Goal: Task Accomplishment & Management: Complete application form

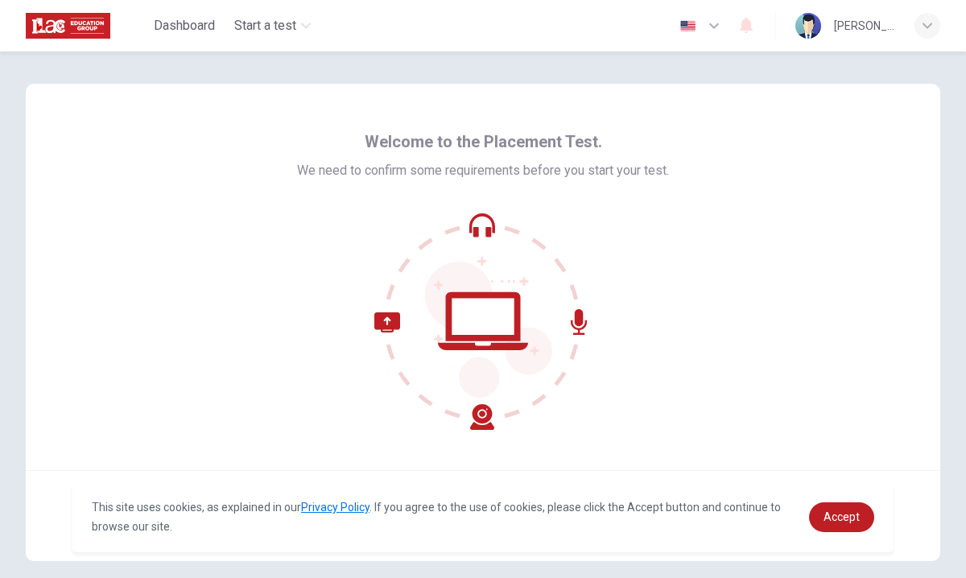
scroll to position [61, 0]
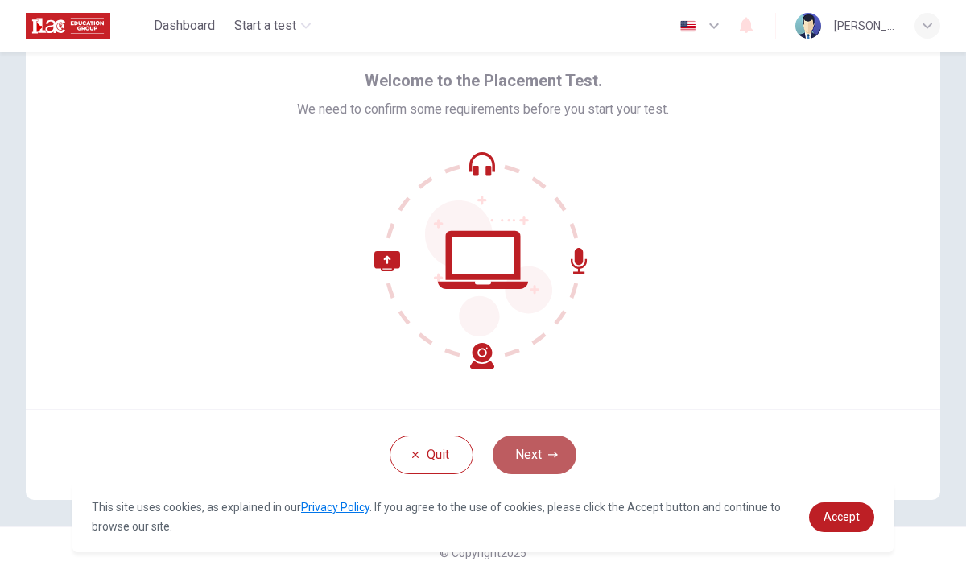
click at [550, 456] on icon "button" at bounding box center [553, 455] width 10 height 10
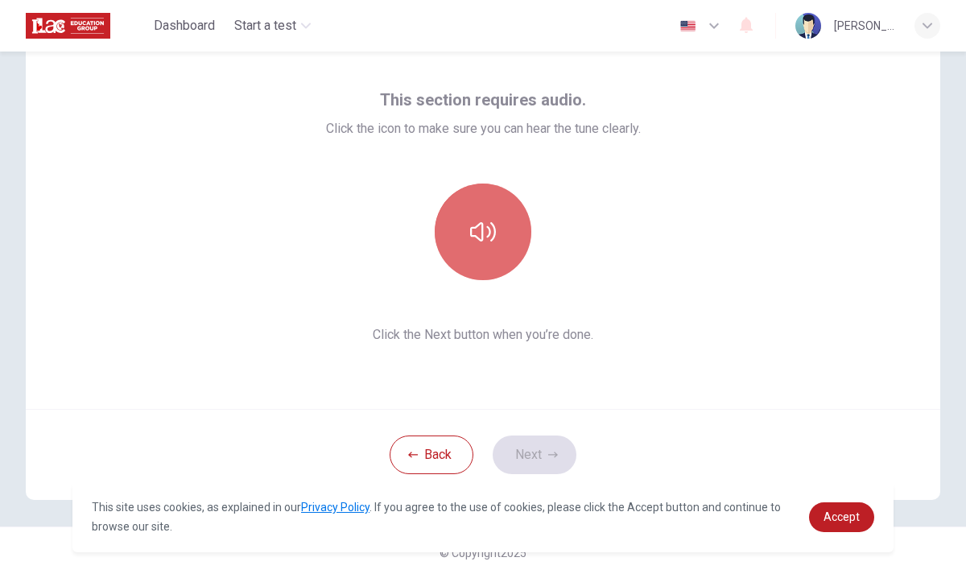
click at [489, 241] on icon "button" at bounding box center [483, 232] width 26 height 26
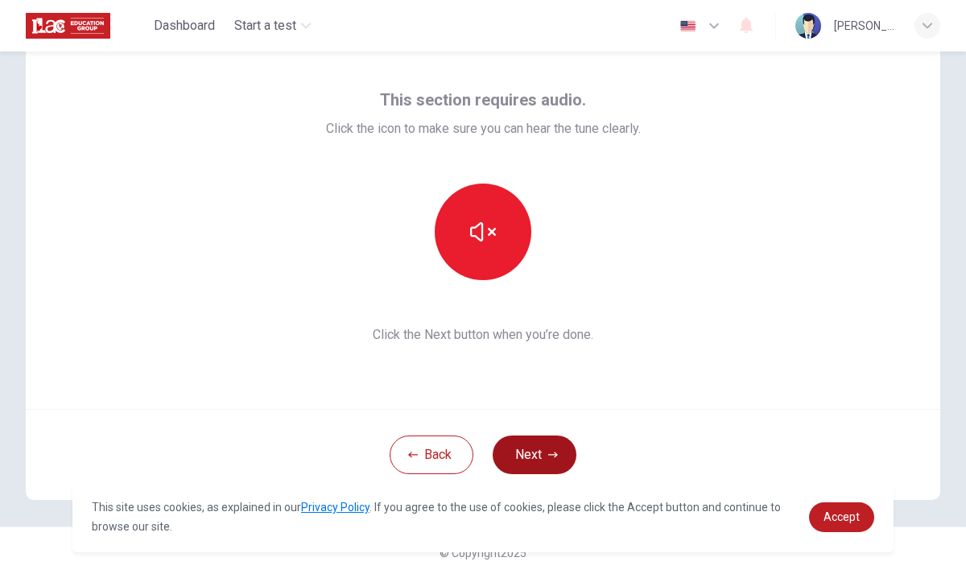
click at [528, 450] on button "Next" at bounding box center [535, 454] width 84 height 39
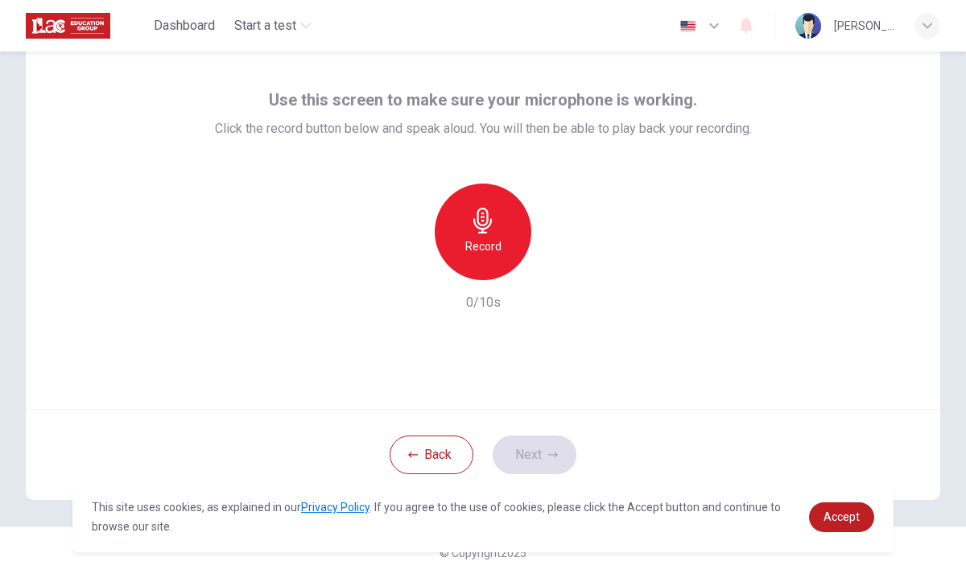
click at [480, 262] on div "Record" at bounding box center [483, 231] width 97 height 97
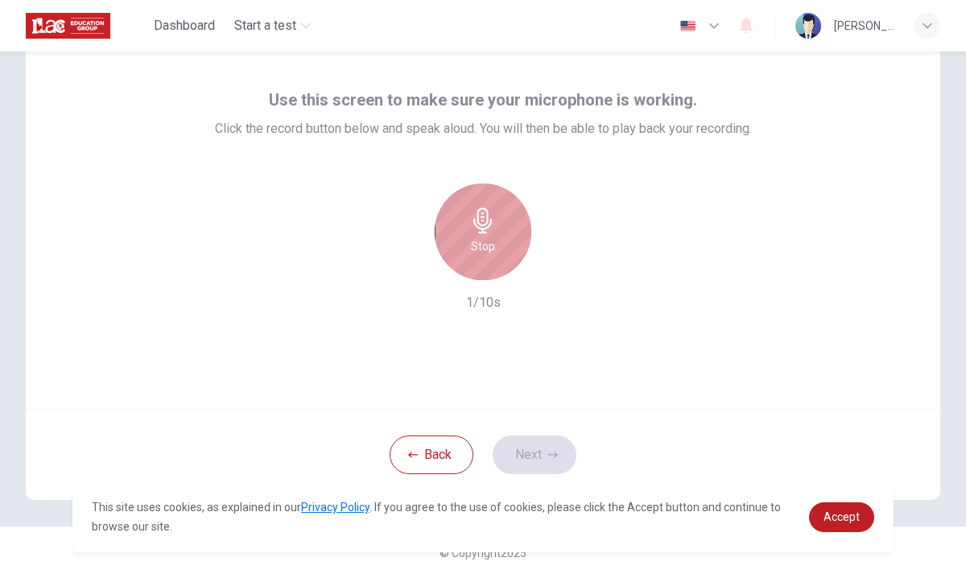
click at [482, 244] on h6 "Stop" at bounding box center [483, 246] width 24 height 19
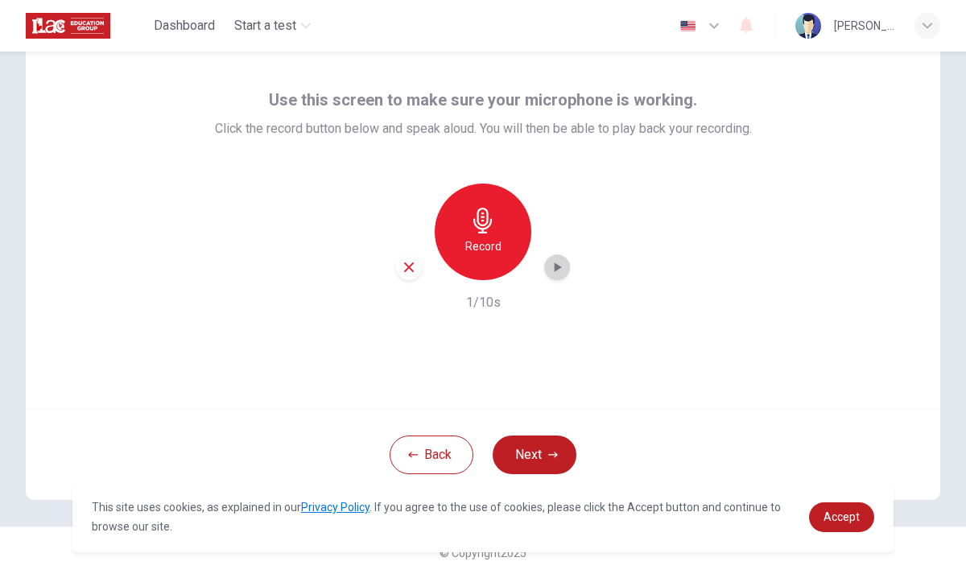
click at [550, 274] on icon "button" at bounding box center [557, 267] width 16 height 16
click at [541, 447] on button "Next" at bounding box center [535, 454] width 84 height 39
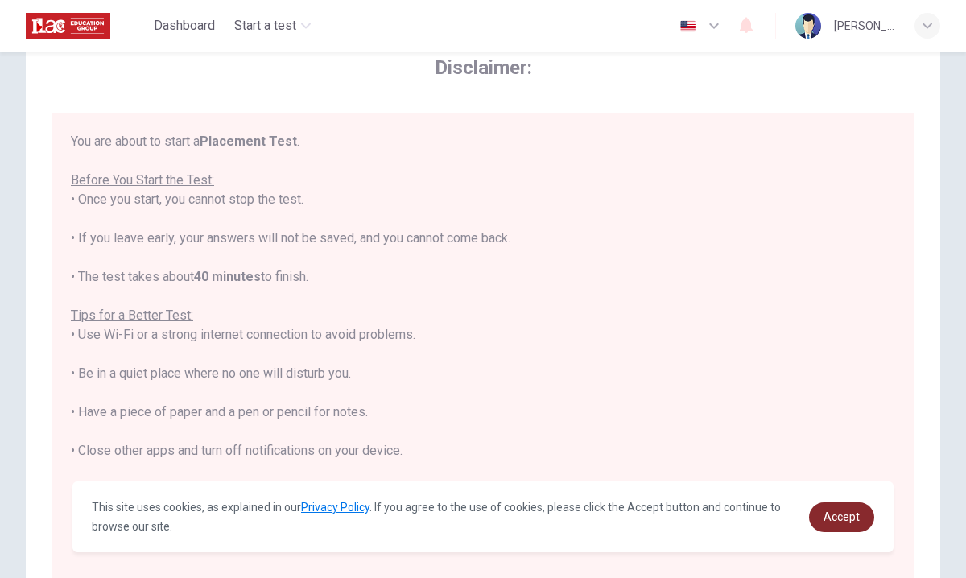
click at [833, 526] on link "Accept" at bounding box center [841, 517] width 65 height 30
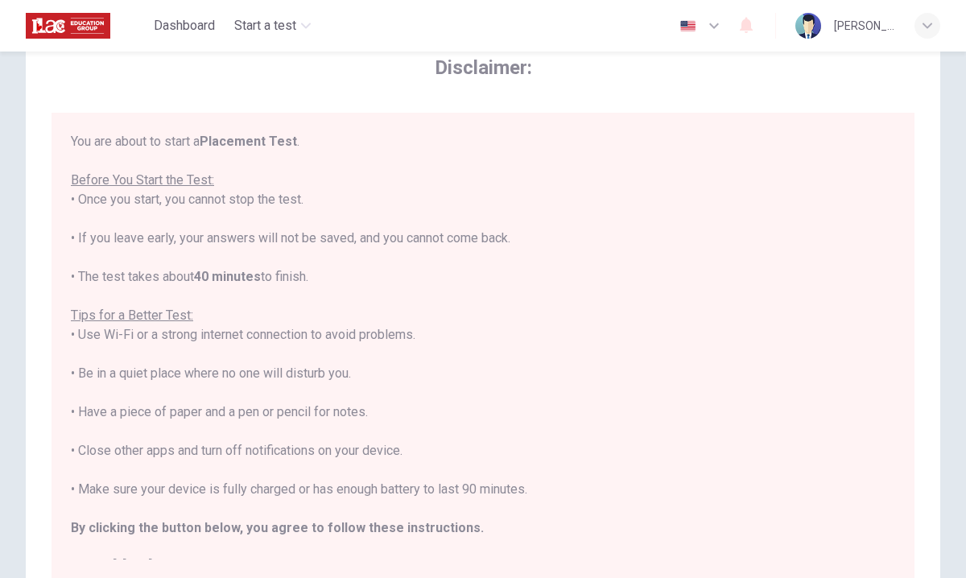
scroll to position [19, 0]
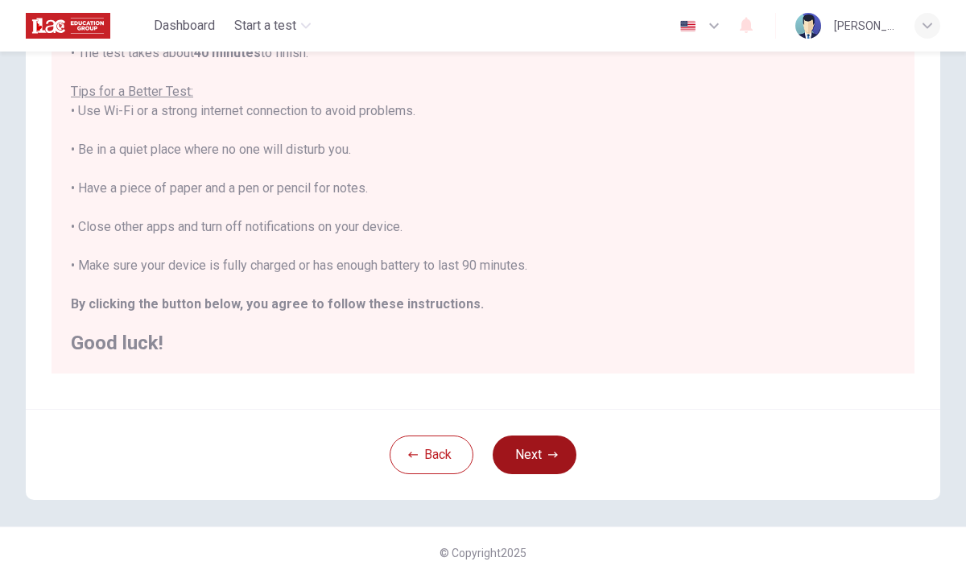
click at [522, 462] on button "Next" at bounding box center [535, 454] width 84 height 39
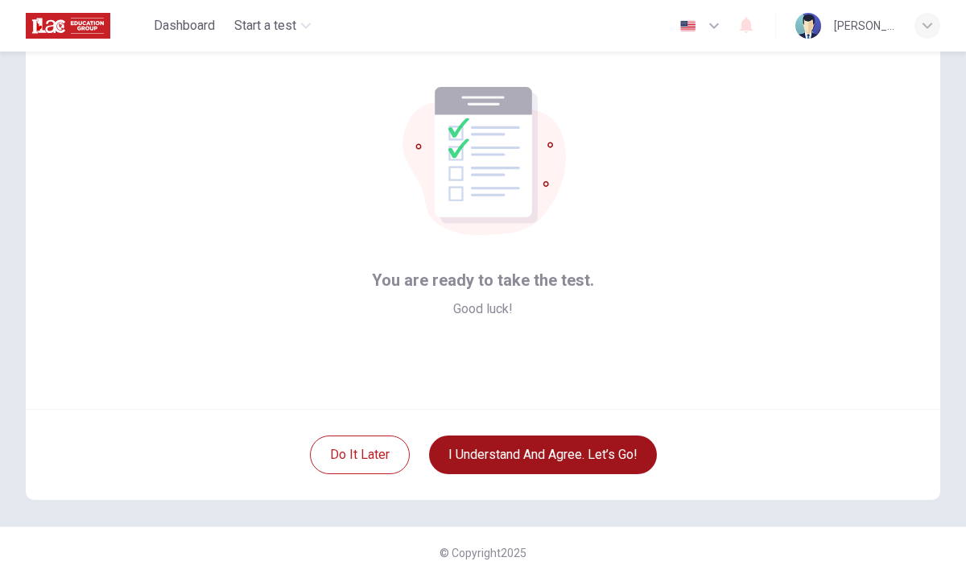
scroll to position [61, 0]
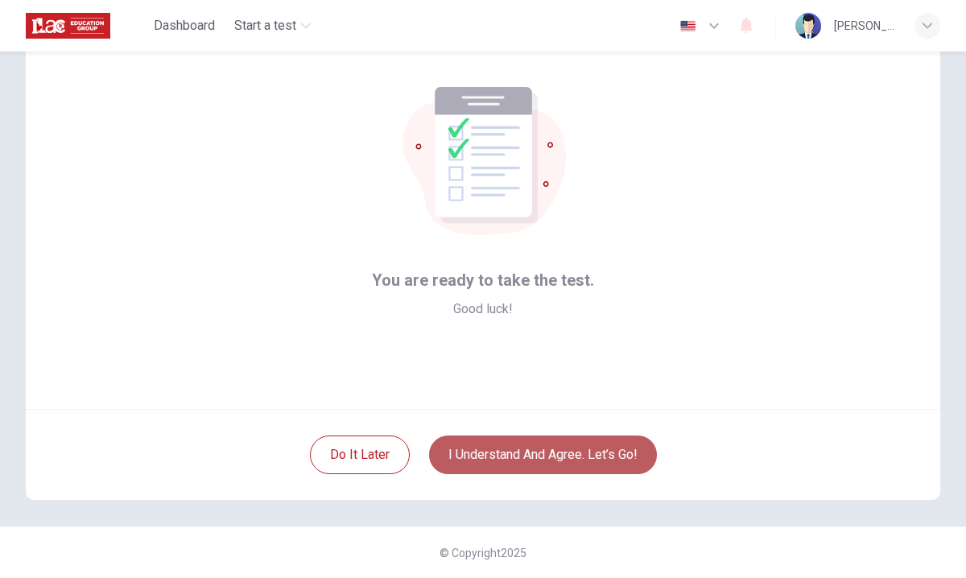
click at [496, 460] on button "I understand and agree. Let’s go!" at bounding box center [543, 454] width 228 height 39
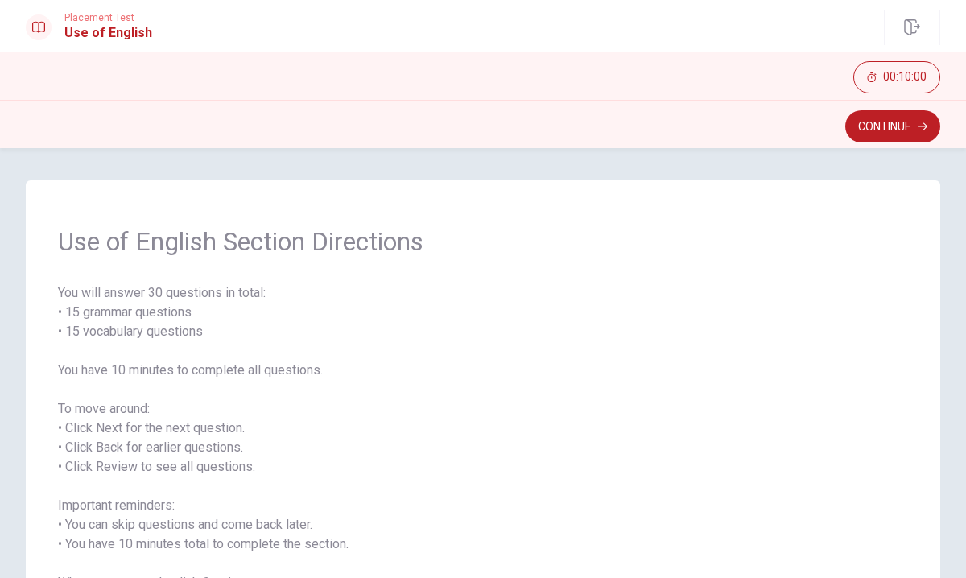
scroll to position [143, 0]
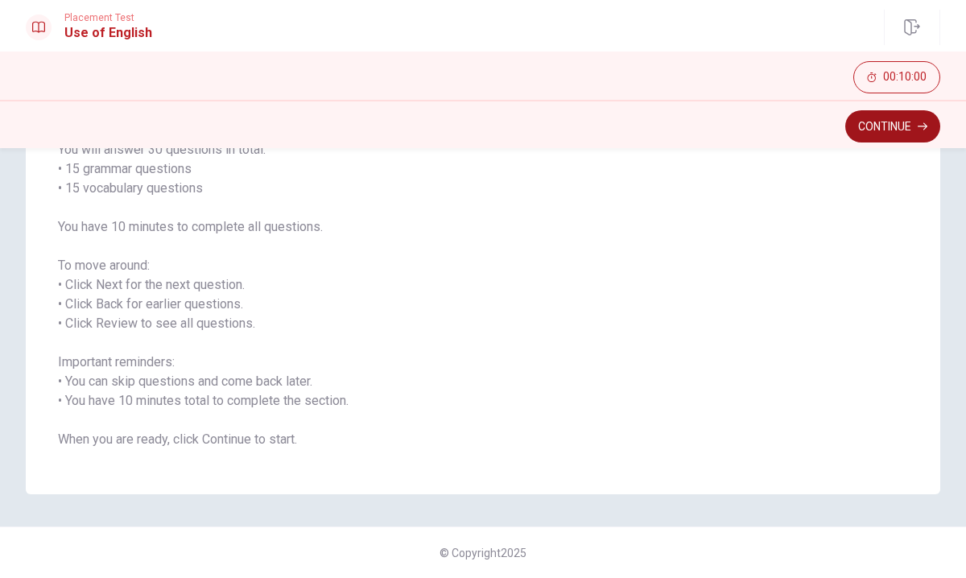
click at [880, 123] on button "Continue" at bounding box center [892, 126] width 95 height 32
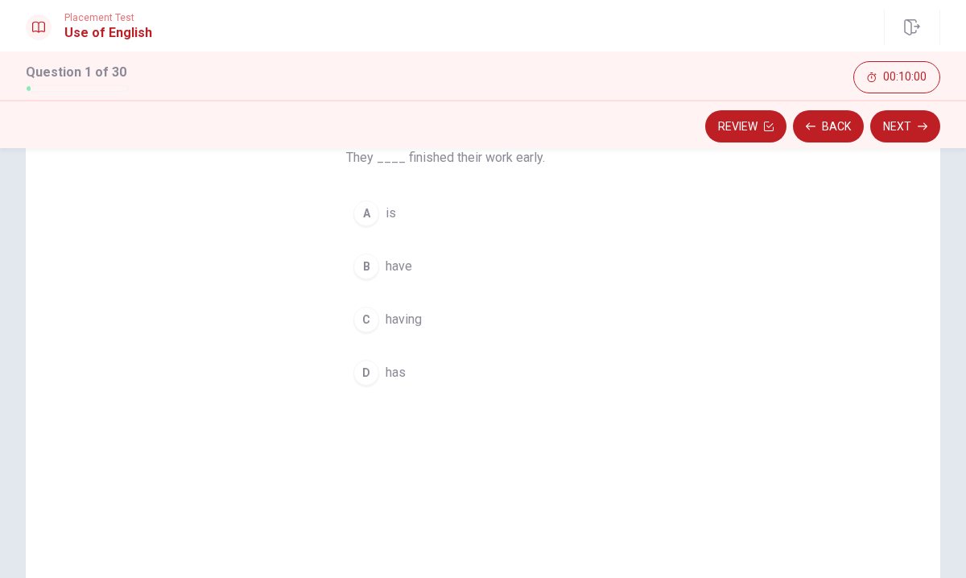
scroll to position [58, 0]
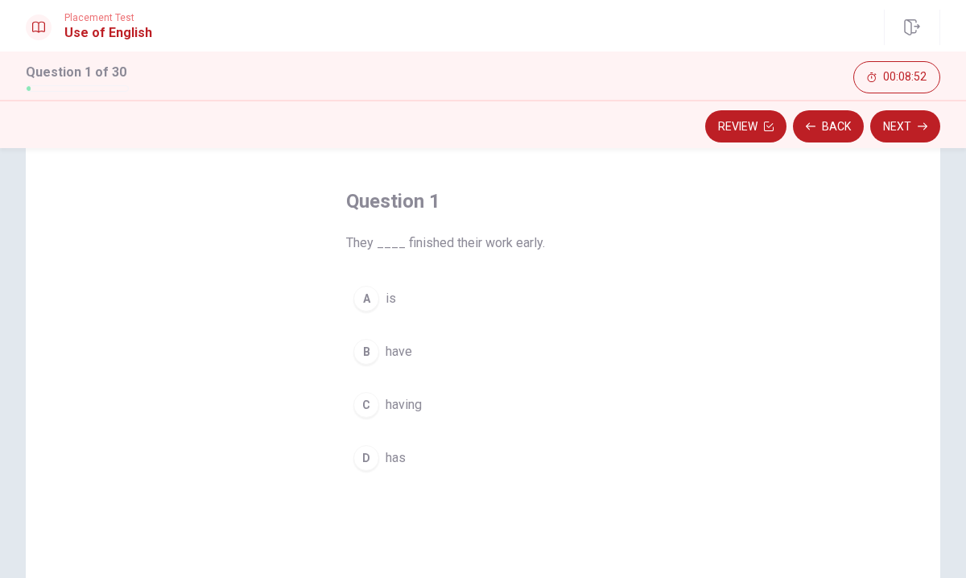
click at [369, 462] on div "D" at bounding box center [366, 458] width 26 height 26
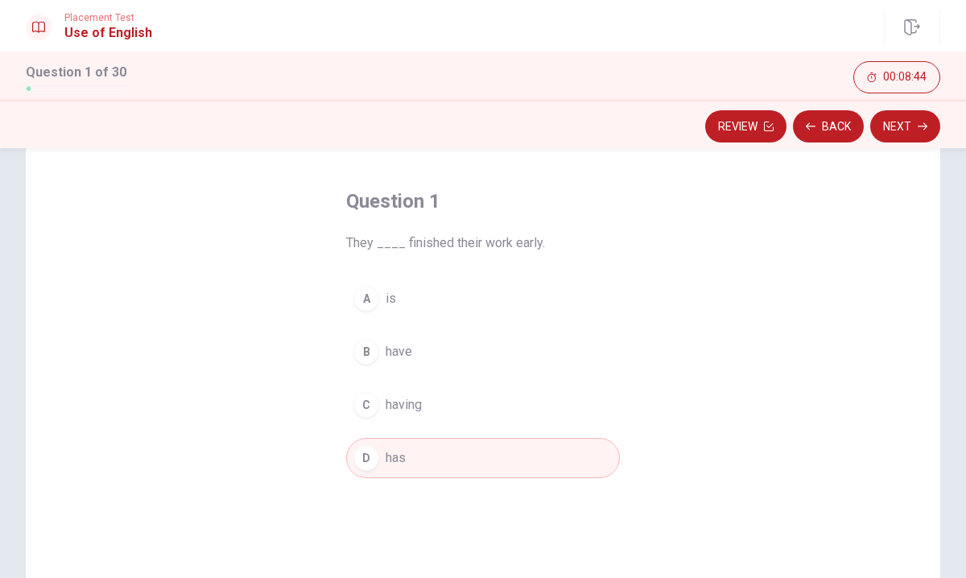
click at [369, 462] on div "D" at bounding box center [366, 458] width 26 height 26
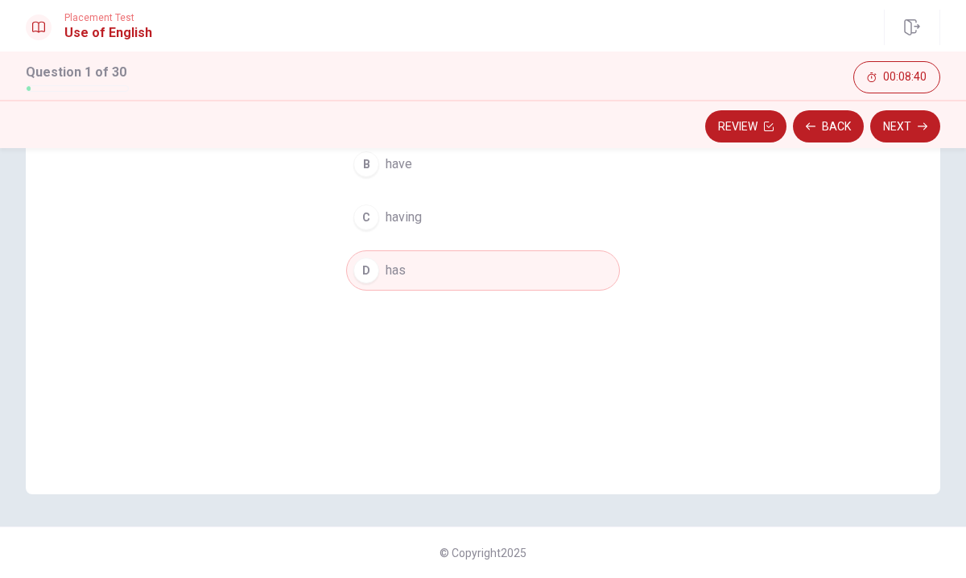
scroll to position [0, 0]
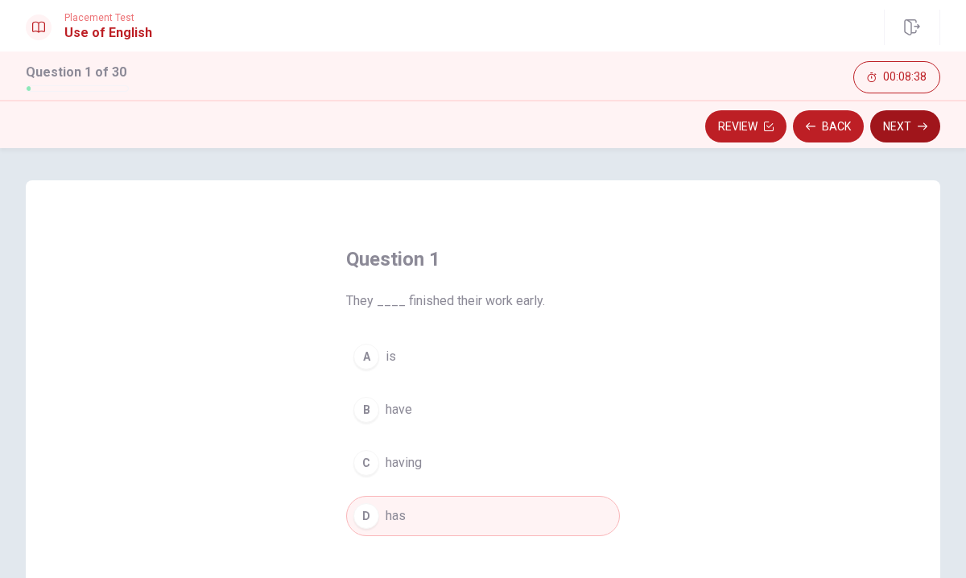
click at [892, 124] on button "Next" at bounding box center [905, 126] width 70 height 32
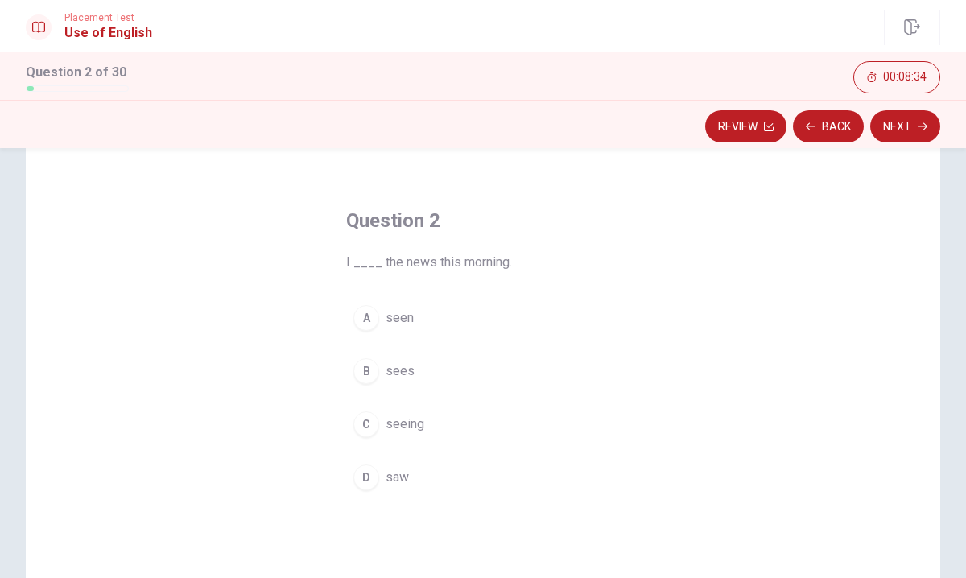
scroll to position [40, 0]
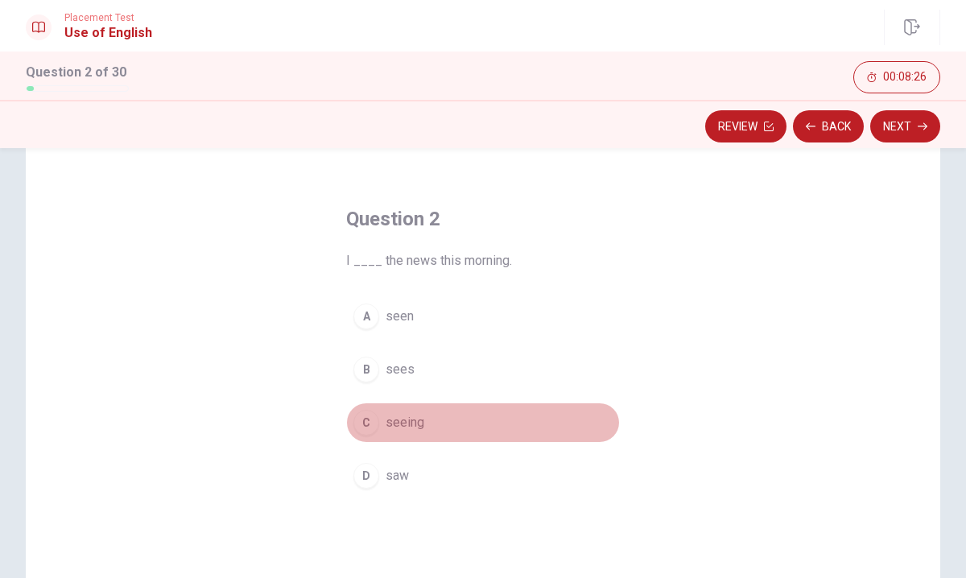
click at [367, 422] on div "C" at bounding box center [366, 423] width 26 height 26
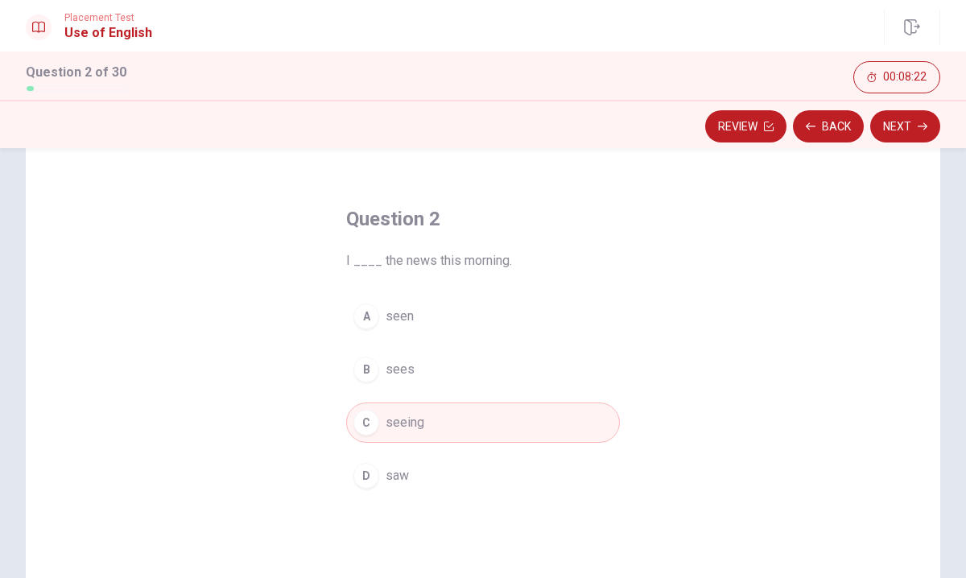
click at [366, 421] on div "C" at bounding box center [366, 423] width 26 height 26
click at [902, 129] on button "Next" at bounding box center [905, 126] width 70 height 32
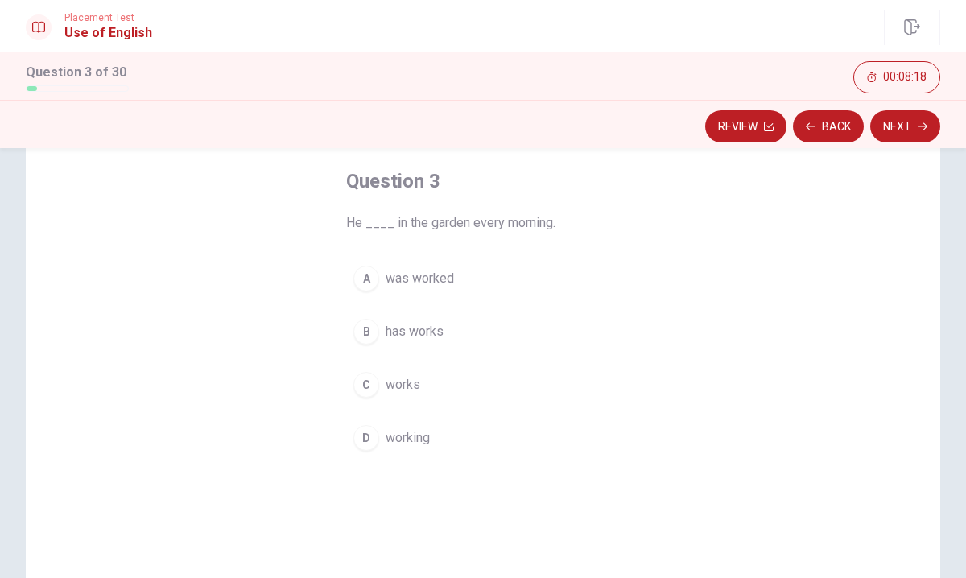
scroll to position [81, 0]
click at [366, 324] on div "B" at bounding box center [366, 328] width 26 height 26
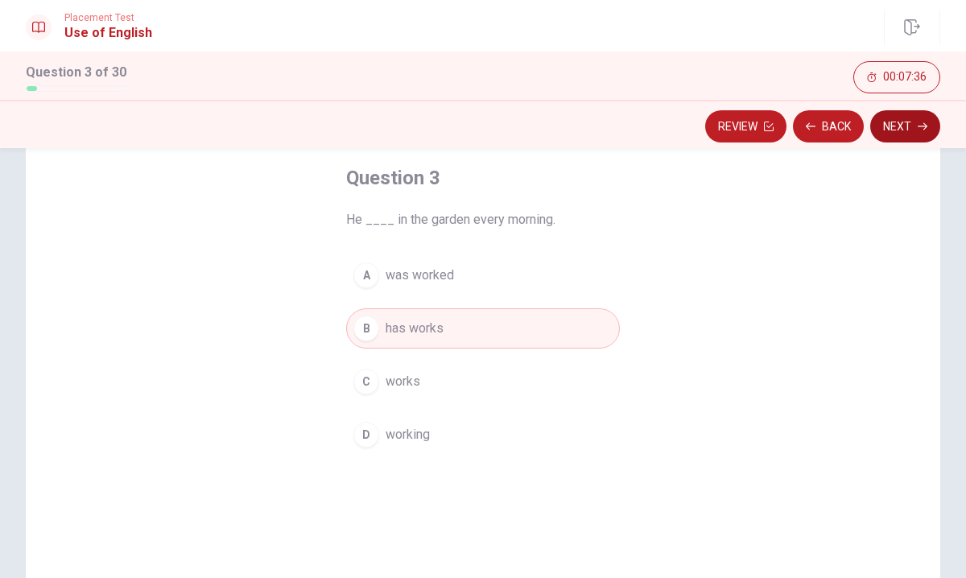
click at [905, 128] on button "Next" at bounding box center [905, 126] width 70 height 32
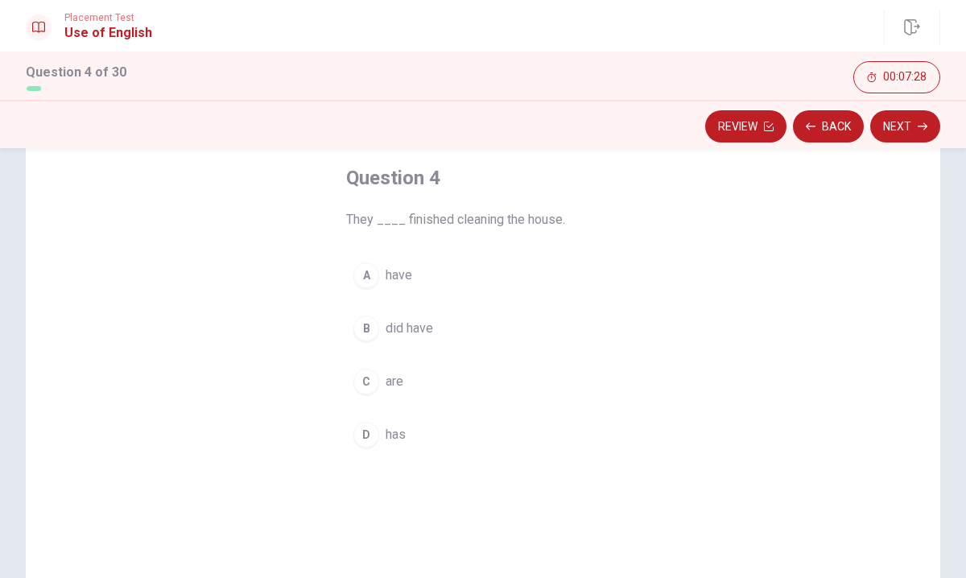
click at [368, 325] on div "B" at bounding box center [366, 328] width 26 height 26
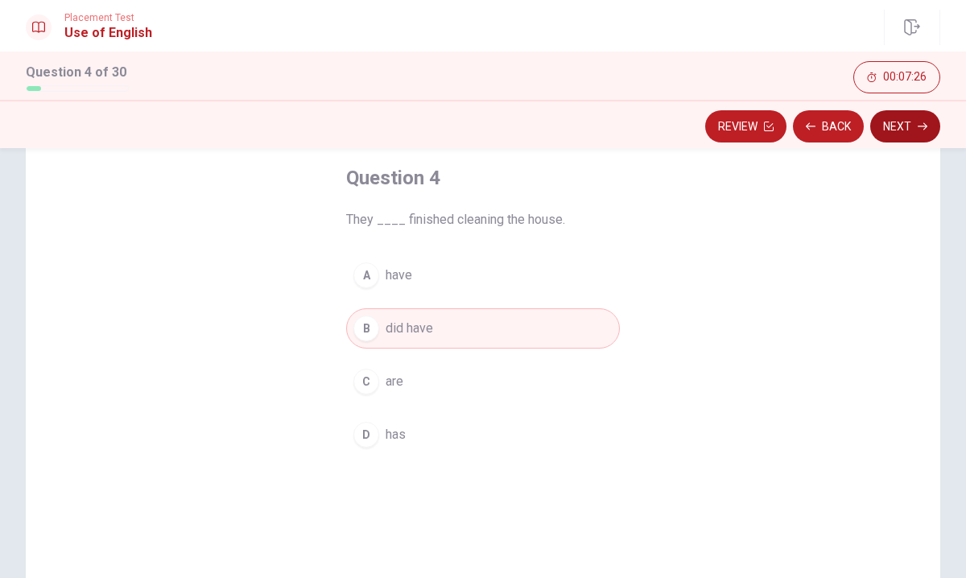
click at [889, 124] on button "Next" at bounding box center [905, 126] width 70 height 32
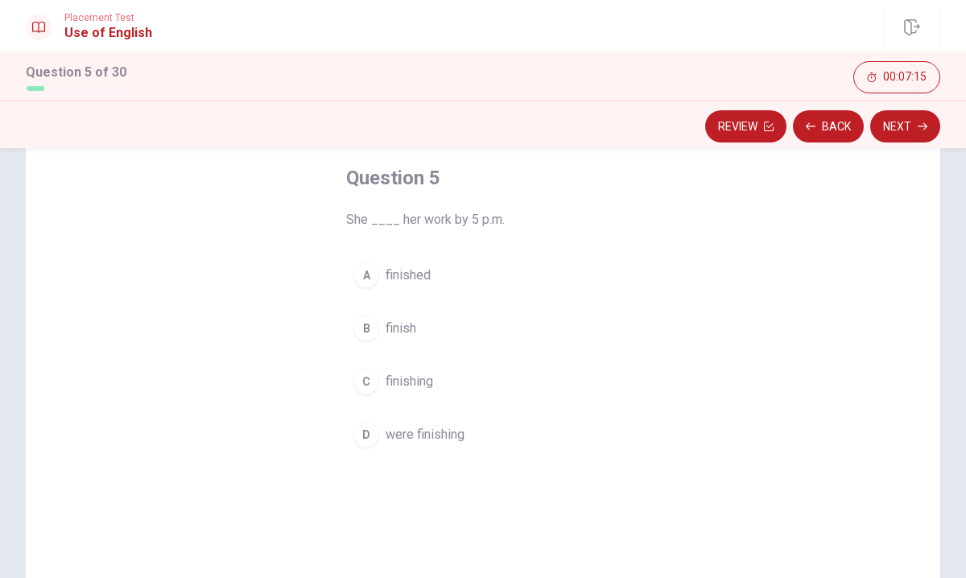
click at [363, 273] on div "A" at bounding box center [366, 275] width 26 height 26
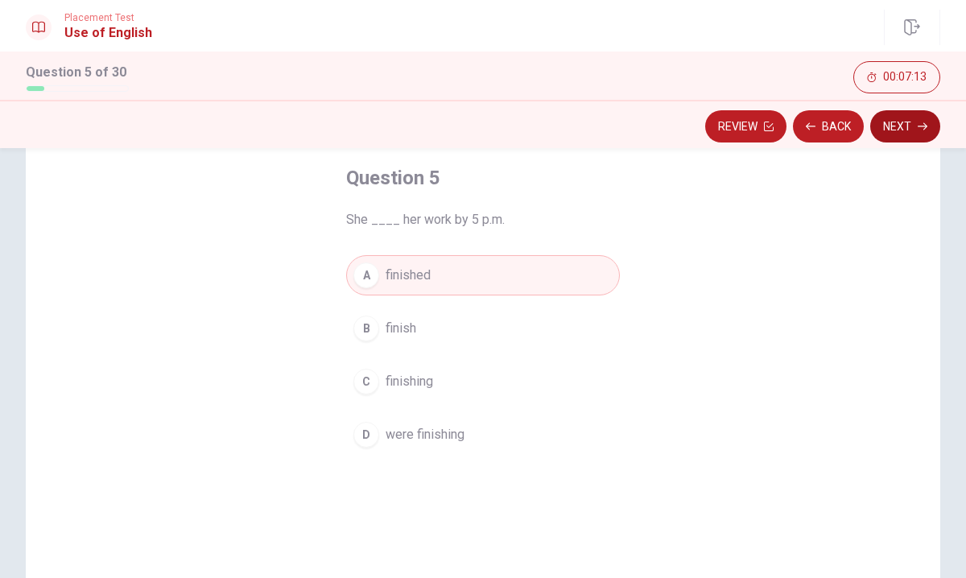
click at [905, 132] on button "Next" at bounding box center [905, 126] width 70 height 32
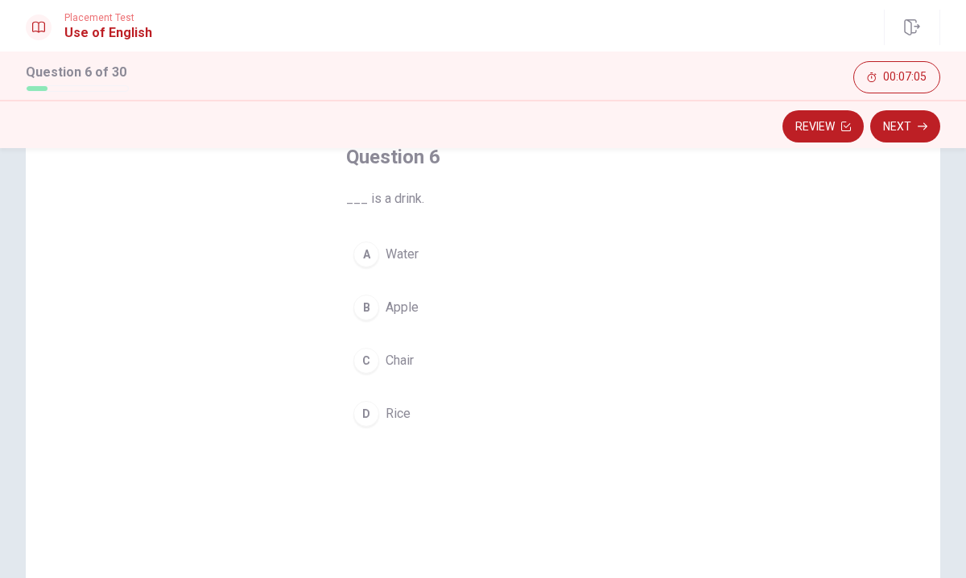
scroll to position [107, 0]
click at [367, 245] on div "A" at bounding box center [366, 250] width 26 height 26
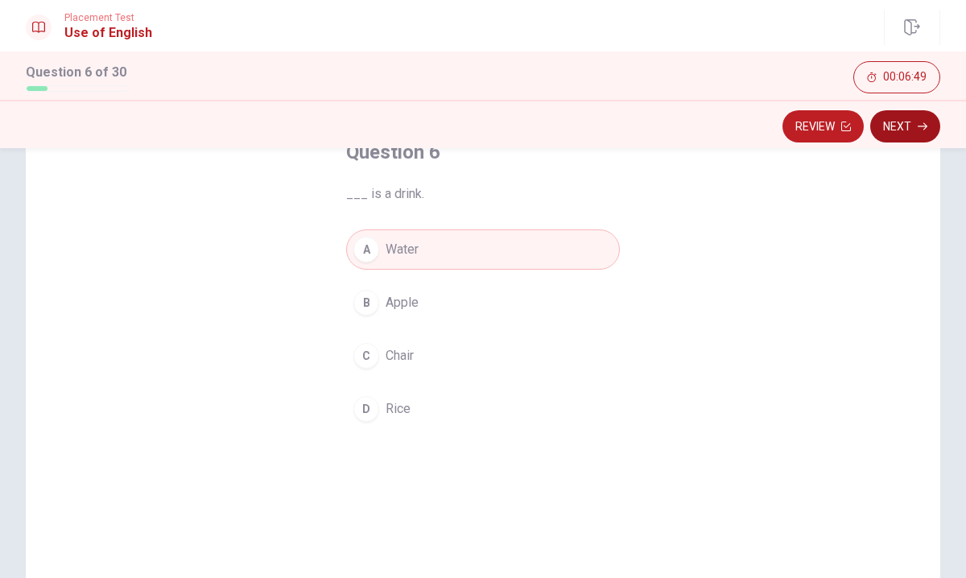
click at [909, 130] on button "Next" at bounding box center [905, 126] width 70 height 32
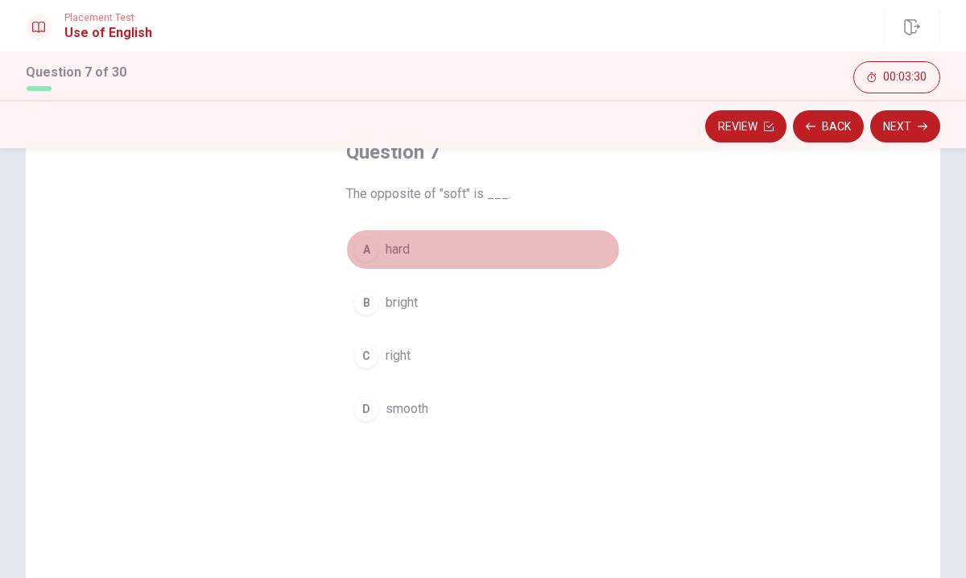
click at [364, 254] on div "A" at bounding box center [366, 250] width 26 height 26
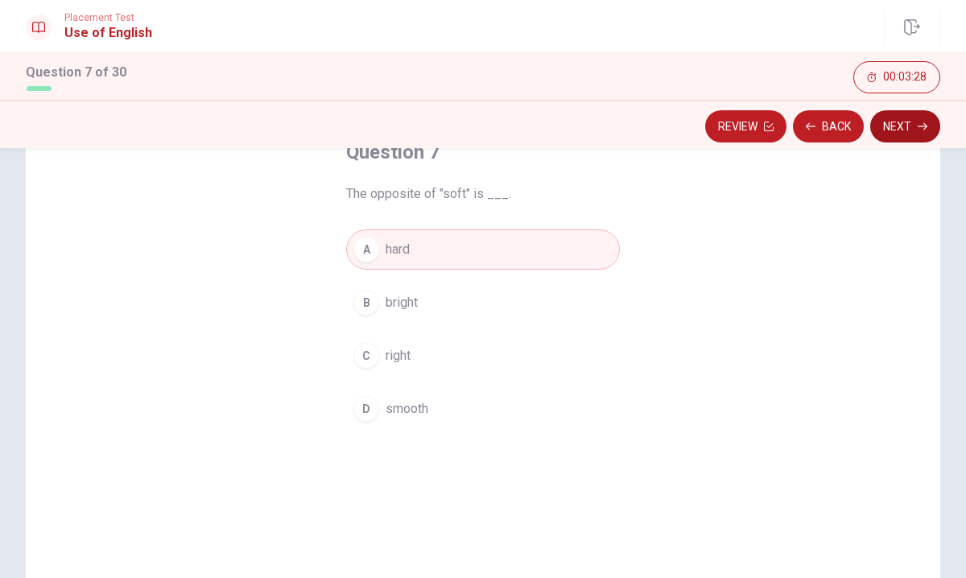
click at [903, 125] on button "Next" at bounding box center [905, 126] width 70 height 32
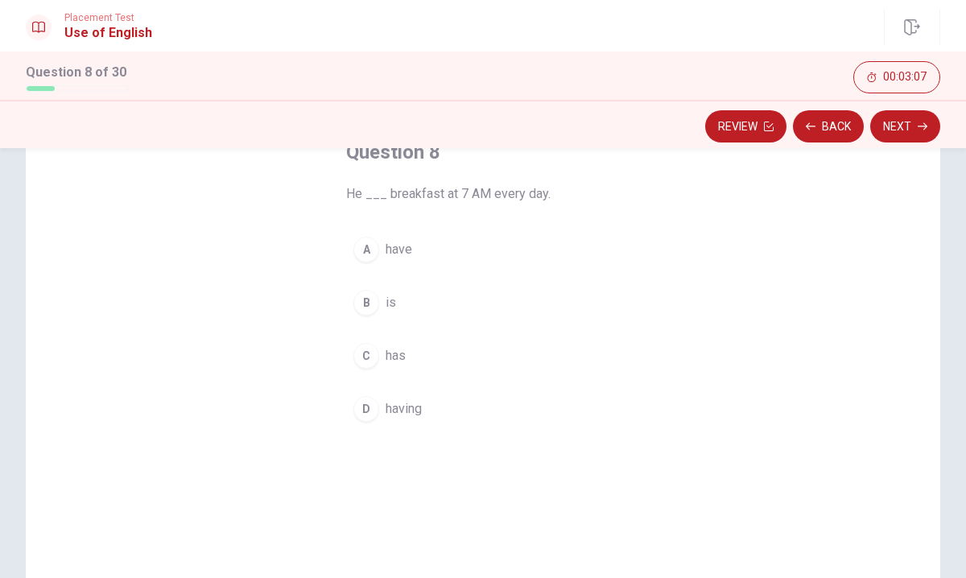
click at [365, 246] on div "A" at bounding box center [366, 250] width 26 height 26
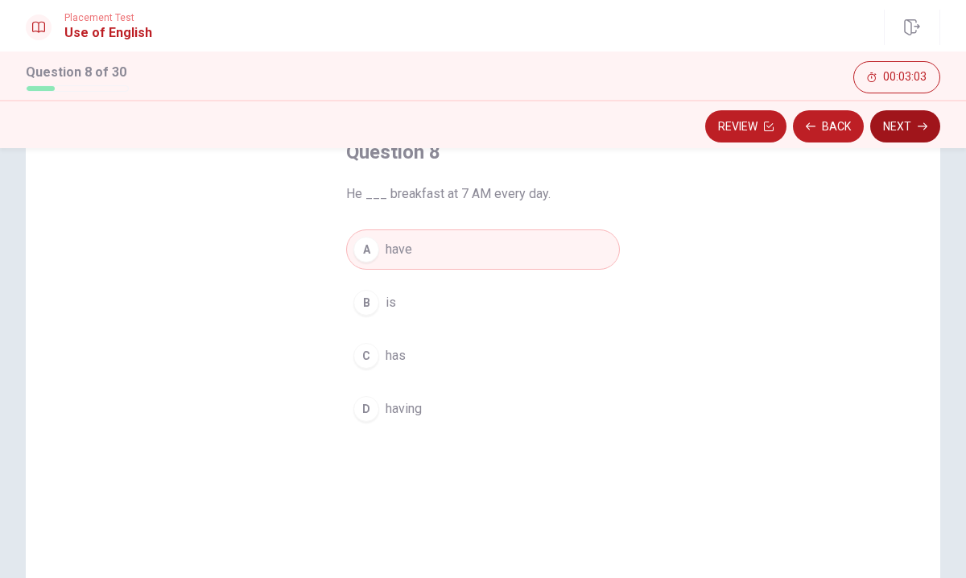
click at [897, 118] on button "Next" at bounding box center [905, 126] width 70 height 32
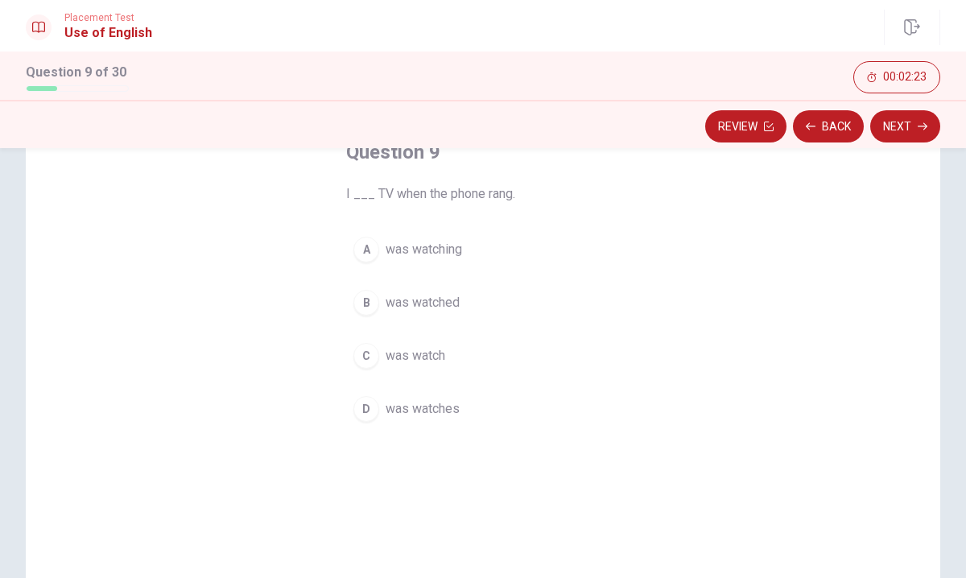
click at [370, 246] on div "A" at bounding box center [366, 250] width 26 height 26
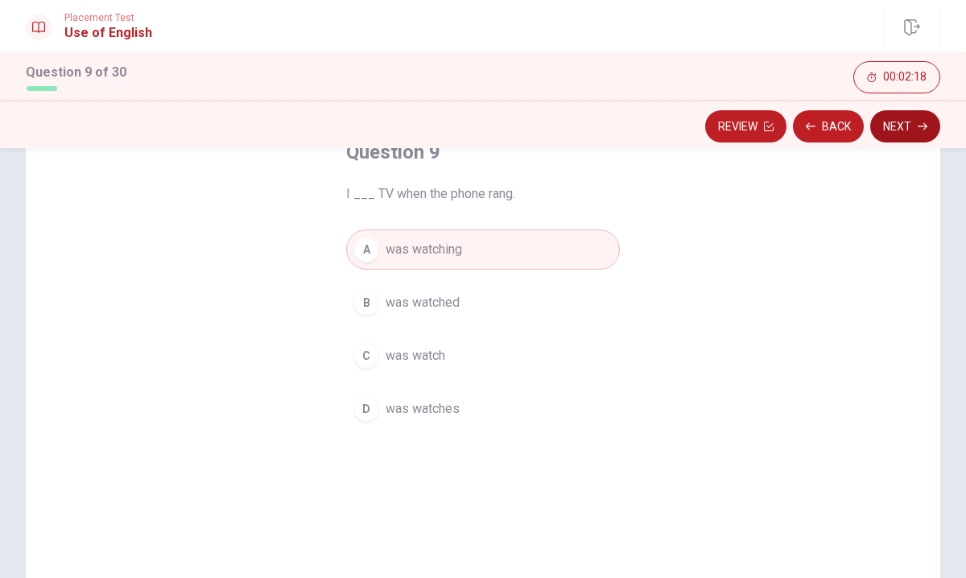
click at [908, 131] on button "Next" at bounding box center [905, 126] width 70 height 32
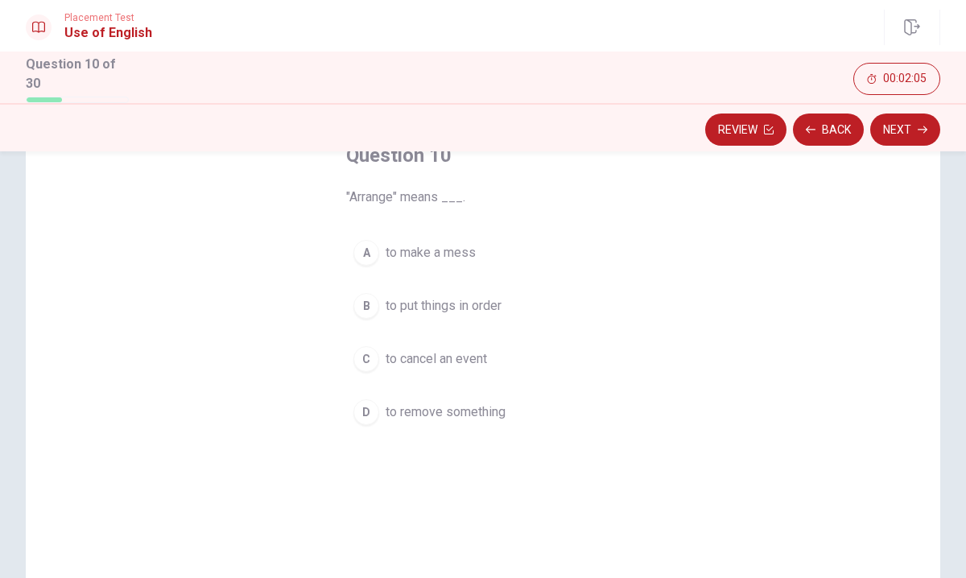
click at [369, 313] on div "B" at bounding box center [366, 306] width 26 height 26
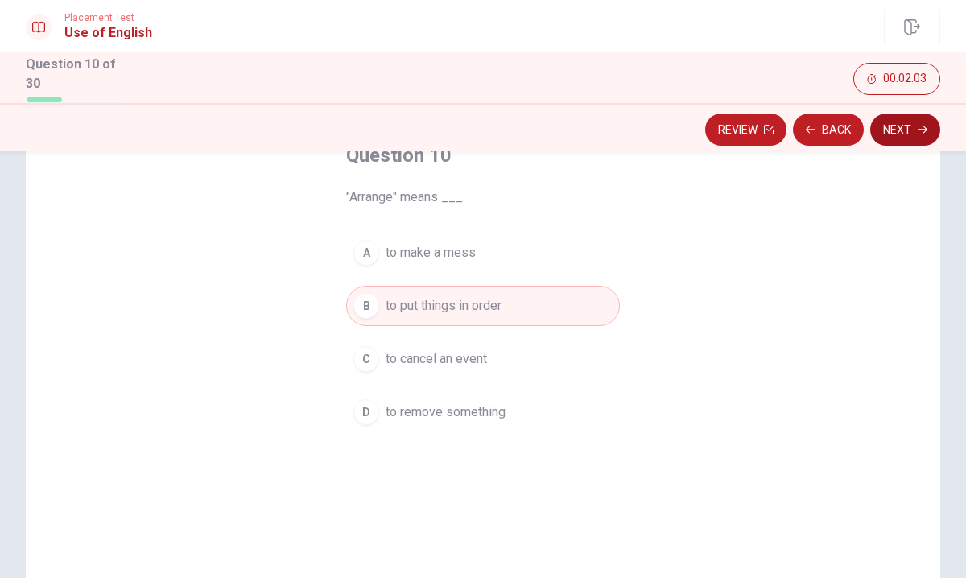
click at [905, 130] on button "Next" at bounding box center [905, 129] width 70 height 32
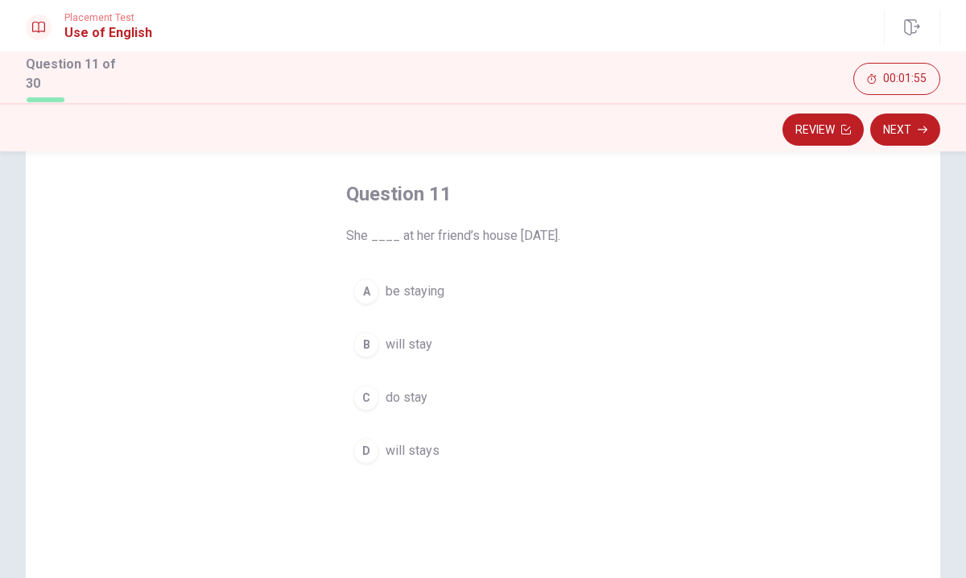
scroll to position [70, 0]
click at [371, 446] on div "D" at bounding box center [366, 449] width 26 height 26
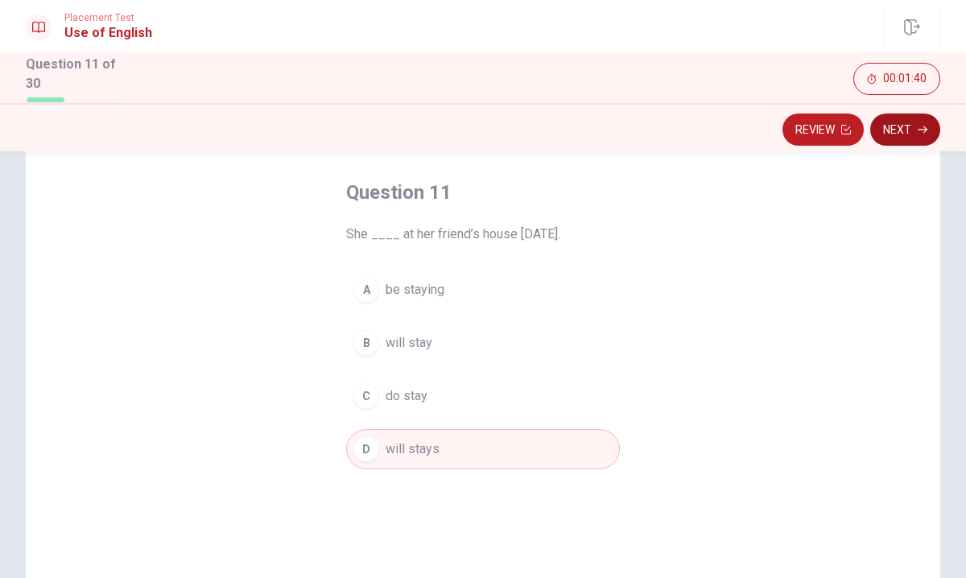
click at [889, 118] on button "Next" at bounding box center [905, 129] width 70 height 32
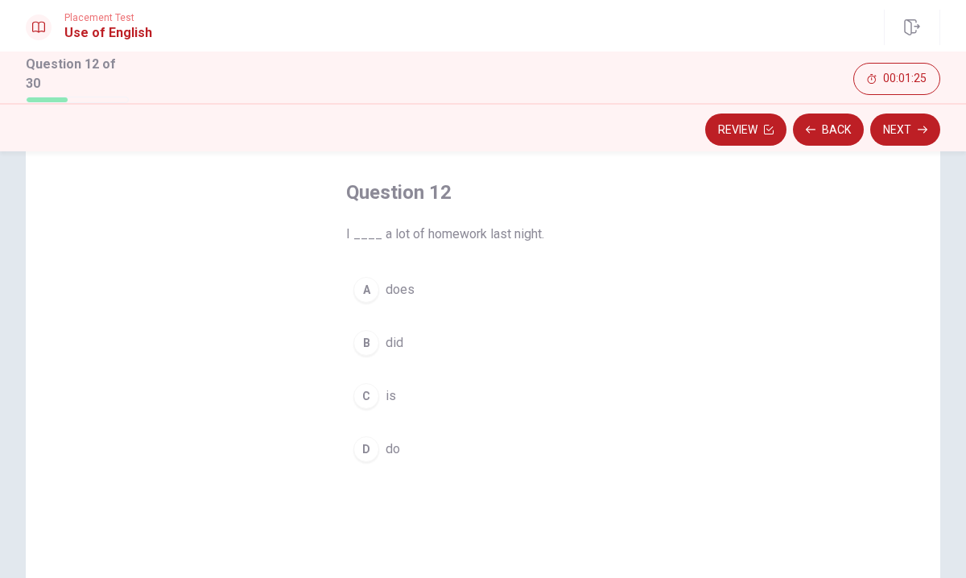
click at [369, 337] on div "B" at bounding box center [366, 343] width 26 height 26
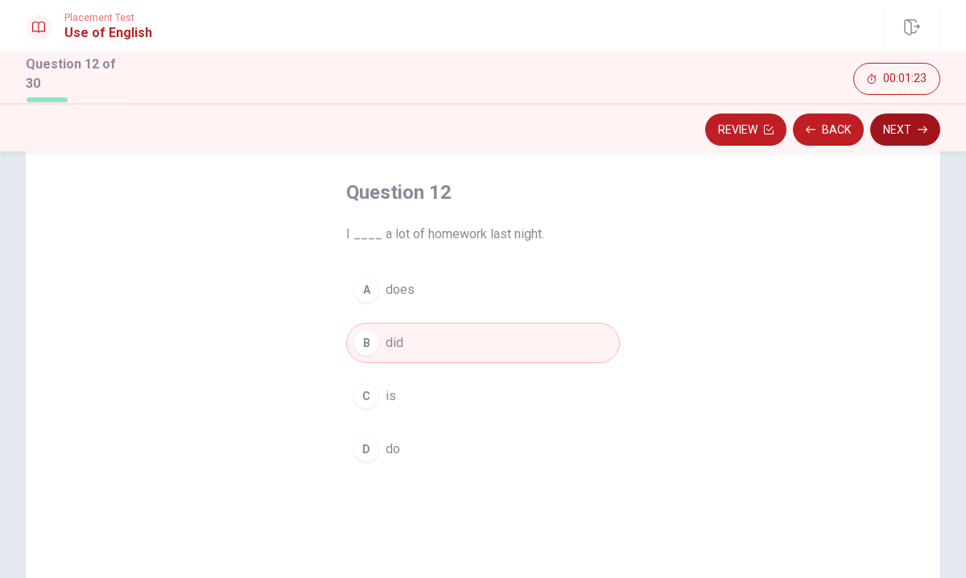
click at [904, 126] on button "Next" at bounding box center [905, 129] width 70 height 32
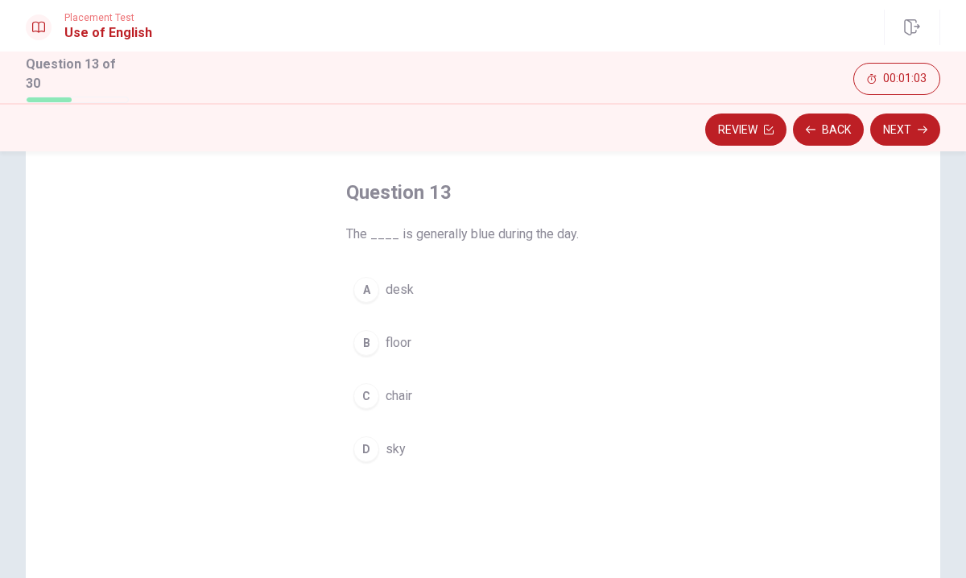
click at [365, 449] on div "D" at bounding box center [366, 449] width 26 height 26
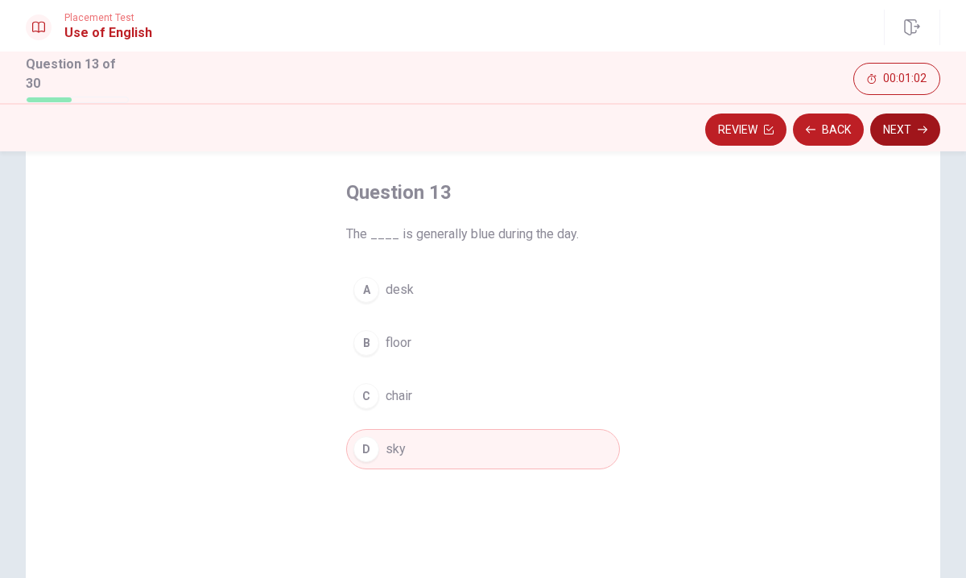
click at [898, 126] on button "Next" at bounding box center [905, 129] width 70 height 32
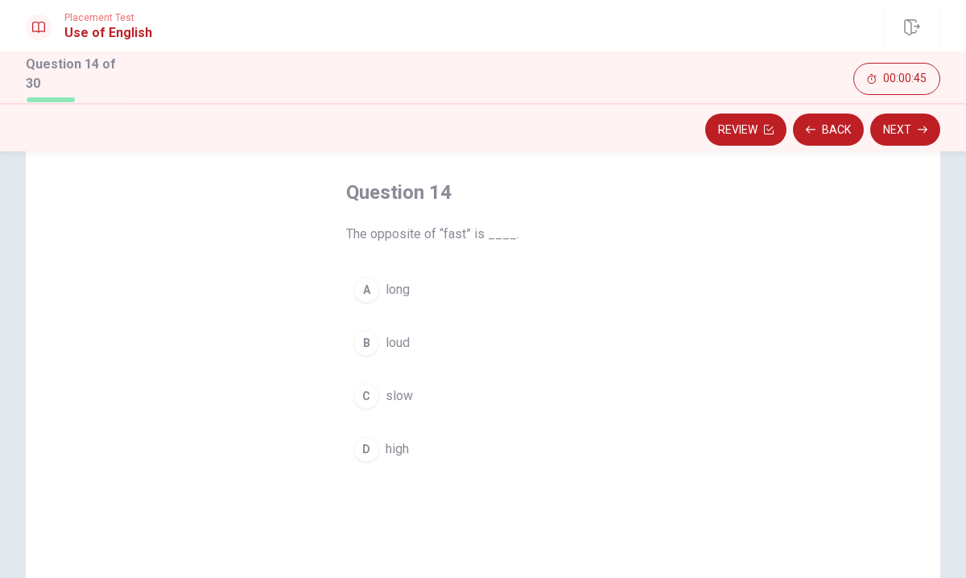
click at [370, 390] on div "C" at bounding box center [366, 396] width 26 height 26
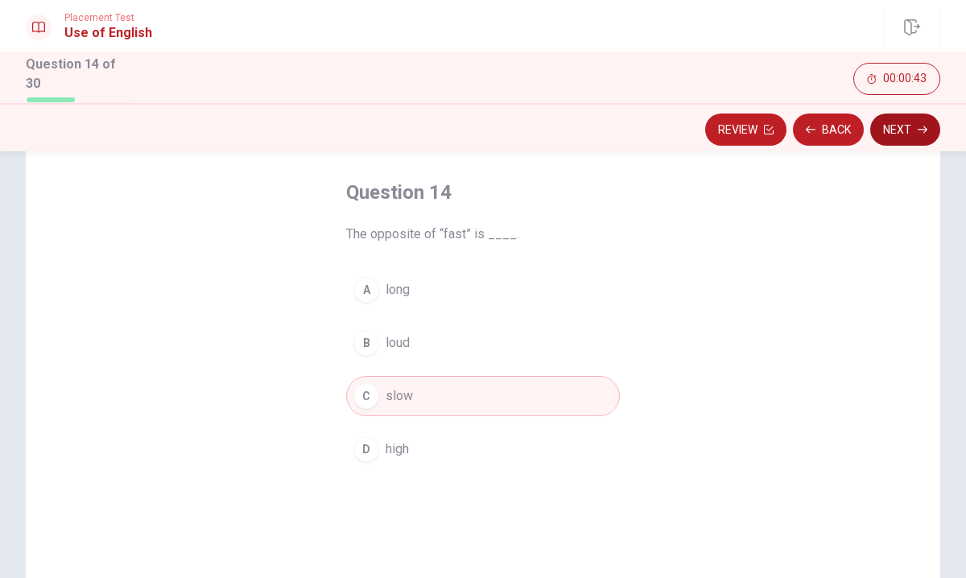
click at [905, 132] on button "Next" at bounding box center [905, 129] width 70 height 32
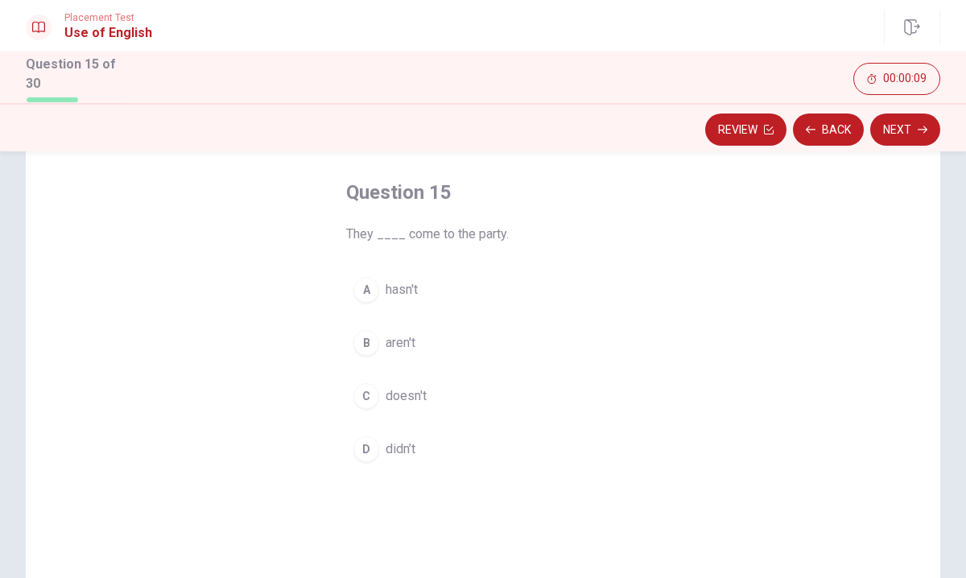
click at [369, 443] on div "D" at bounding box center [366, 449] width 26 height 26
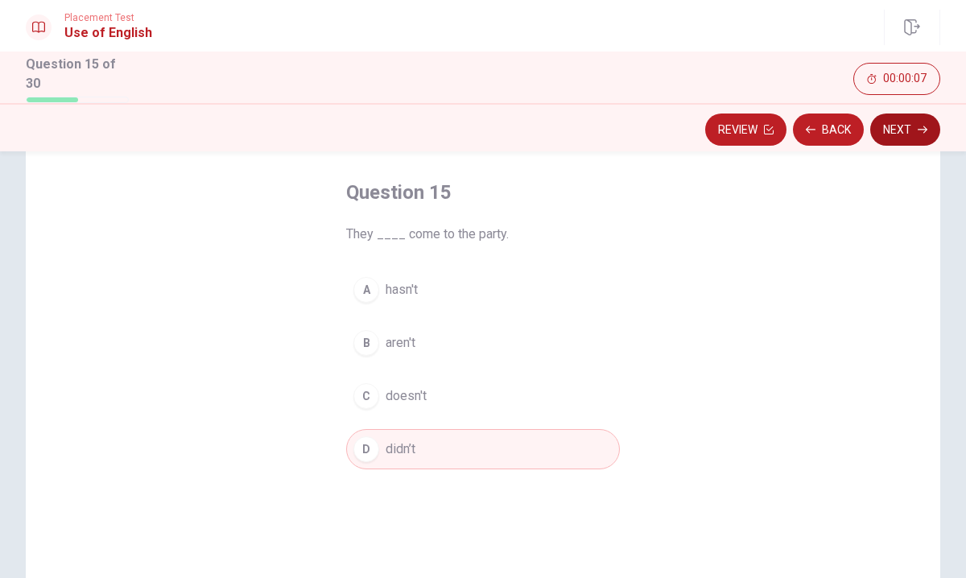
click at [905, 129] on button "Next" at bounding box center [905, 129] width 70 height 32
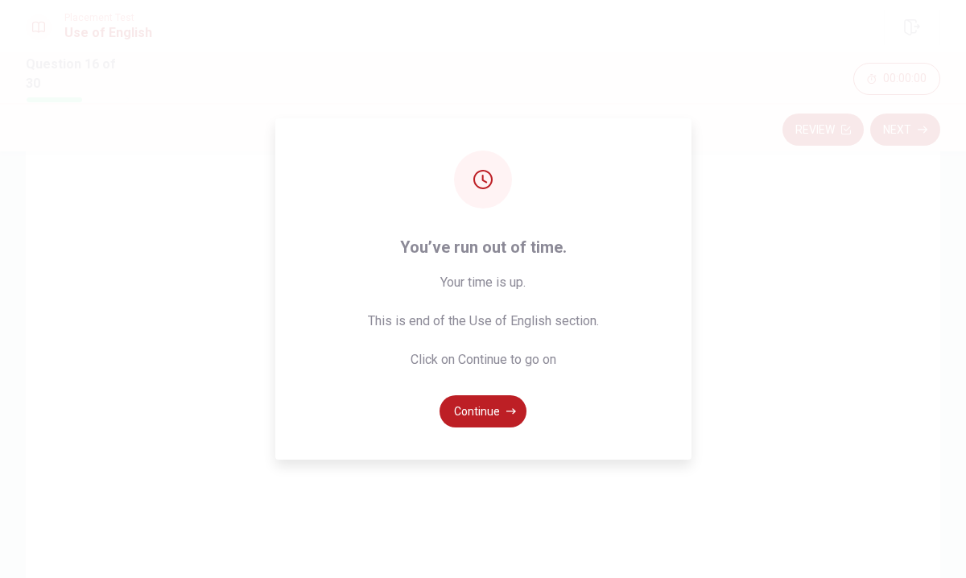
scroll to position [82, 0]
click at [476, 406] on button "Continue" at bounding box center [482, 411] width 87 height 32
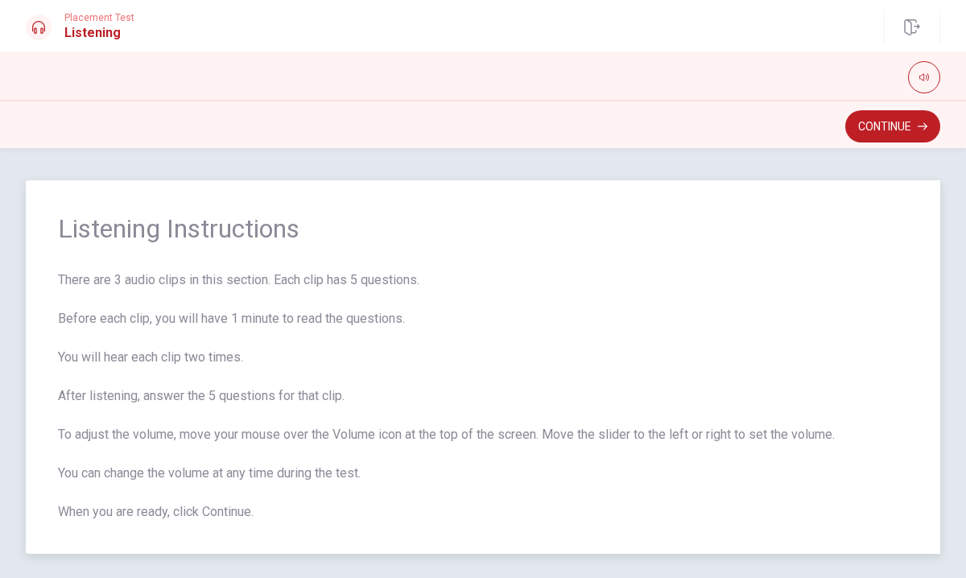
scroll to position [60, 0]
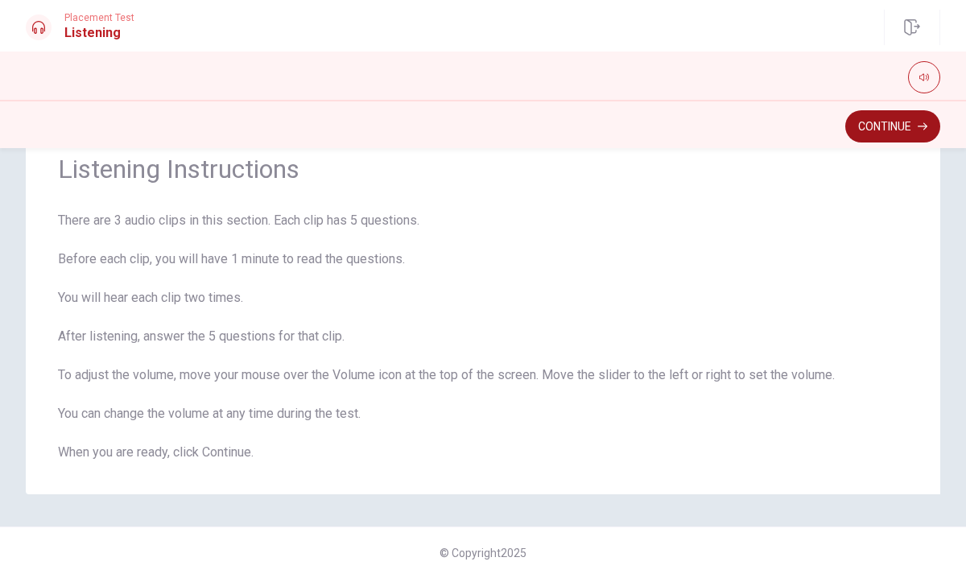
click at [893, 126] on button "Continue" at bounding box center [892, 126] width 95 height 32
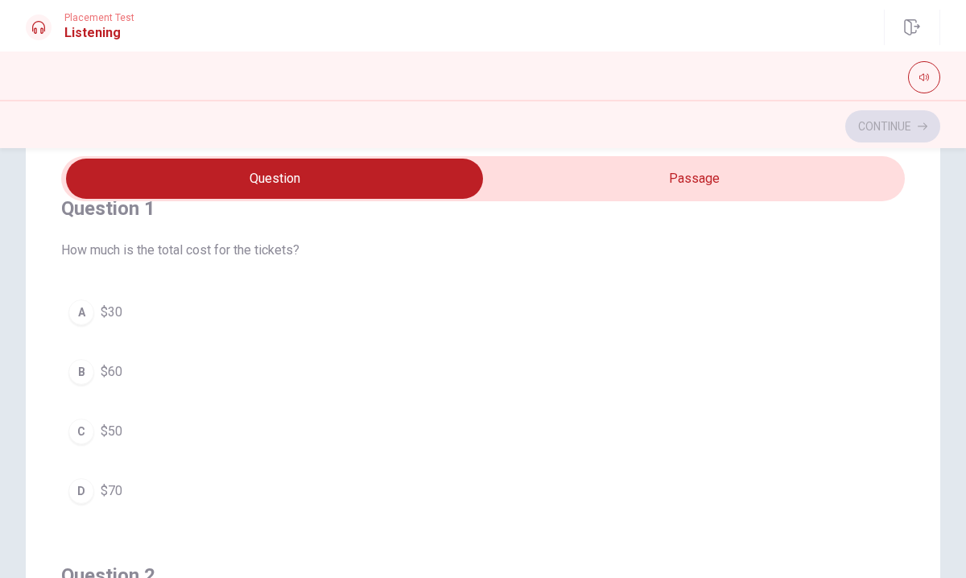
scroll to position [0, 0]
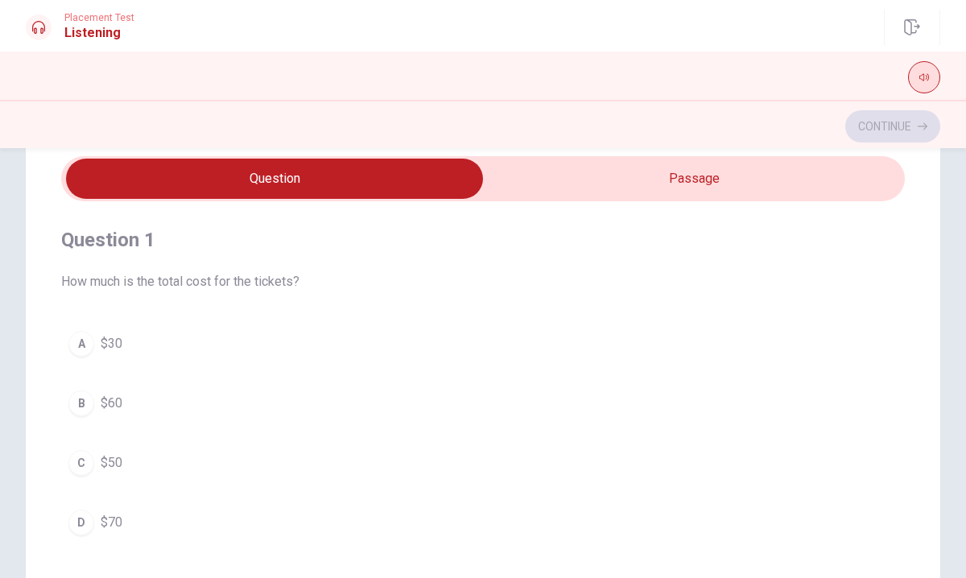
click at [923, 78] on icon "button" at bounding box center [924, 77] width 10 height 7
click at [923, 78] on span at bounding box center [923, 81] width 13 height 9
type input "9"
click at [724, 164] on input "checkbox" at bounding box center [274, 179] width 1265 height 40
checkbox input "true"
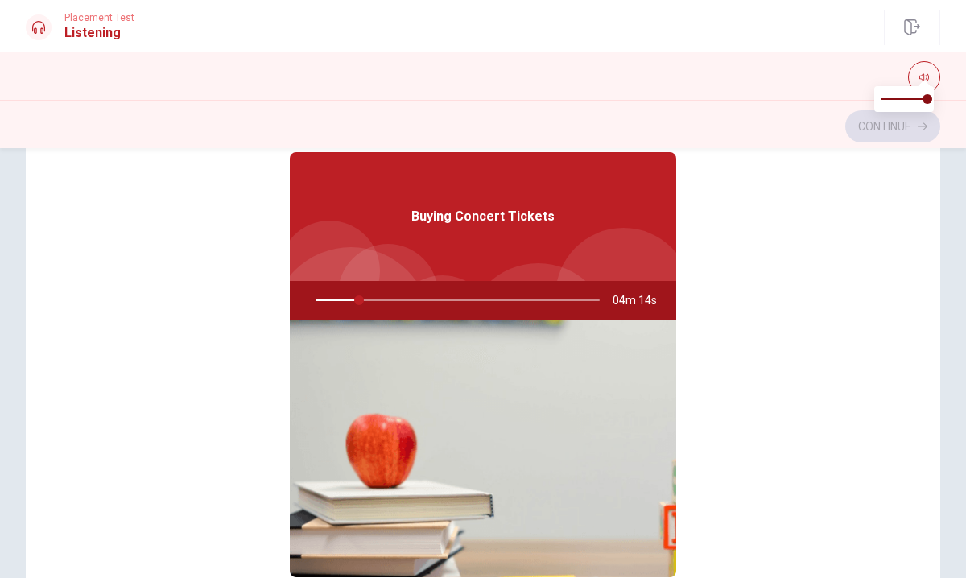
scroll to position [7, 0]
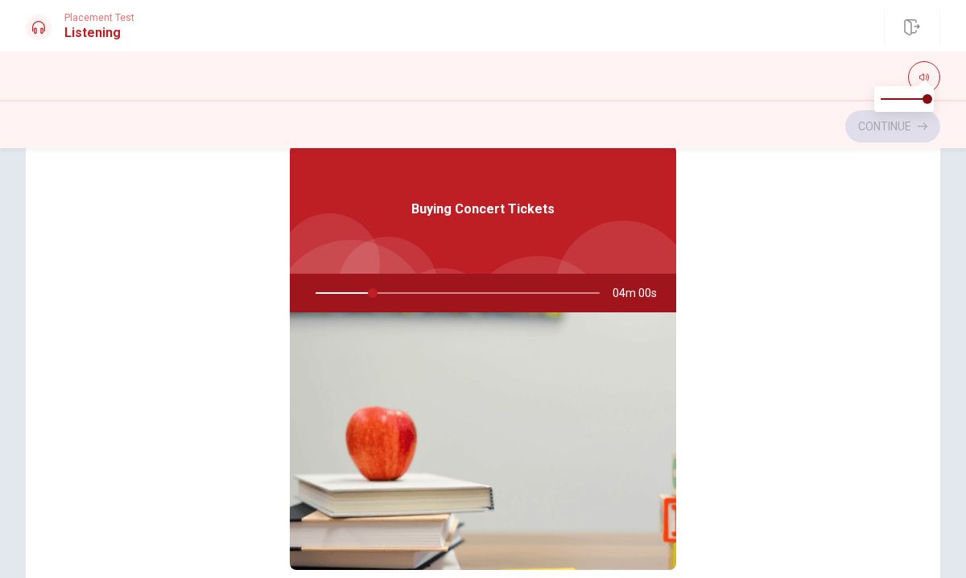
drag, startPoint x: 370, startPoint y: 294, endPoint x: 429, endPoint y: 291, distance: 58.8
click at [429, 291] on div at bounding box center [454, 293] width 316 height 39
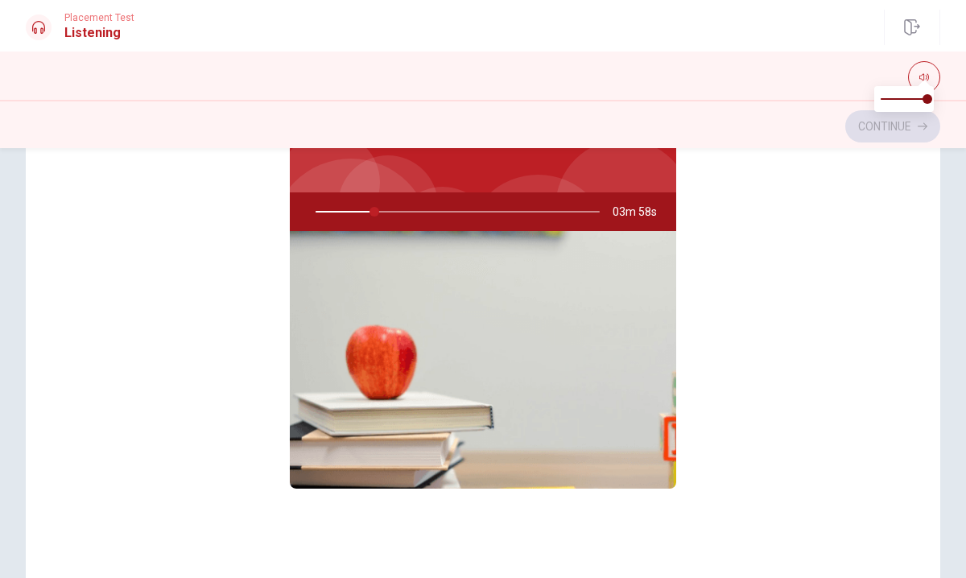
scroll to position [90, 0]
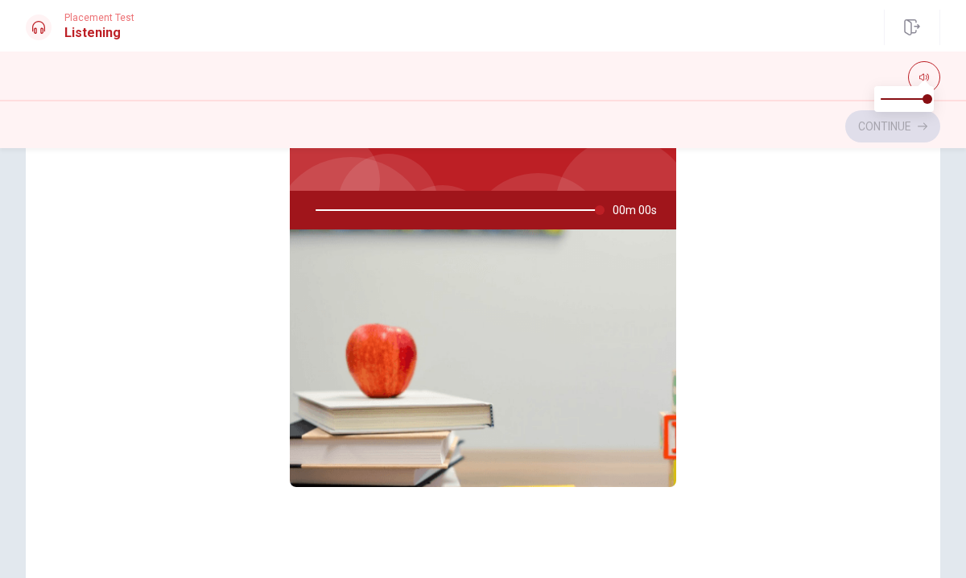
type input "0"
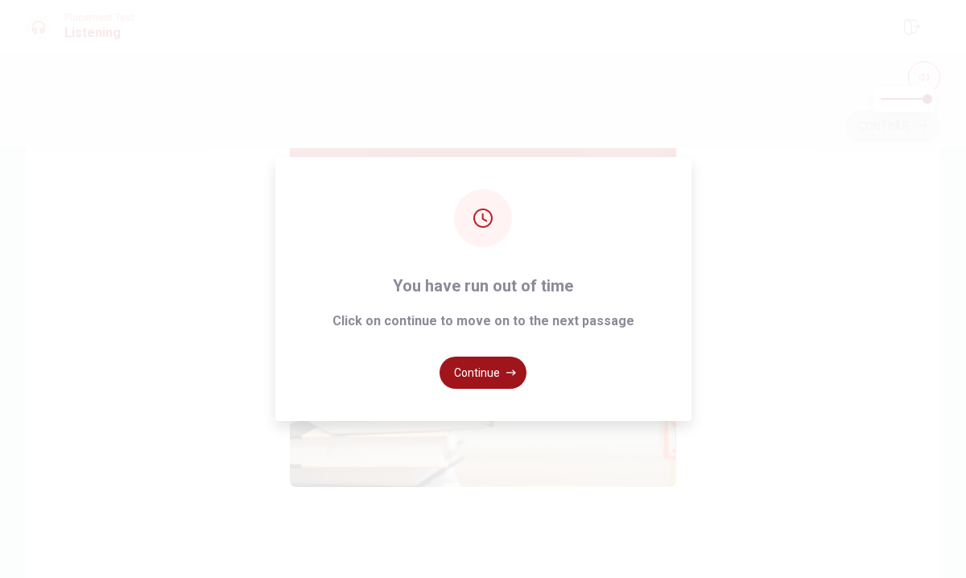
click at [493, 368] on button "Continue" at bounding box center [482, 373] width 87 height 32
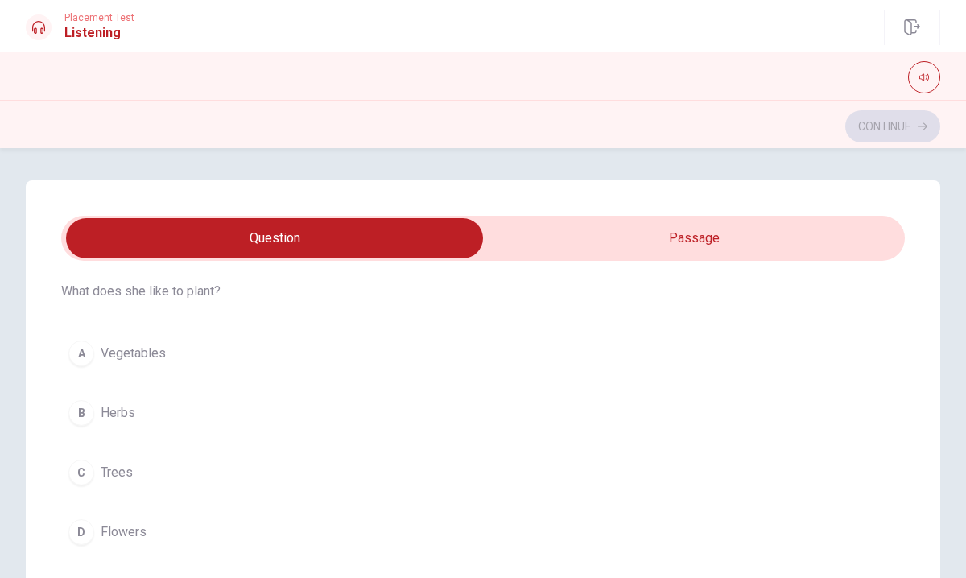
scroll to position [52, 0]
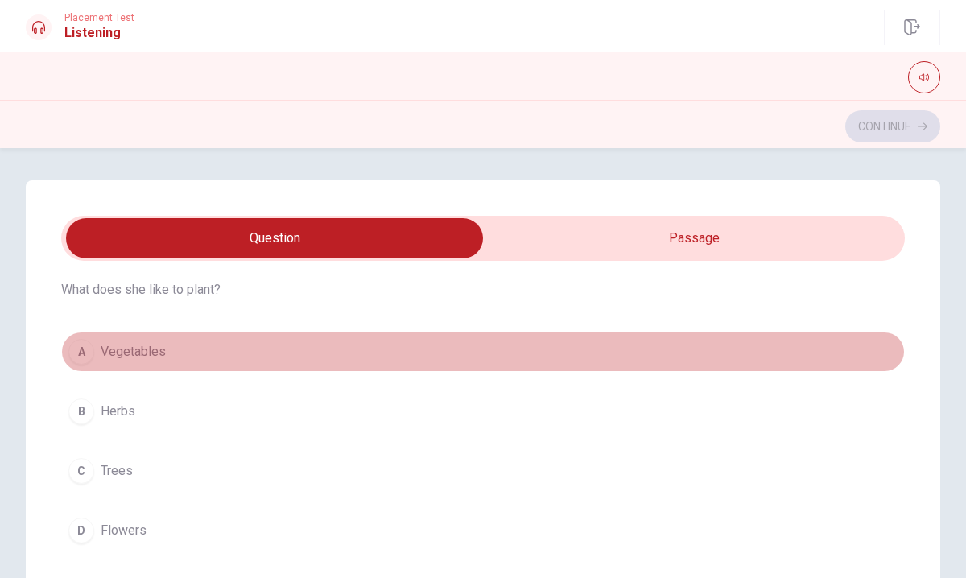
click at [85, 348] on div "A" at bounding box center [81, 352] width 26 height 26
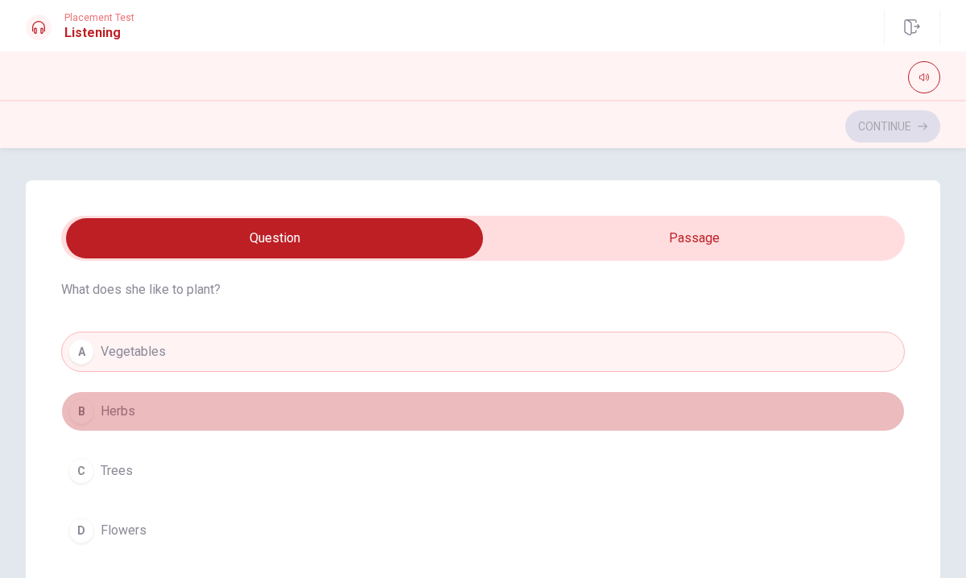
click at [79, 417] on div "B" at bounding box center [81, 411] width 26 height 26
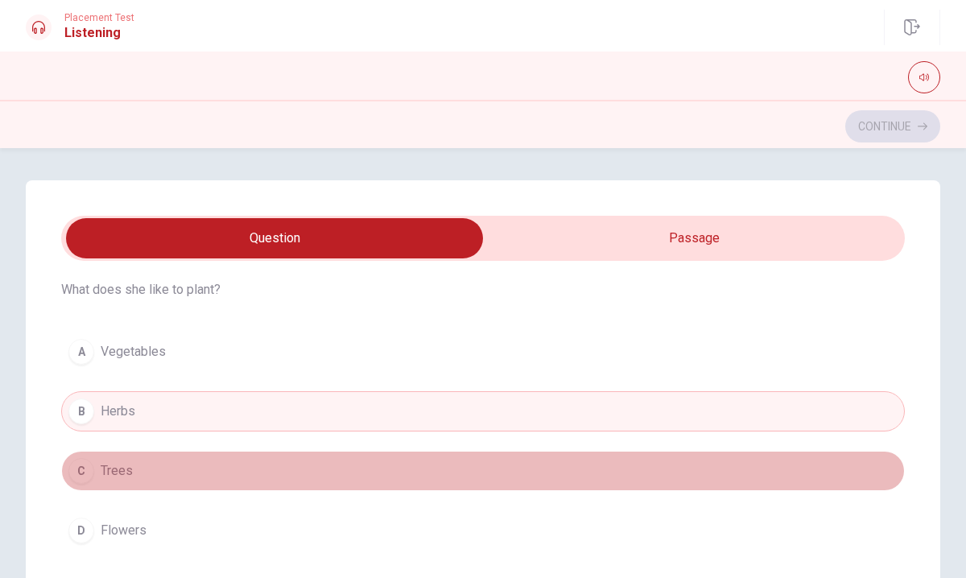
click at [80, 469] on div "C" at bounding box center [81, 471] width 26 height 26
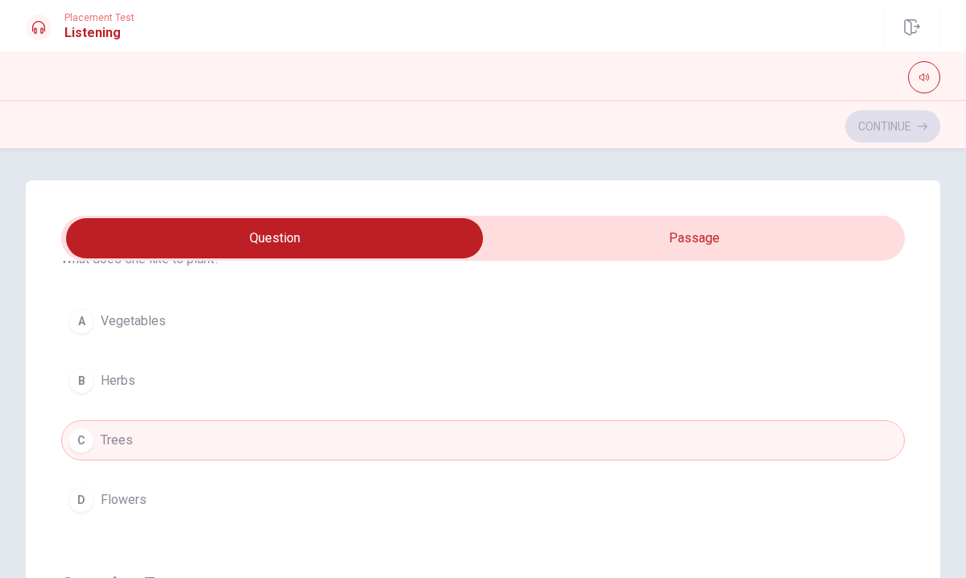
scroll to position [89, 0]
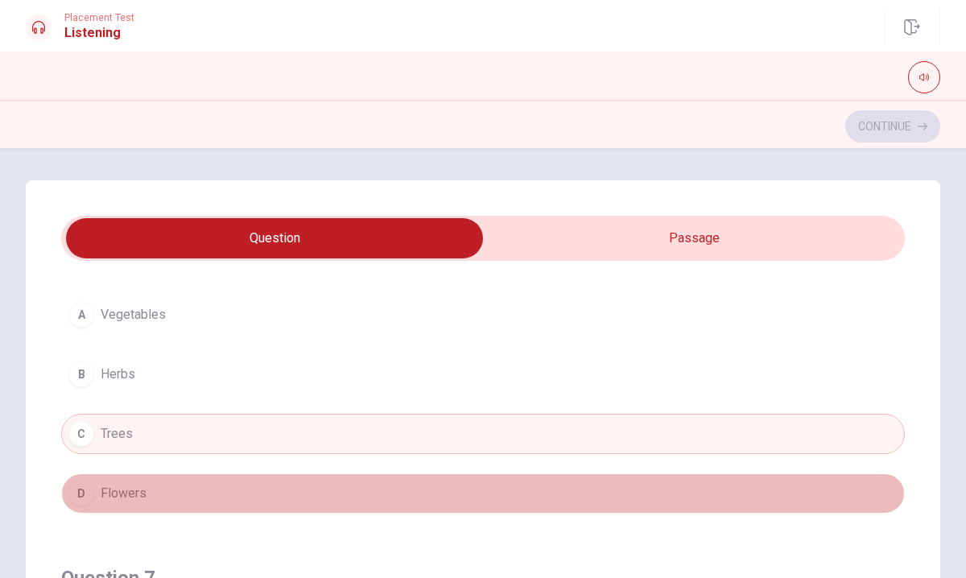
click at [80, 487] on div "D" at bounding box center [81, 493] width 26 height 26
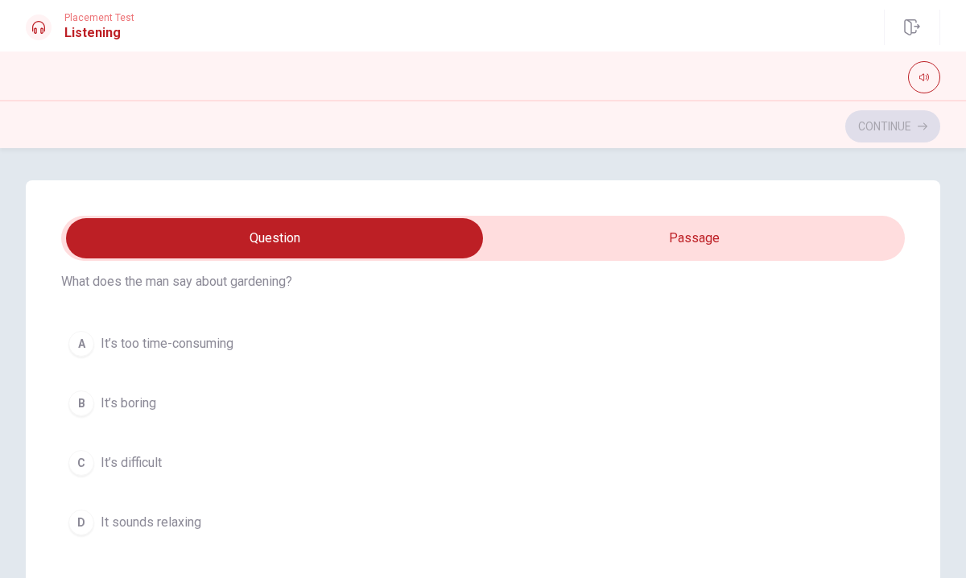
scroll to position [414, 0]
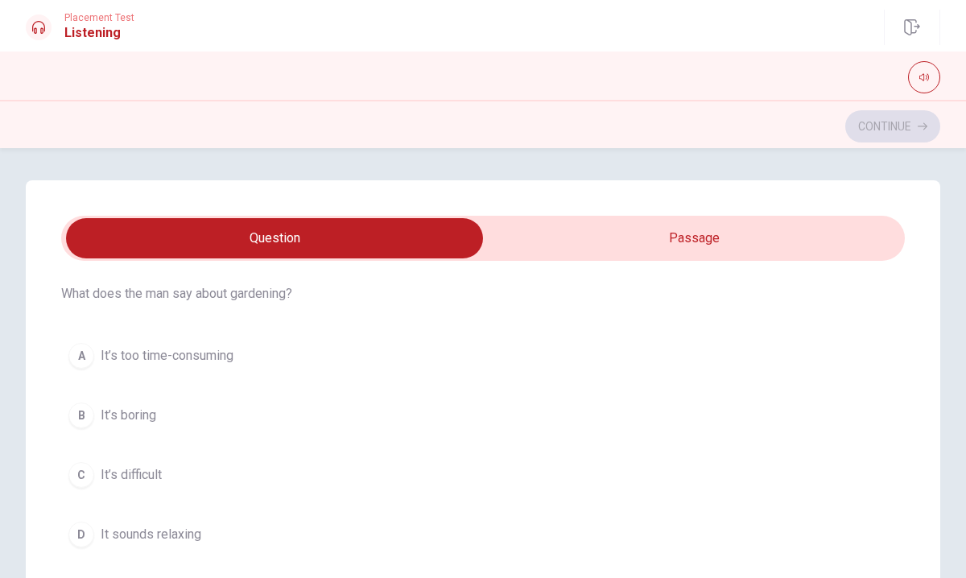
click at [83, 529] on div "D" at bounding box center [81, 535] width 26 height 26
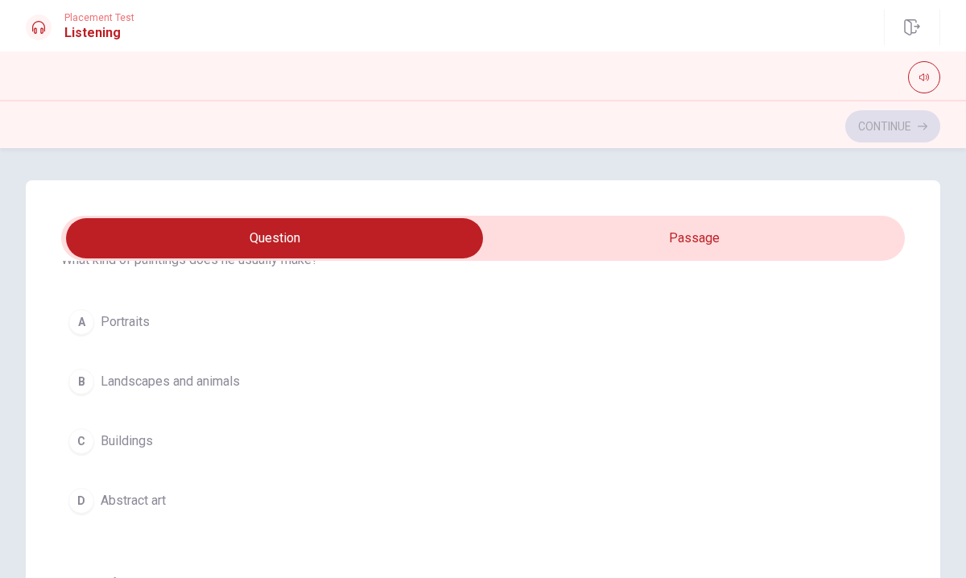
scroll to position [796, 0]
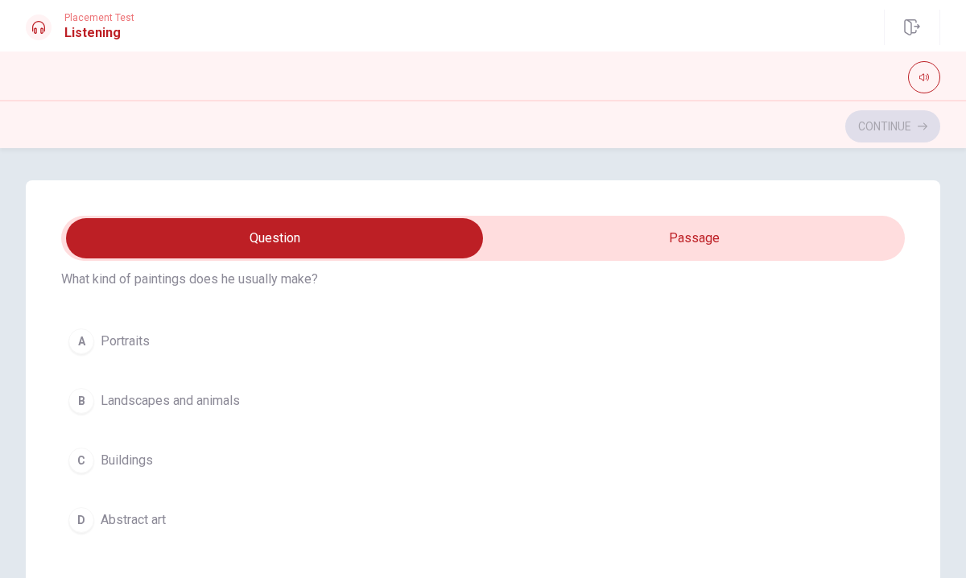
click at [84, 399] on div "B" at bounding box center [81, 401] width 26 height 26
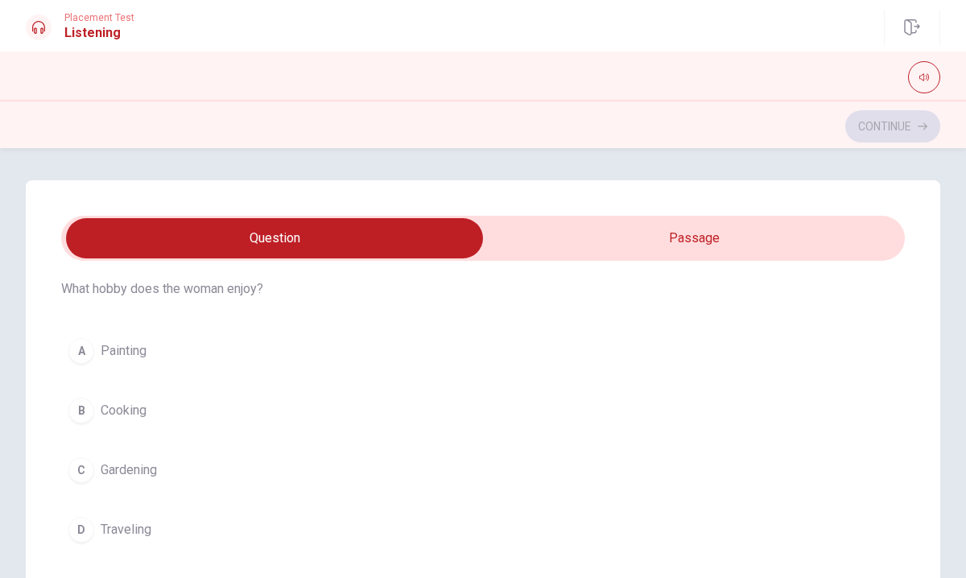
scroll to position [1158, 0]
click at [74, 458] on div "C" at bounding box center [81, 465] width 26 height 26
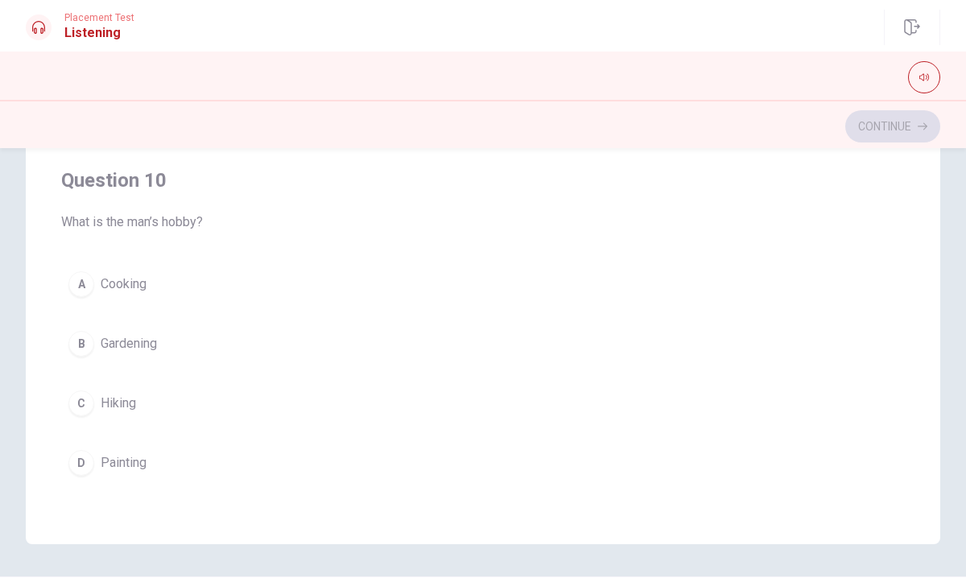
scroll to position [285, 0]
click at [85, 464] on div "D" at bounding box center [81, 461] width 26 height 26
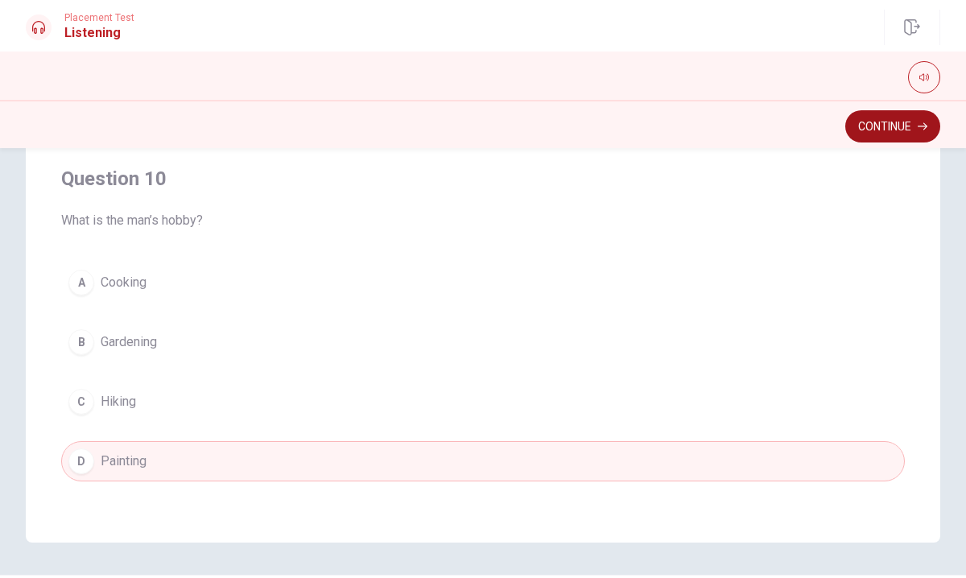
click at [906, 128] on button "Continue" at bounding box center [892, 126] width 95 height 32
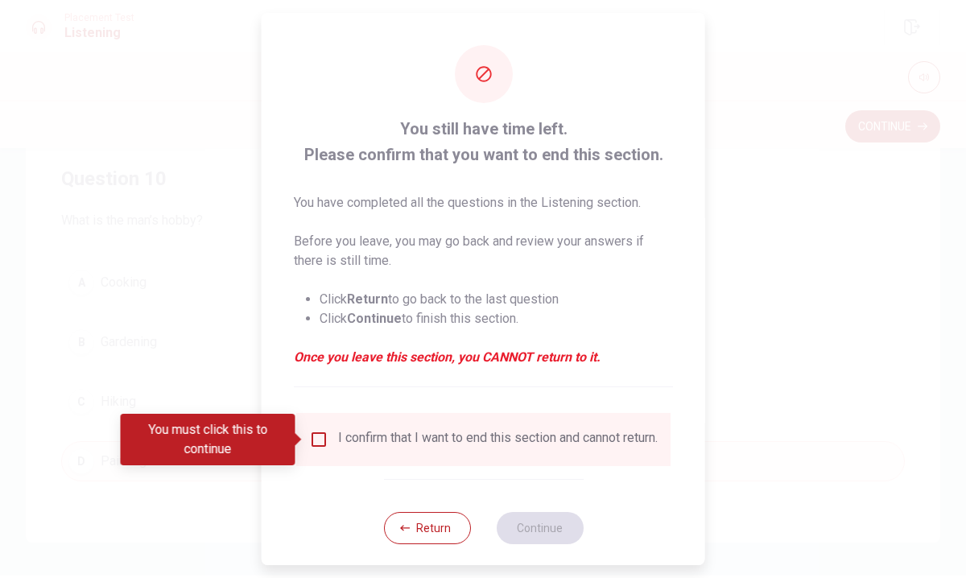
click at [310, 440] on input "You must click this to continue" at bounding box center [318, 439] width 19 height 19
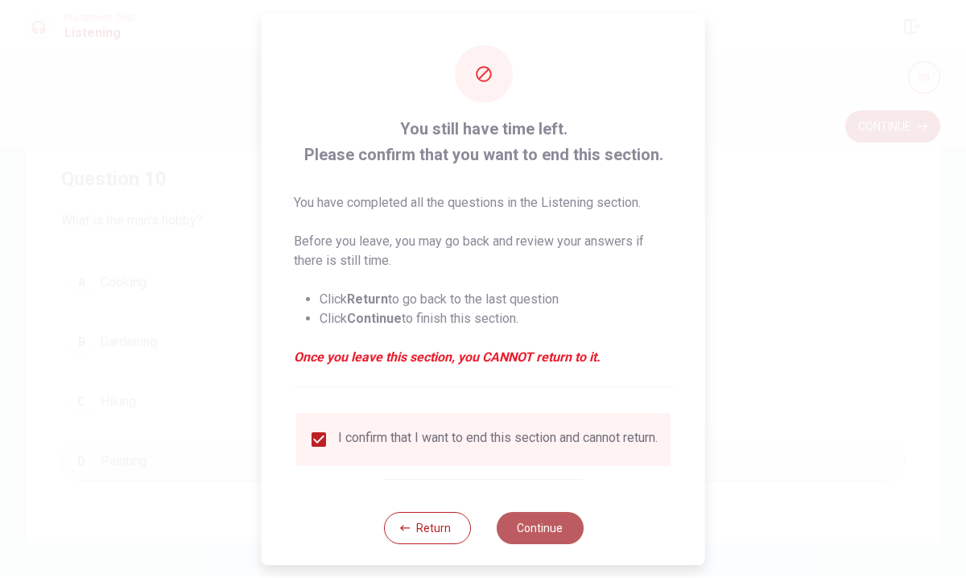
click at [546, 531] on button "Continue" at bounding box center [539, 528] width 87 height 32
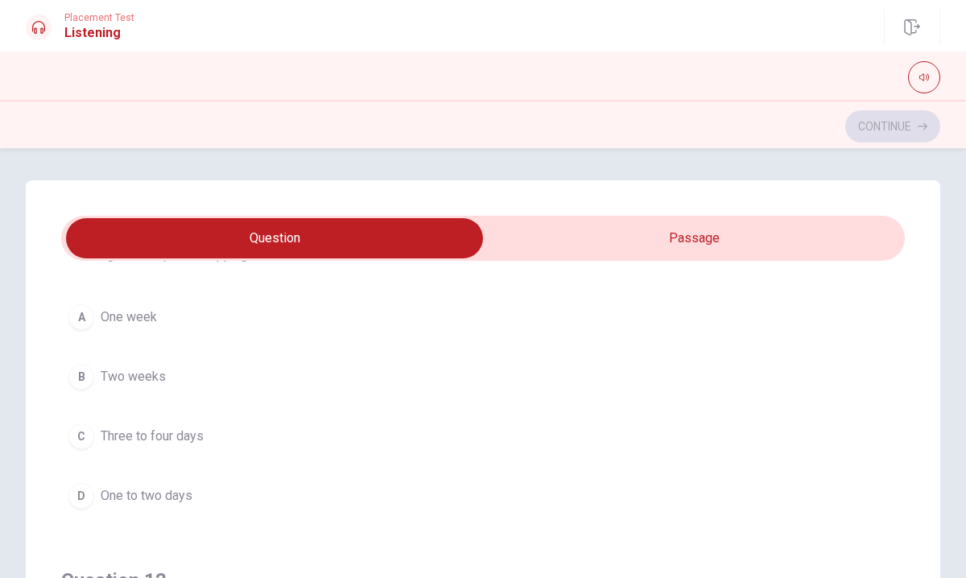
scroll to position [85, 0]
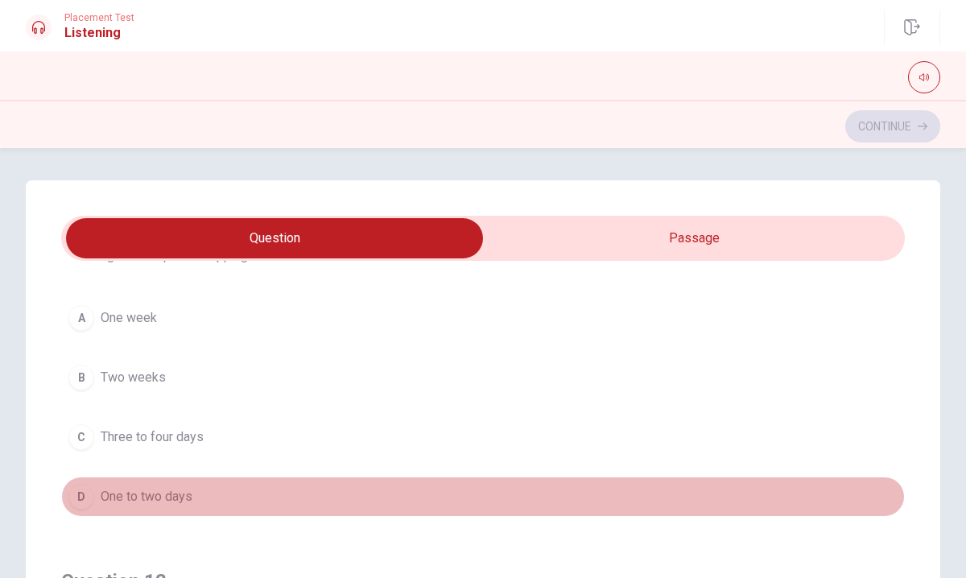
click at [82, 497] on div "D" at bounding box center [81, 497] width 26 height 26
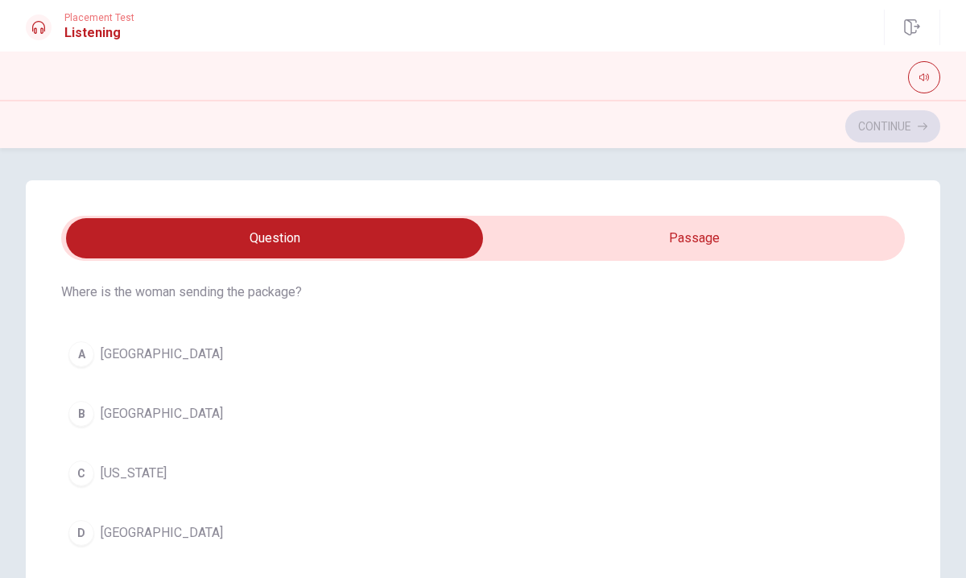
scroll to position [424, 0]
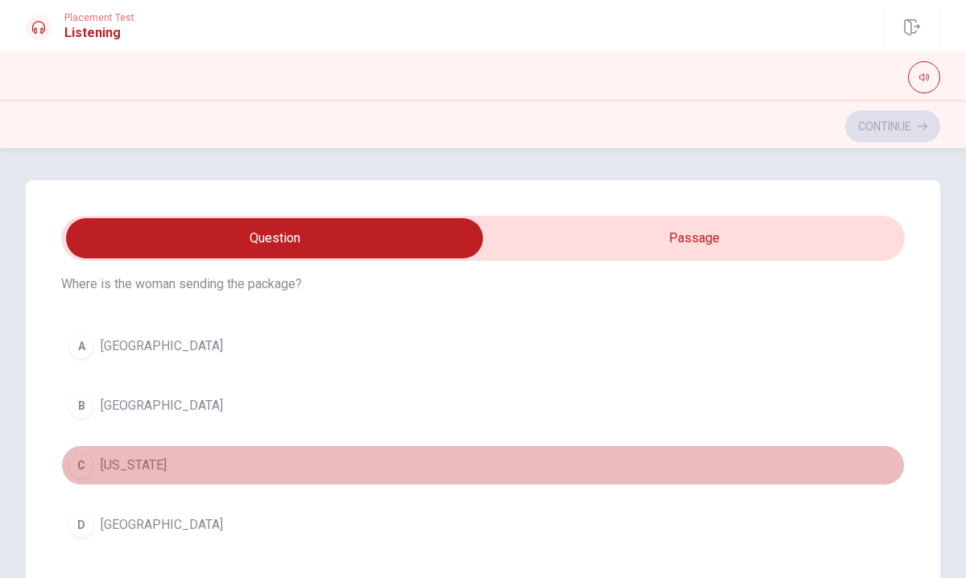
click at [82, 467] on div "C" at bounding box center [81, 465] width 26 height 26
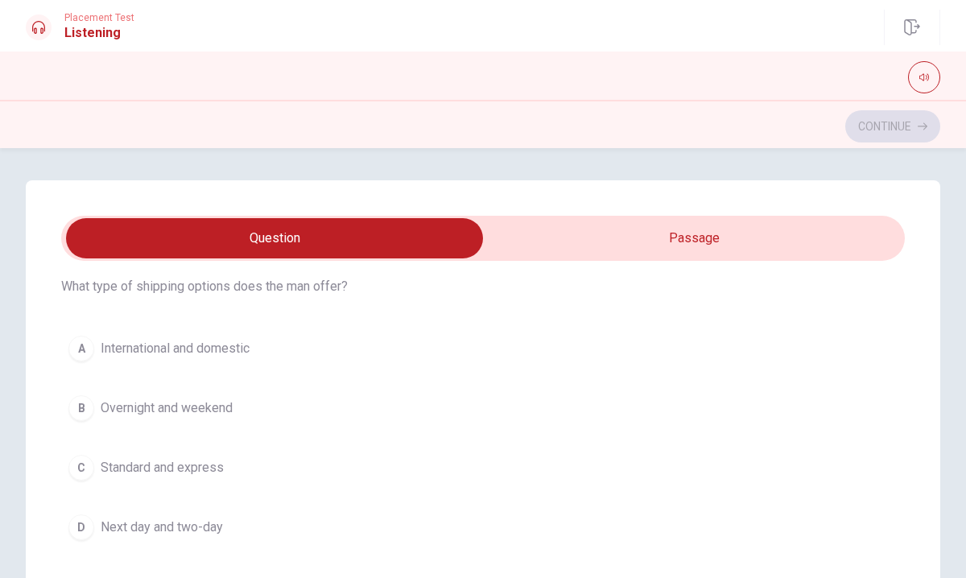
scroll to position [795, 0]
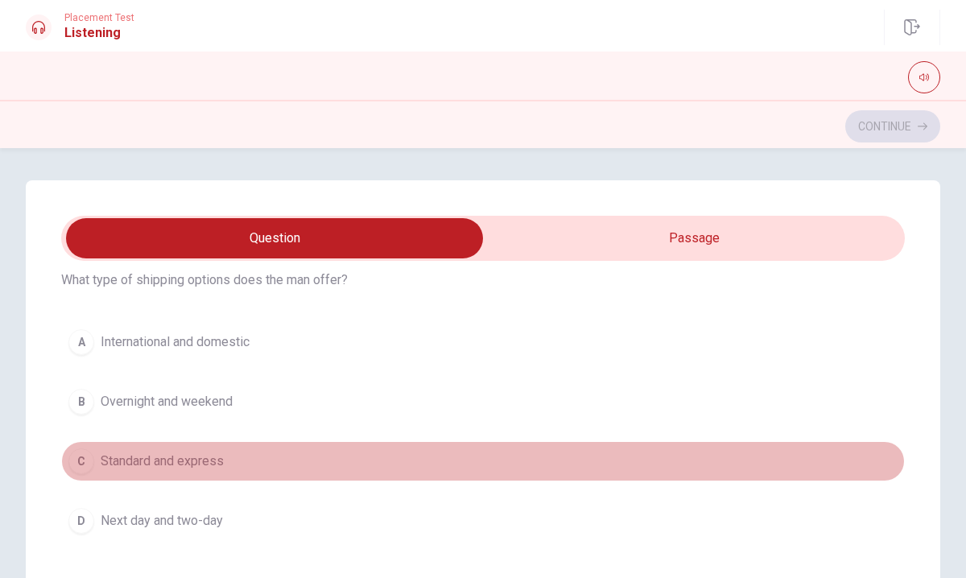
click at [94, 453] on button "C Standard and express" at bounding box center [482, 461] width 843 height 40
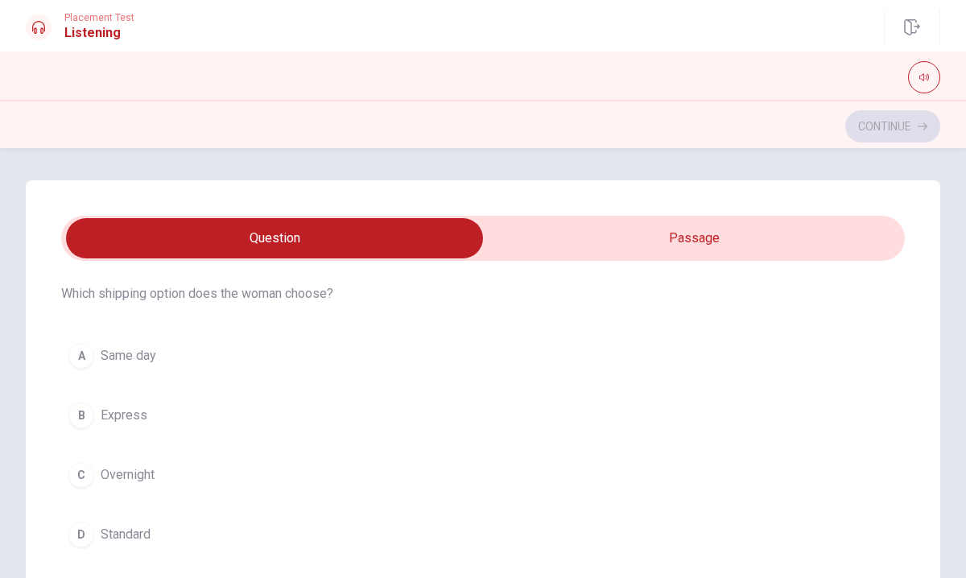
scroll to position [1161, 0]
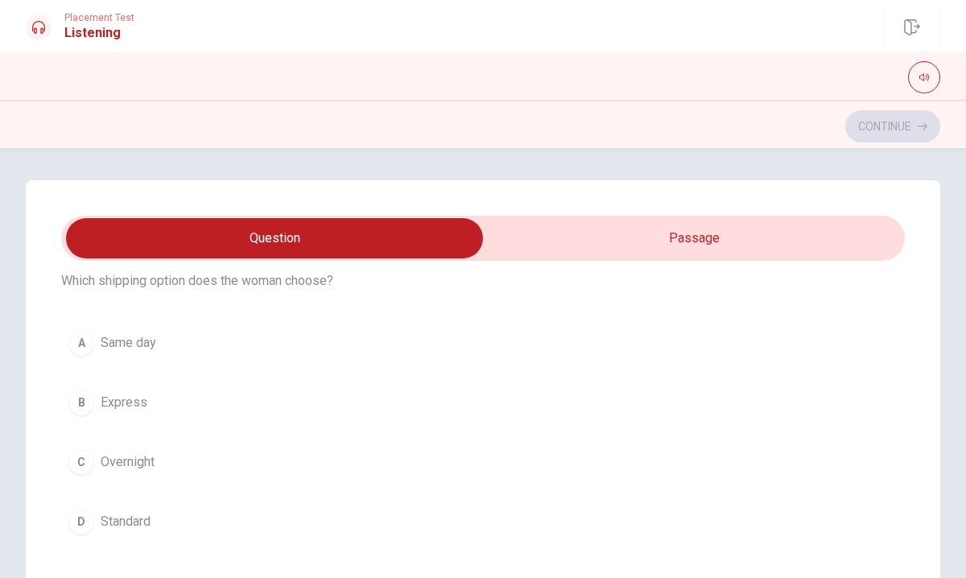
click at [86, 394] on div "B" at bounding box center [81, 403] width 26 height 26
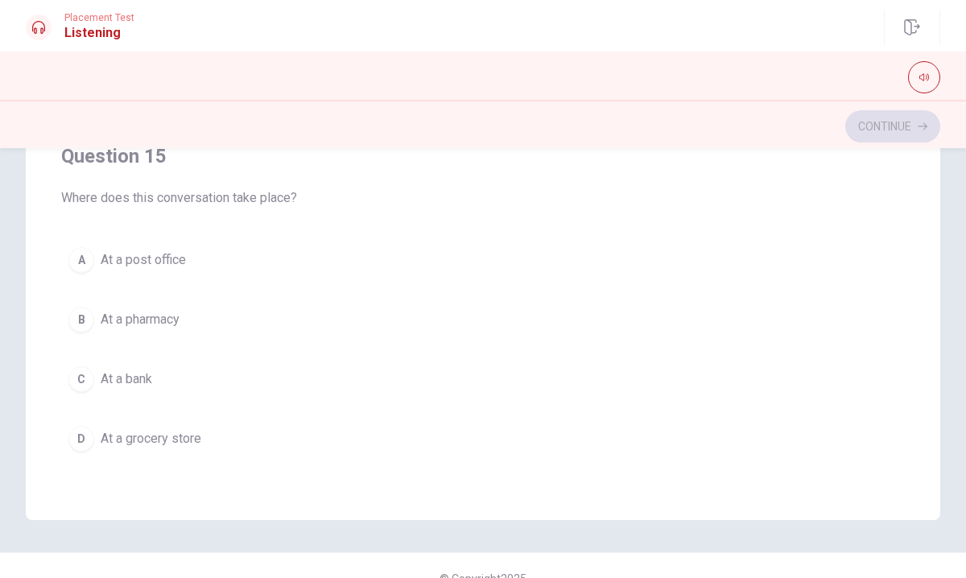
scroll to position [315, 0]
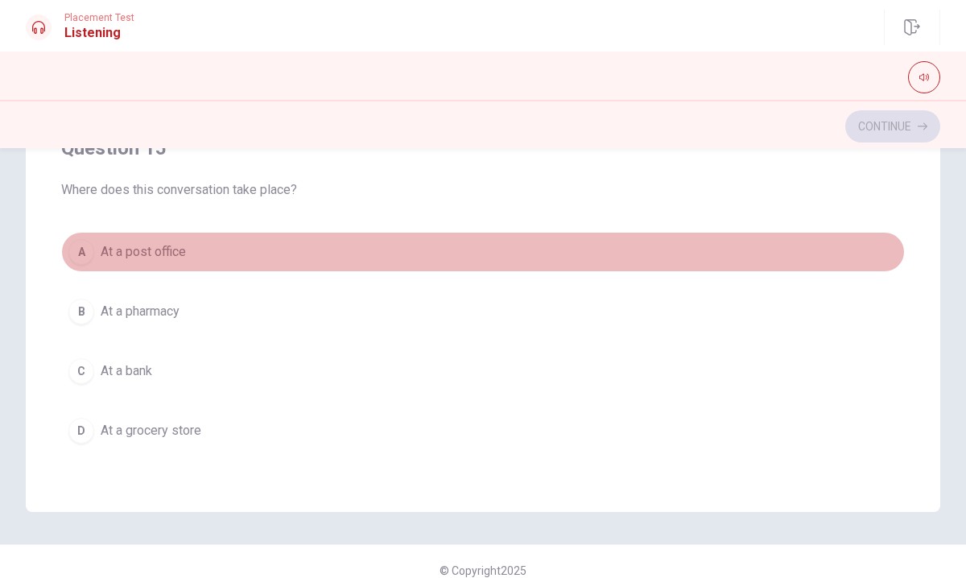
click at [80, 249] on div "A" at bounding box center [81, 252] width 26 height 26
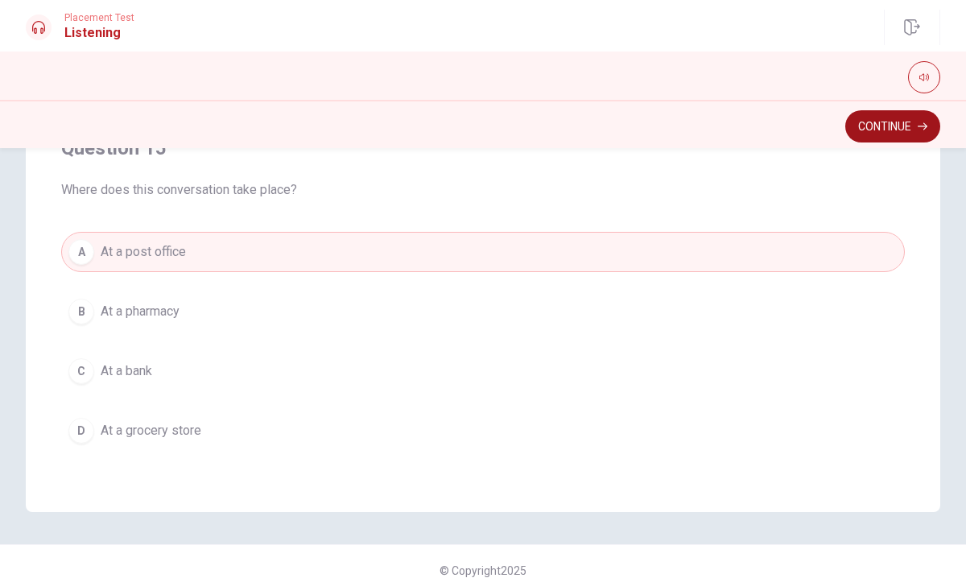
click at [911, 119] on button "Continue" at bounding box center [892, 126] width 95 height 32
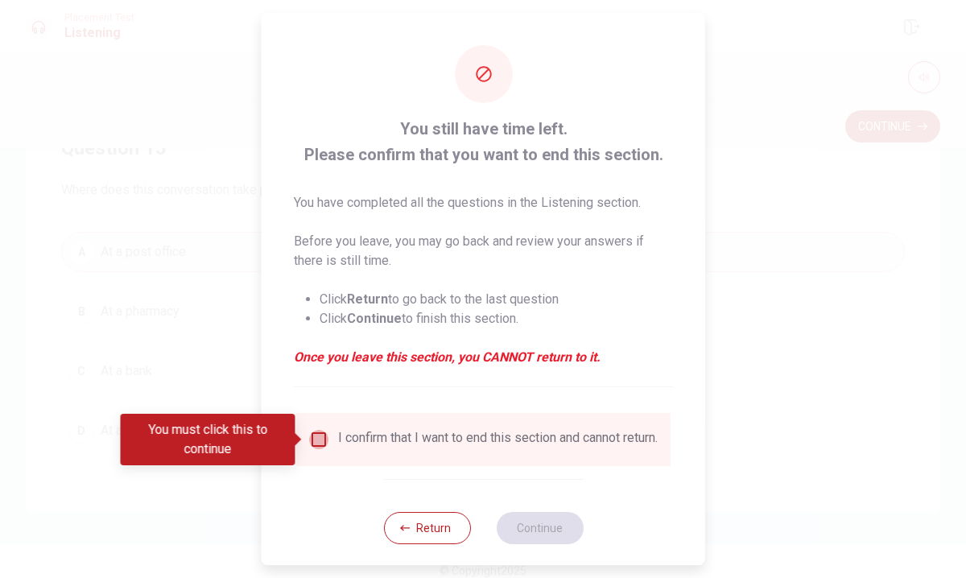
click at [318, 435] on input "You must click this to continue" at bounding box center [318, 439] width 19 height 19
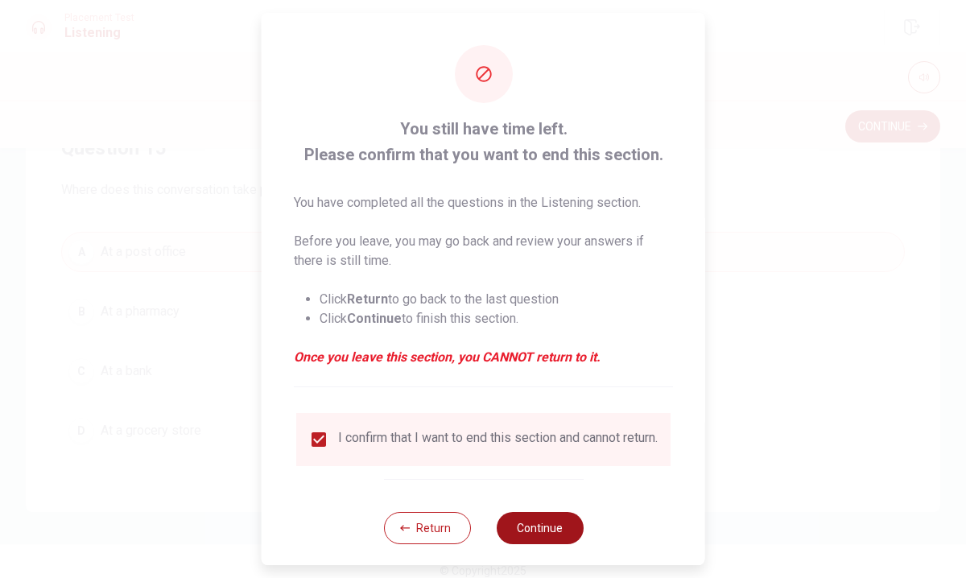
click at [552, 531] on button "Continue" at bounding box center [539, 528] width 87 height 32
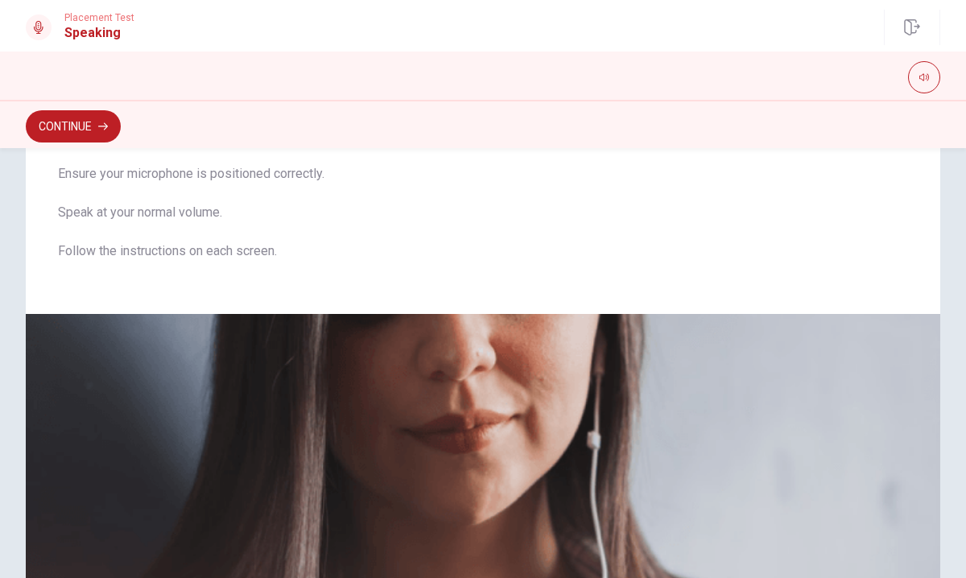
scroll to position [0, 0]
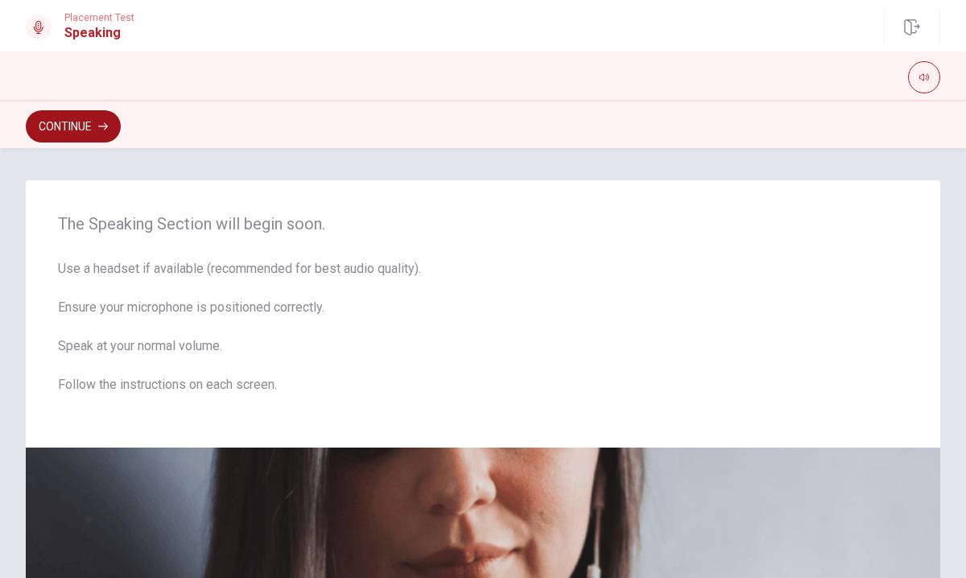
click at [66, 114] on button "Continue" at bounding box center [73, 126] width 95 height 32
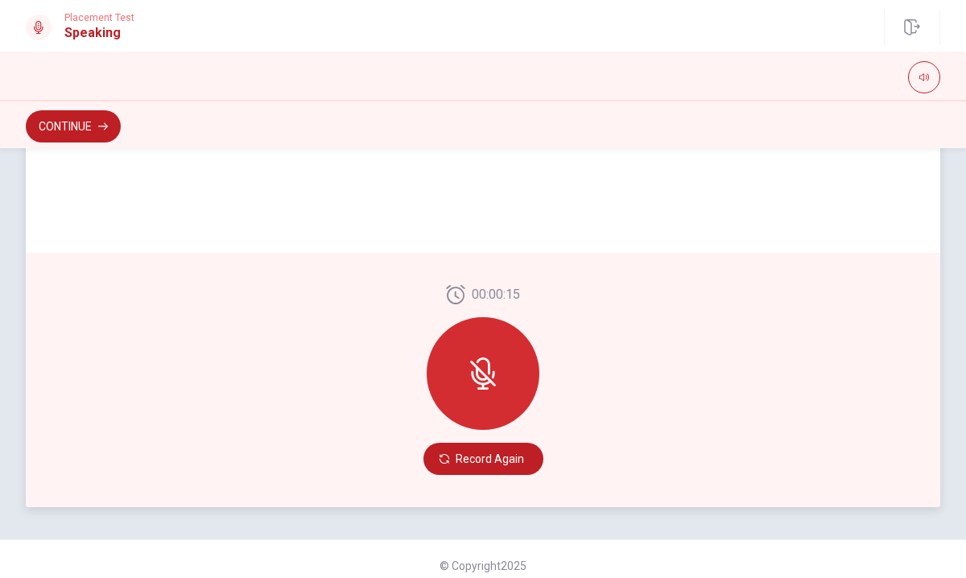
scroll to position [377, 0]
click at [493, 360] on icon at bounding box center [483, 372] width 32 height 32
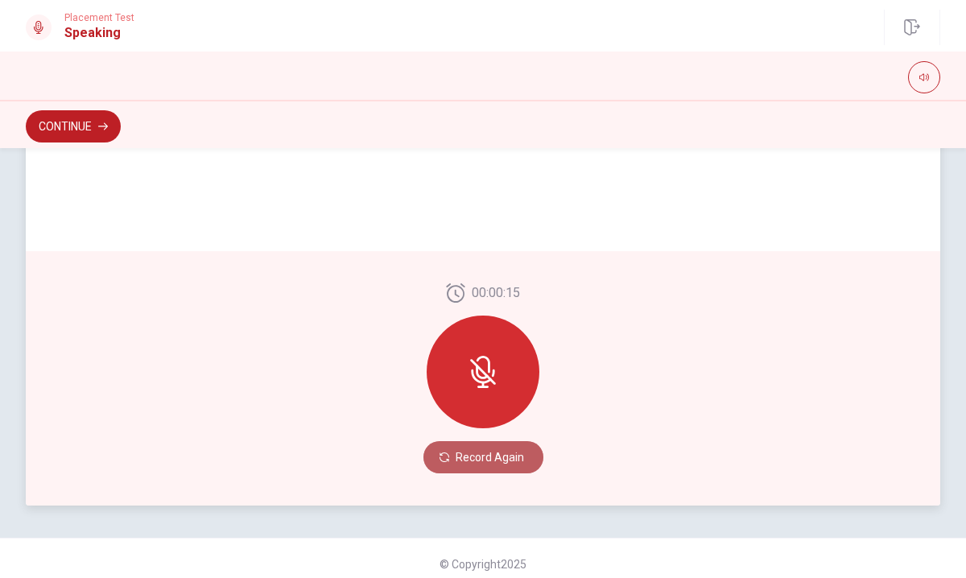
click at [461, 459] on button "Record Again" at bounding box center [483, 457] width 120 height 32
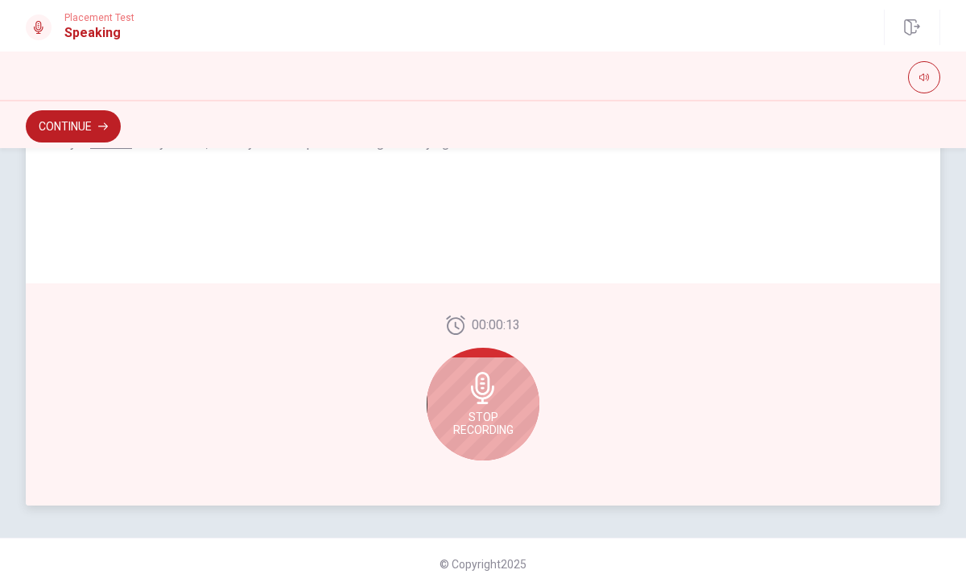
click at [493, 408] on div "Stop Recording" at bounding box center [483, 404] width 113 height 113
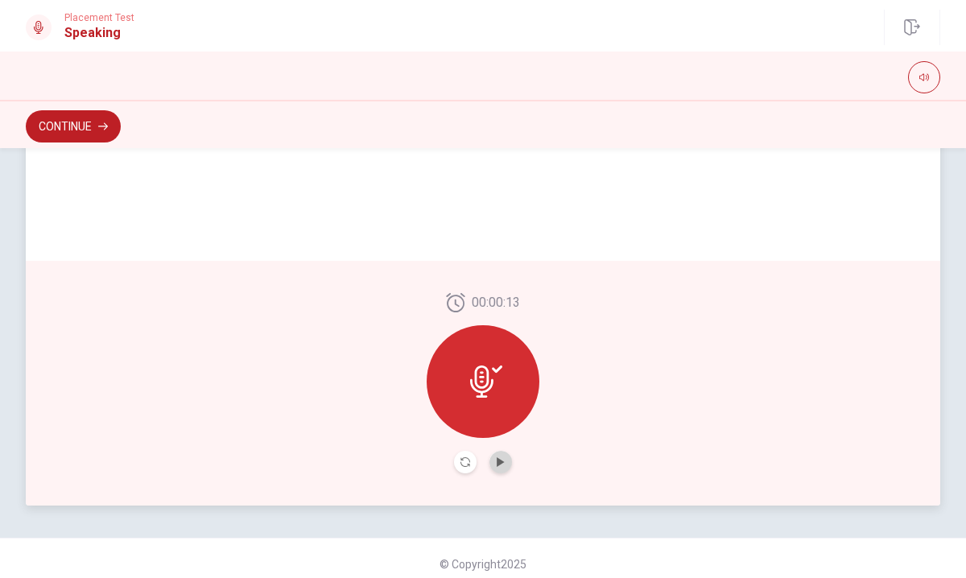
click at [500, 455] on button "Play Audio" at bounding box center [500, 462] width 23 height 23
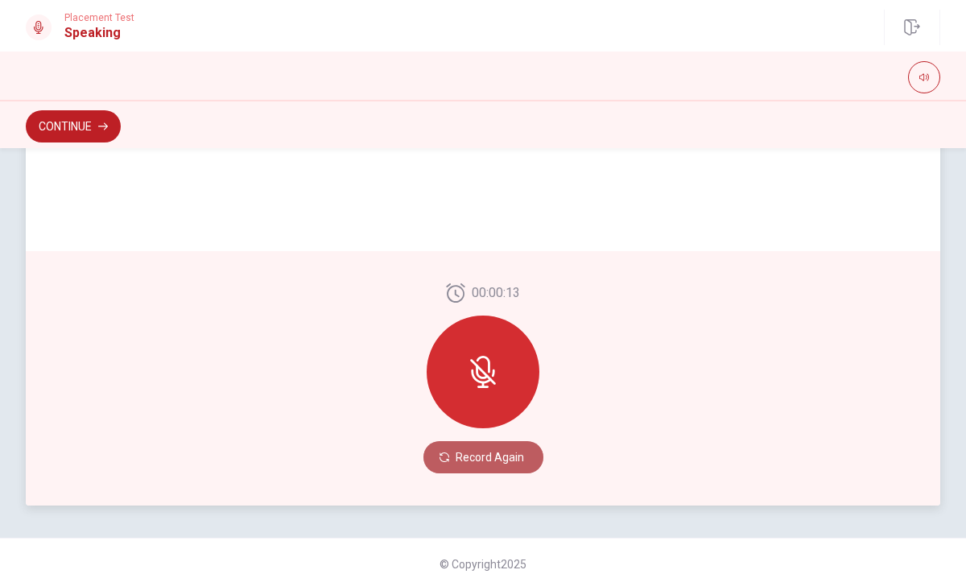
click at [468, 456] on button "Record Again" at bounding box center [483, 457] width 120 height 32
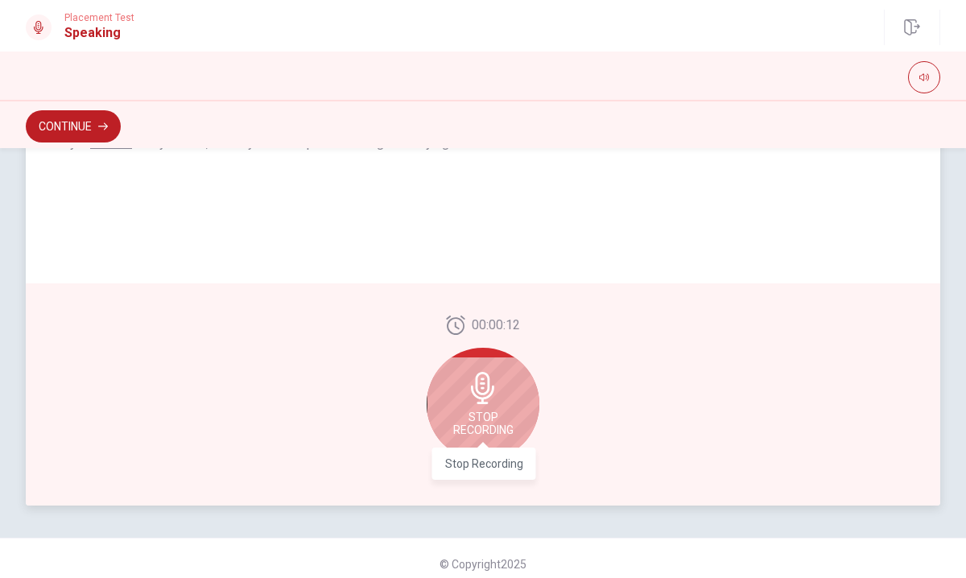
click at [487, 426] on span "Stop Recording" at bounding box center [483, 423] width 60 height 26
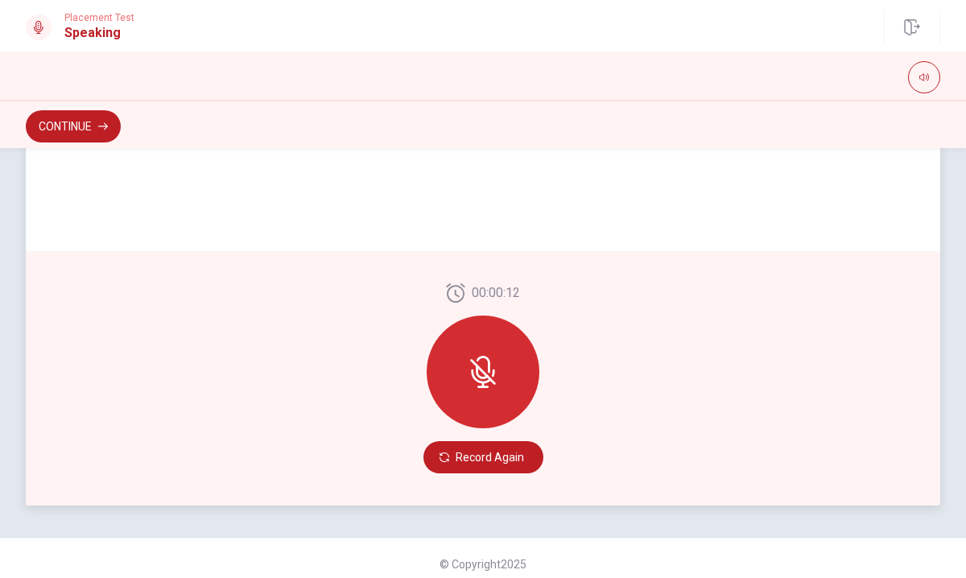
click at [501, 366] on div at bounding box center [483, 371] width 113 height 113
click at [484, 456] on button "Record Again" at bounding box center [483, 457] width 120 height 32
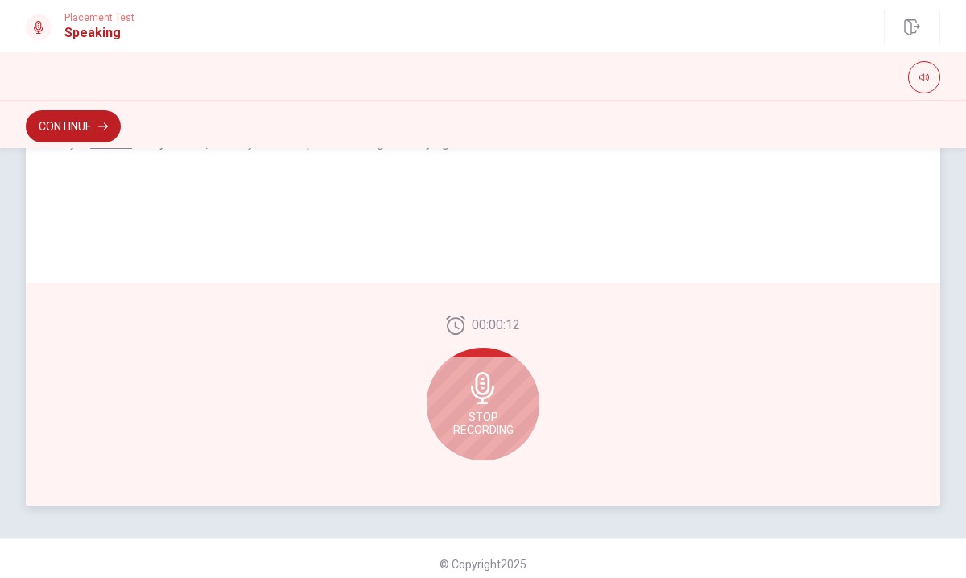
click at [484, 456] on div "Stop Recording" at bounding box center [483, 404] width 113 height 113
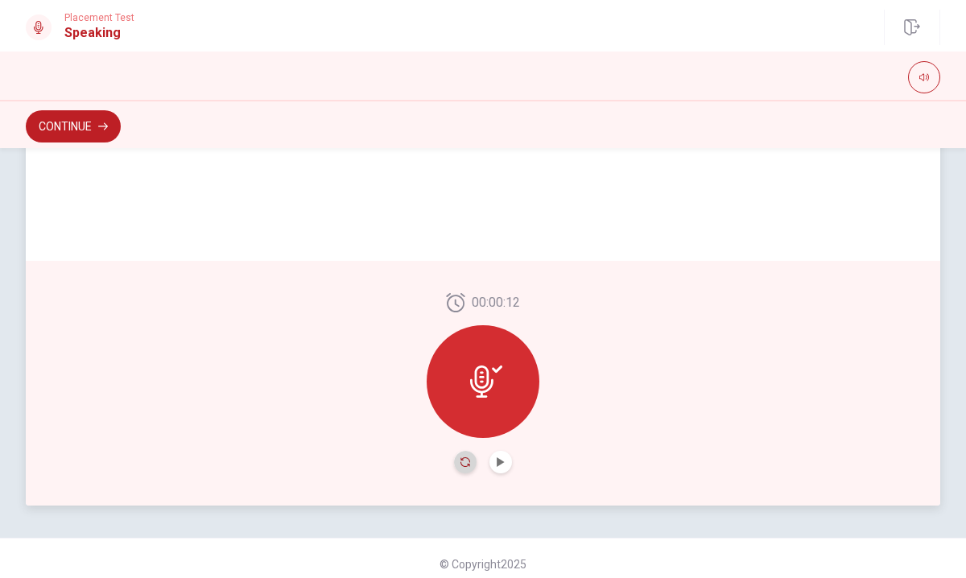
click at [462, 460] on icon "Record Again" at bounding box center [465, 462] width 10 height 10
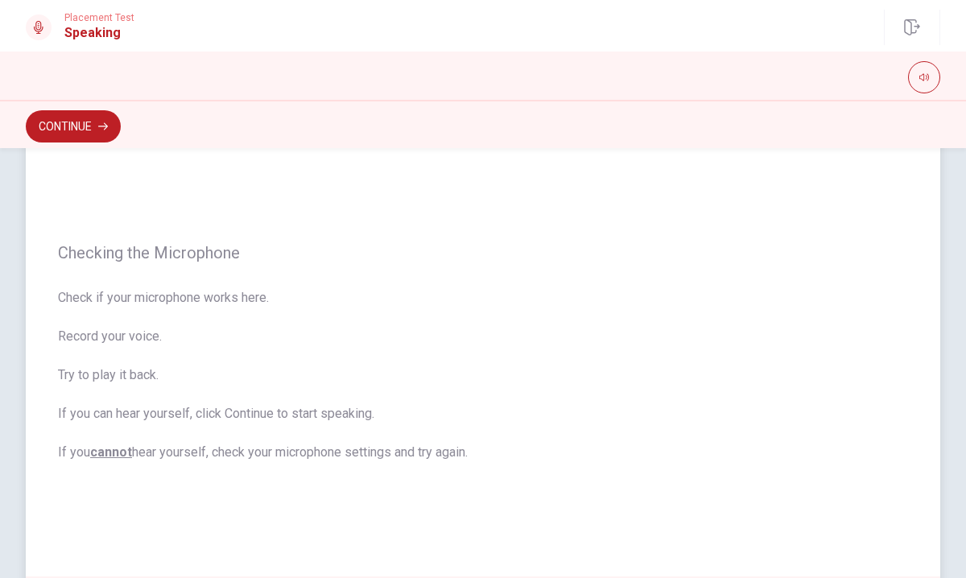
scroll to position [48, 0]
click at [921, 74] on icon "button" at bounding box center [924, 77] width 10 height 10
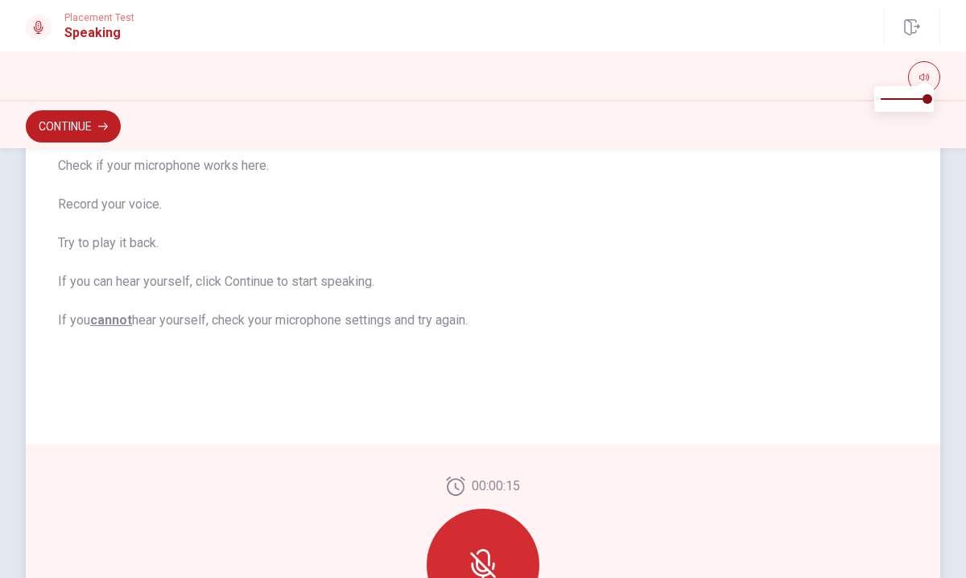
scroll to position [388, 0]
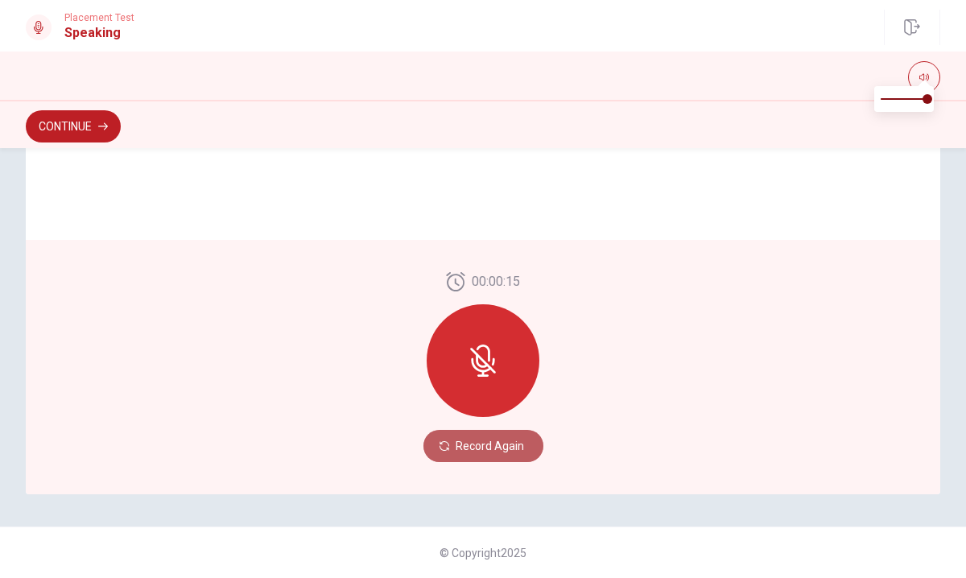
click at [472, 445] on button "Record Again" at bounding box center [483, 446] width 120 height 32
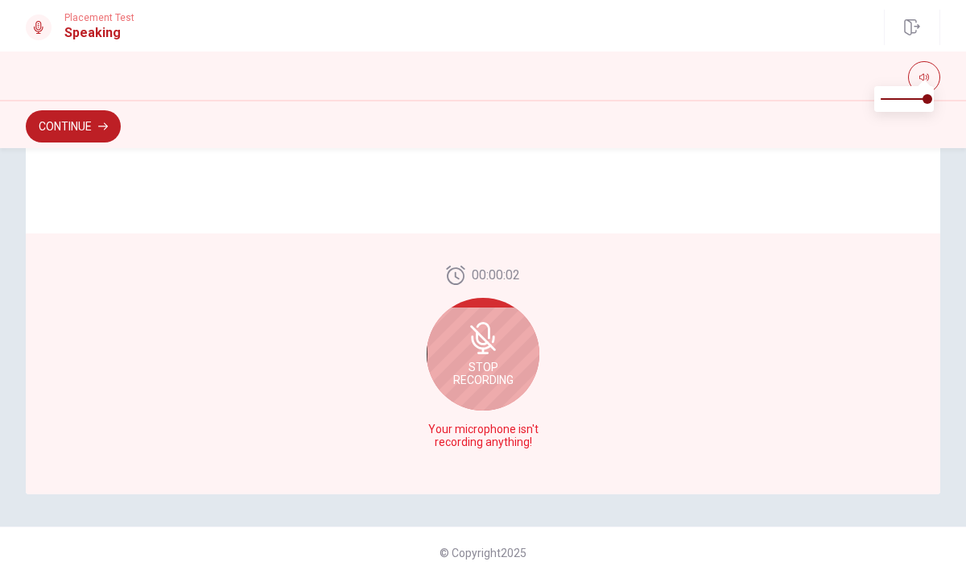
click at [501, 392] on div "Stop Recording" at bounding box center [483, 354] width 113 height 113
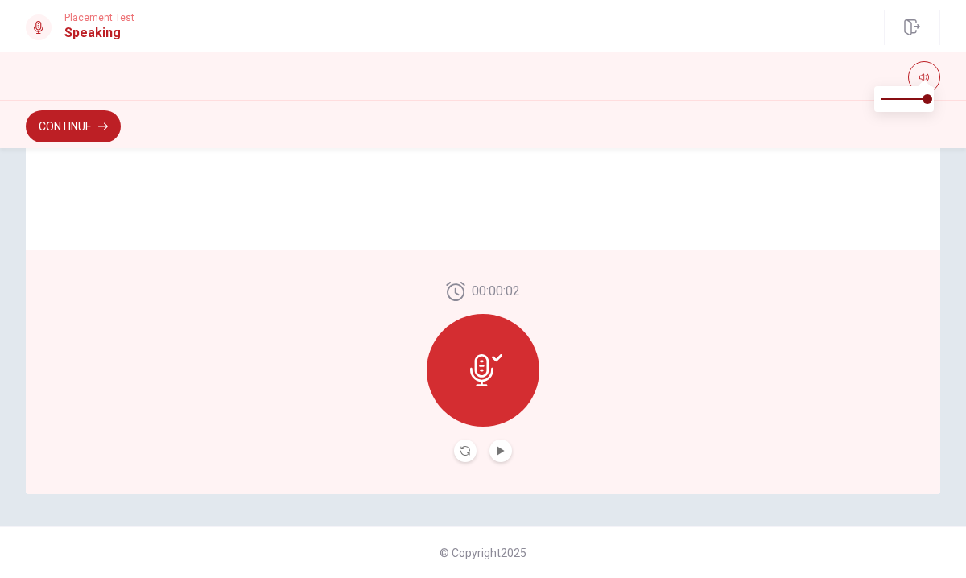
click at [501, 369] on icon at bounding box center [486, 370] width 32 height 32
click at [501, 456] on button "Play Audio" at bounding box center [500, 450] width 23 height 23
click at [496, 359] on icon at bounding box center [497, 357] width 10 height 7
click at [460, 449] on icon "Record Again" at bounding box center [465, 451] width 10 height 10
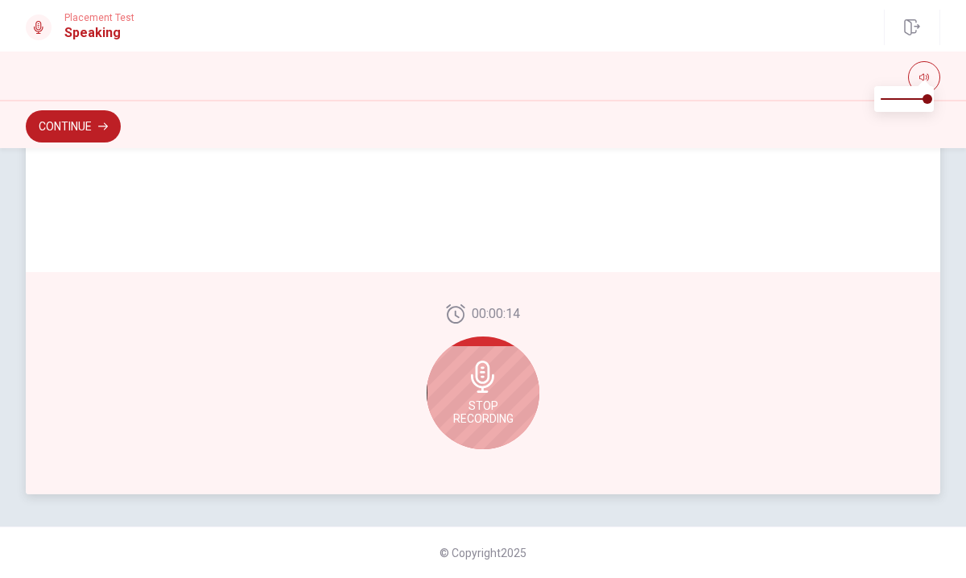
click at [480, 407] on span "Stop Recording" at bounding box center [483, 412] width 60 height 26
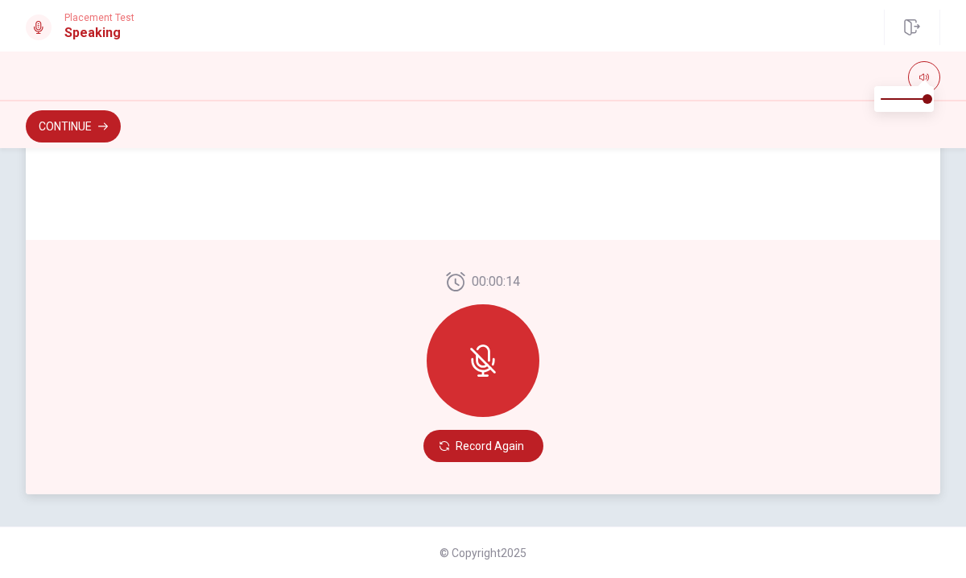
click at [473, 363] on icon at bounding box center [481, 365] width 20 height 14
click at [101, 125] on icon "button" at bounding box center [103, 127] width 10 height 10
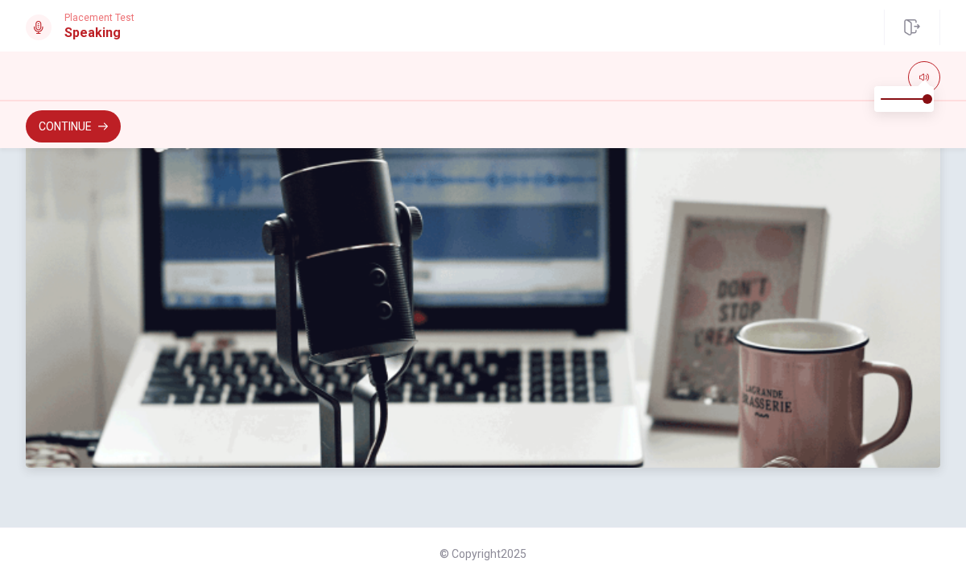
scroll to position [0, 0]
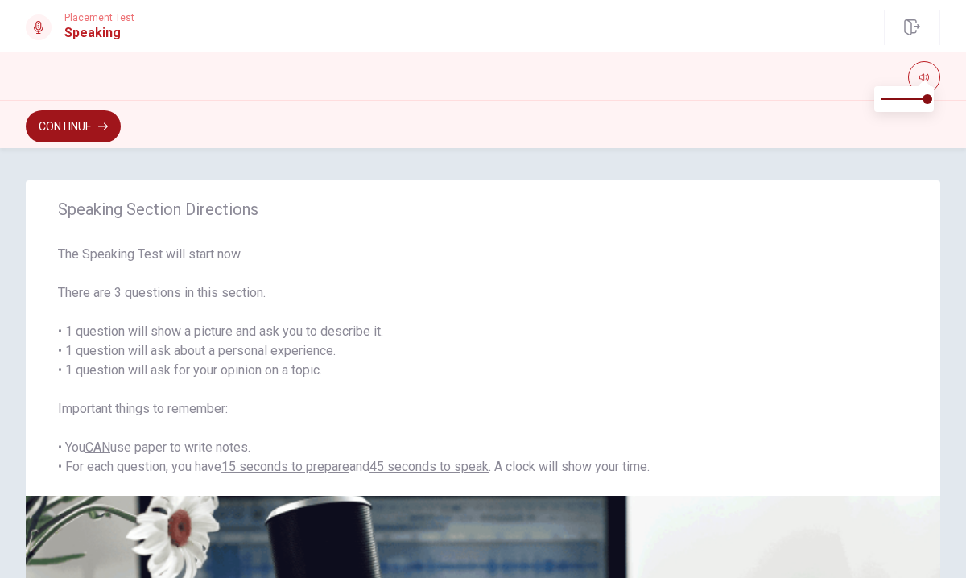
click at [109, 132] on button "Continue" at bounding box center [73, 126] width 95 height 32
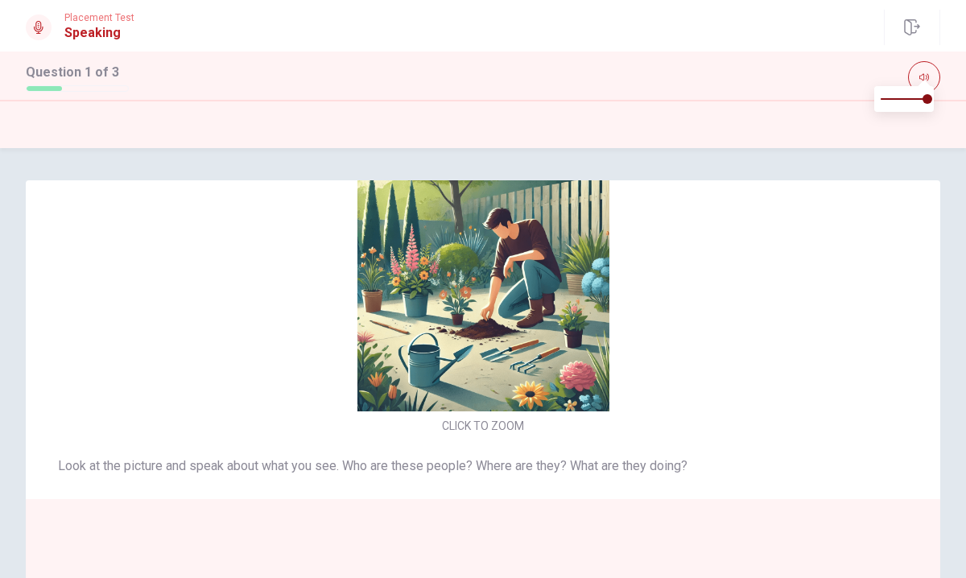
click at [42, 22] on icon at bounding box center [38, 27] width 13 height 13
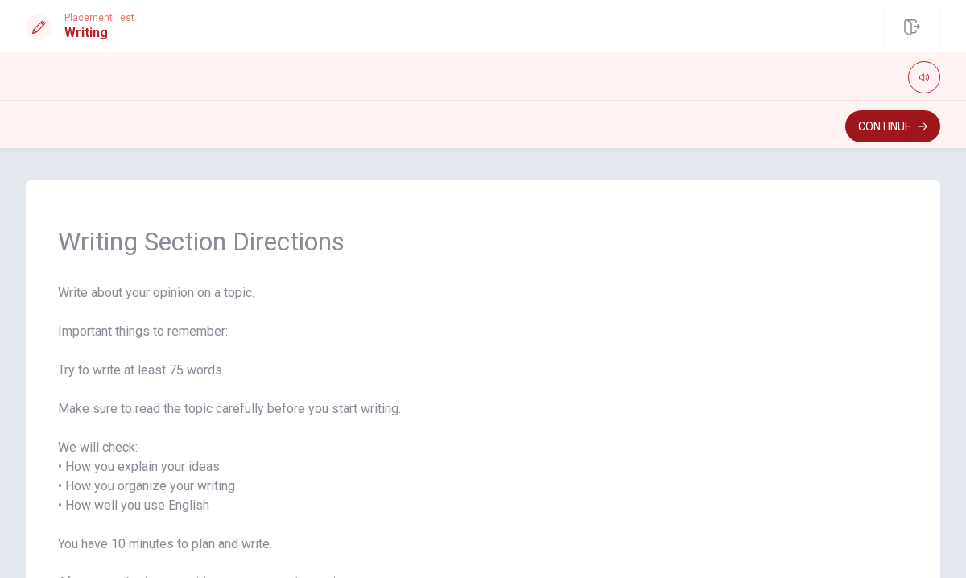
click at [907, 117] on button "Continue" at bounding box center [892, 126] width 95 height 32
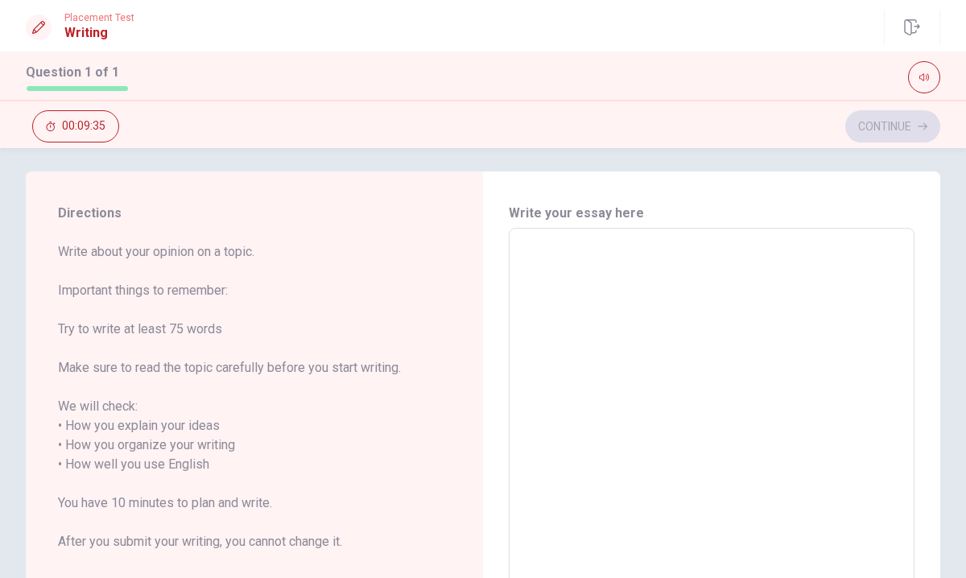
scroll to position [10, 0]
click at [520, 240] on textarea at bounding box center [711, 463] width 383 height 447
type textarea "I"
type textarea "x"
type textarea "I"
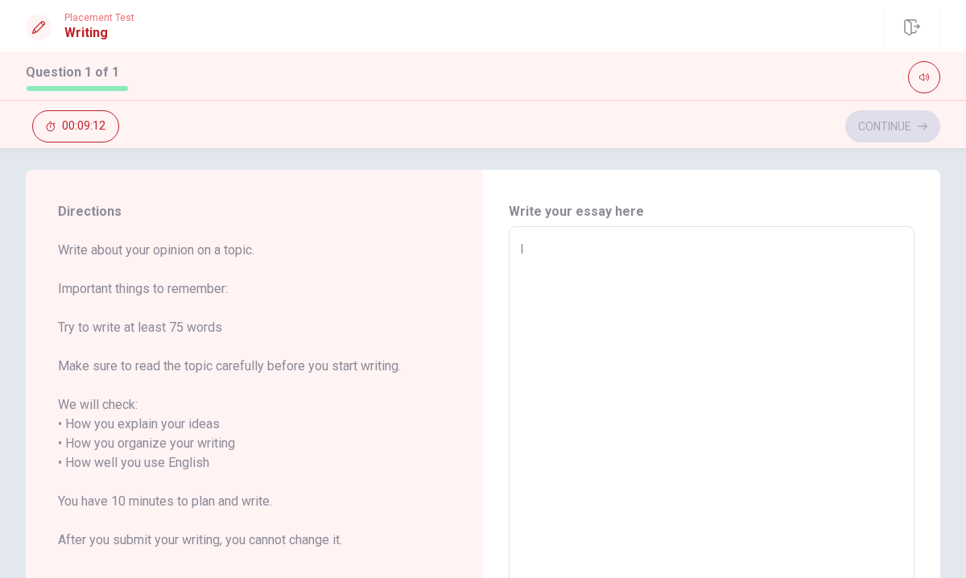
type textarea "x"
type textarea "I l"
type textarea "x"
type textarea "I li"
type textarea "x"
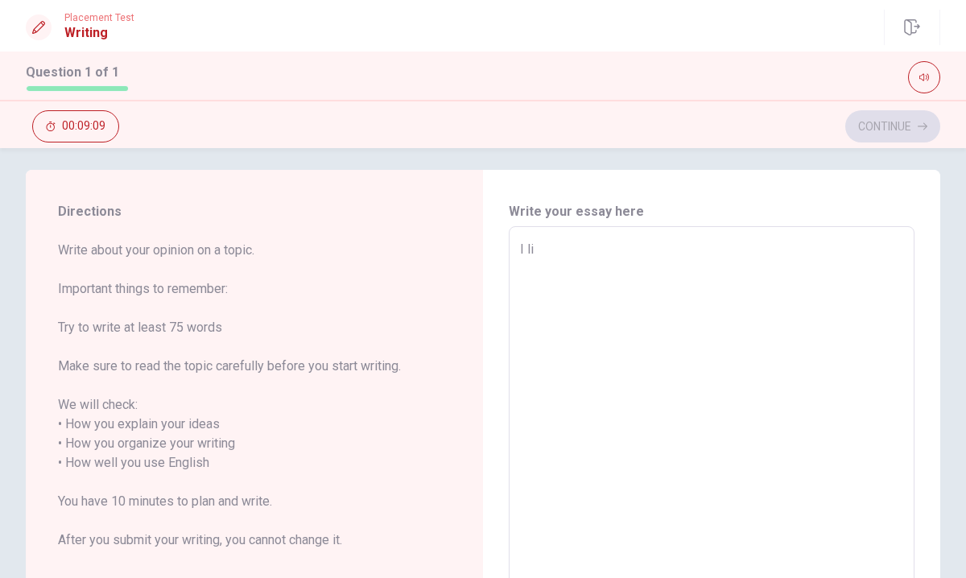
type textarea "I lik"
type textarea "x"
type textarea "I like"
type textarea "x"
type textarea "I like"
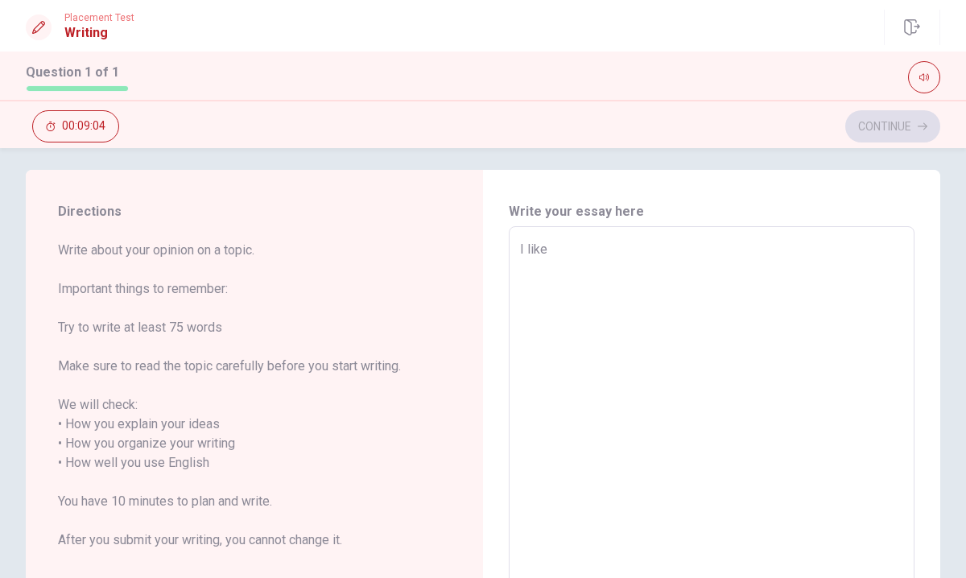
type textarea "x"
type textarea "I like r"
type textarea "x"
type textarea "I like ri"
type textarea "x"
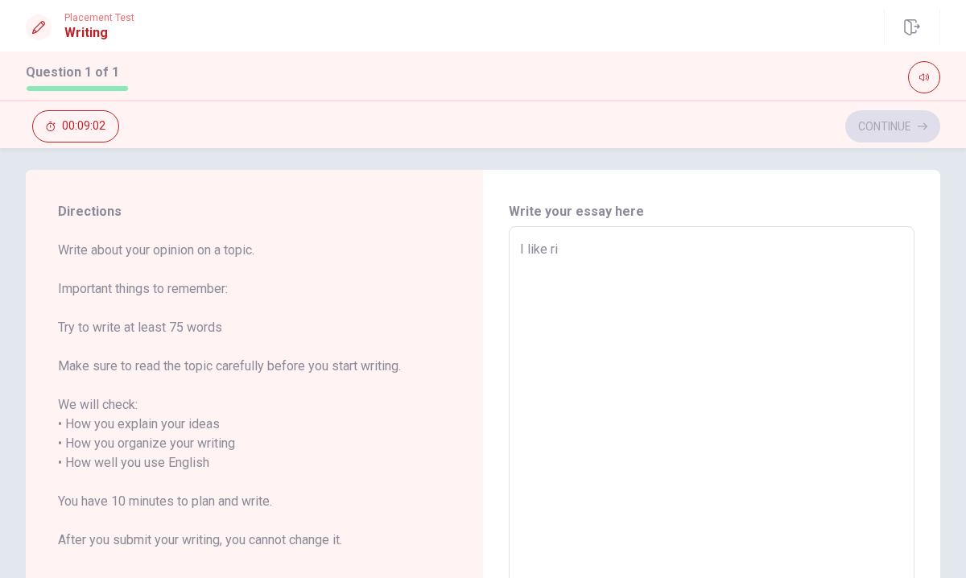
type textarea "I like rit"
type textarea "x"
type textarea "I like ri"
type textarea "x"
type textarea "I like rib"
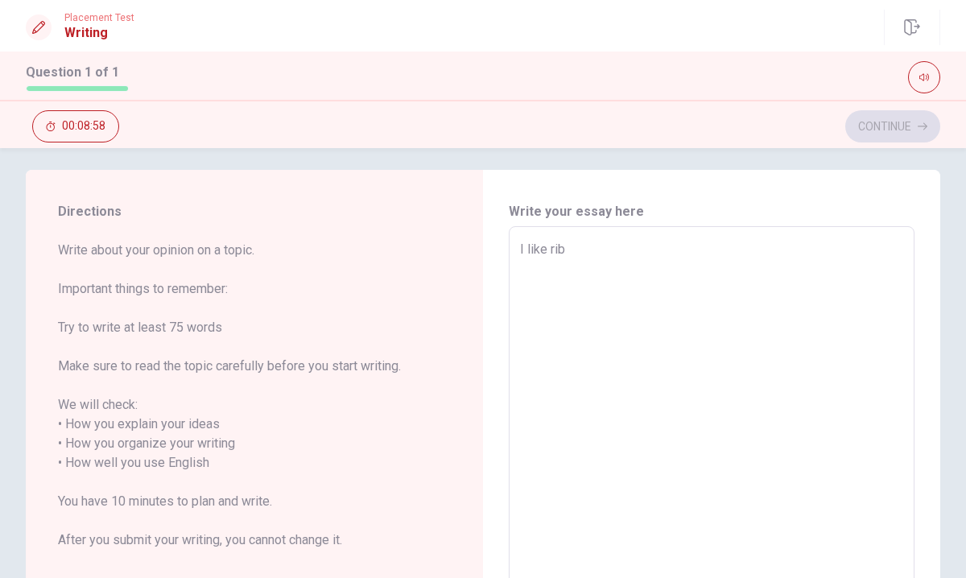
type textarea "x"
type textarea "I like ribi"
type textarea "x"
type textarea "I like ribit"
type textarea "x"
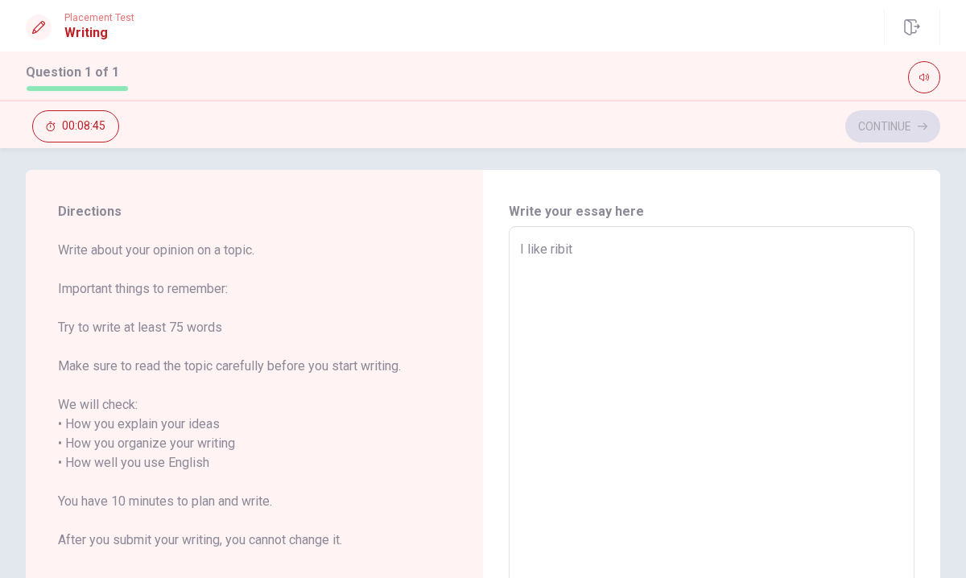
type textarea "I like ribi"
type textarea "x"
type textarea "I like rib"
type textarea "x"
type textarea "I like ri"
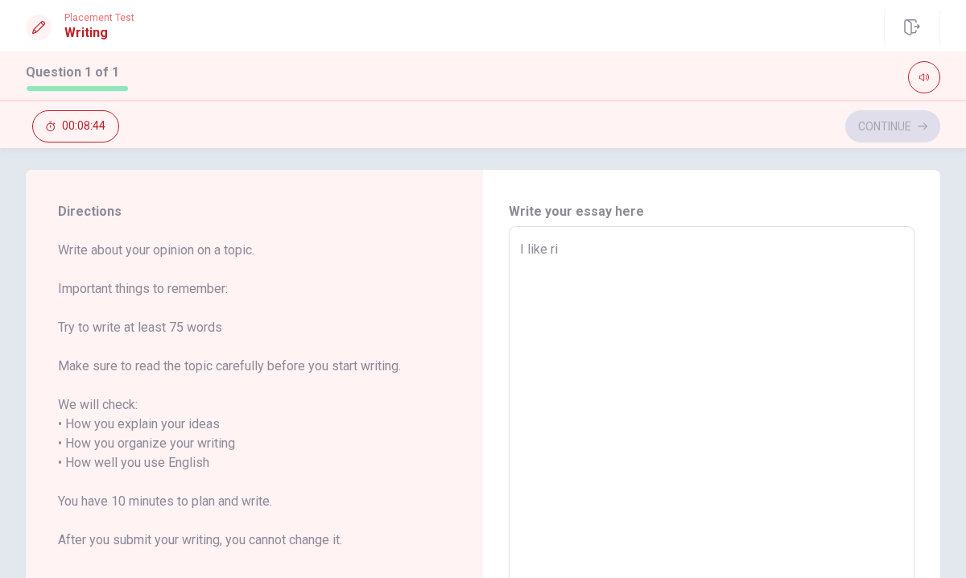
type textarea "x"
type textarea "I like r"
type textarea "x"
type textarea "I like ra"
type textarea "x"
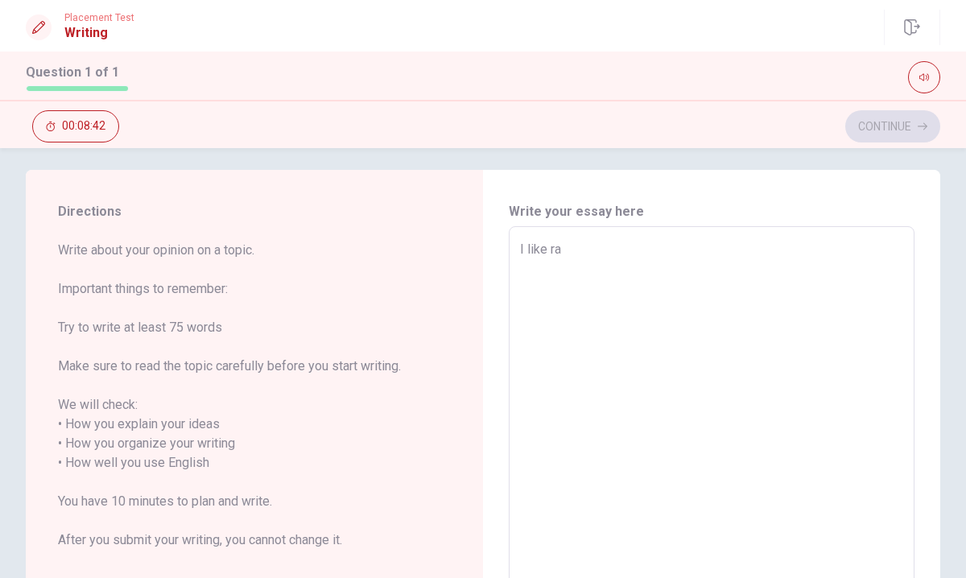
type textarea "I like rab"
type textarea "x"
type textarea "I like [PERSON_NAME]"
type textarea "x"
type textarea "I like [DEMOGRAPHIC_DATA]"
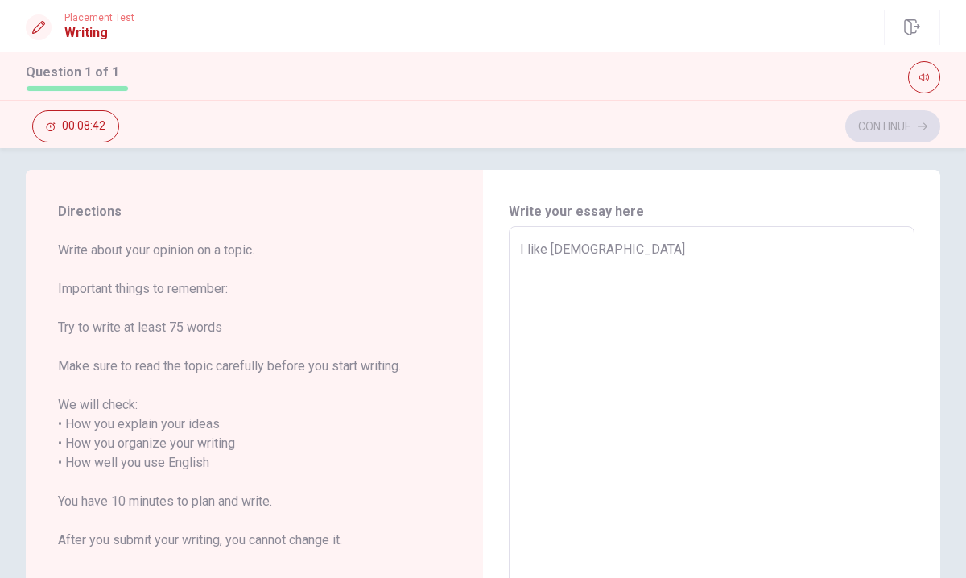
type textarea "x"
type textarea "I like rabbit"
type textarea "x"
type textarea "I like rabbit"
type textarea "x"
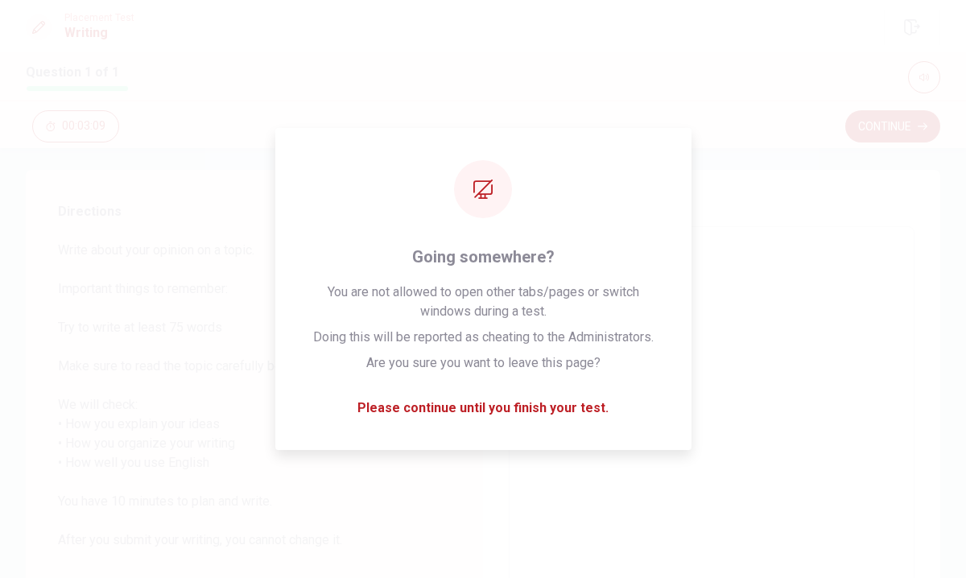
type textarea "I like rabbit"
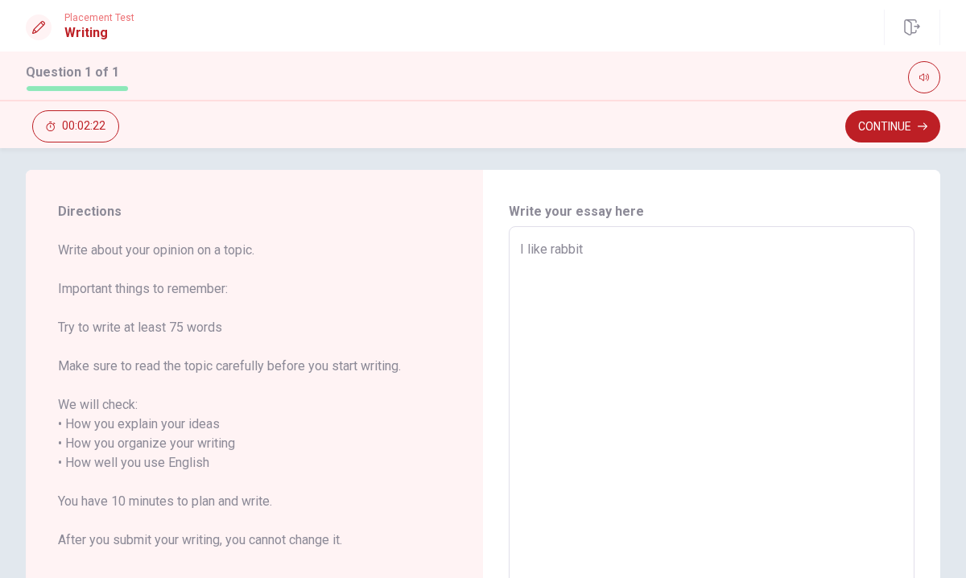
click at [592, 250] on textarea "I like rabbit" at bounding box center [711, 463] width 383 height 447
type textarea "x"
type textarea "I like rabbit ,"
type textarea "x"
type textarea "I like rabbit ,r"
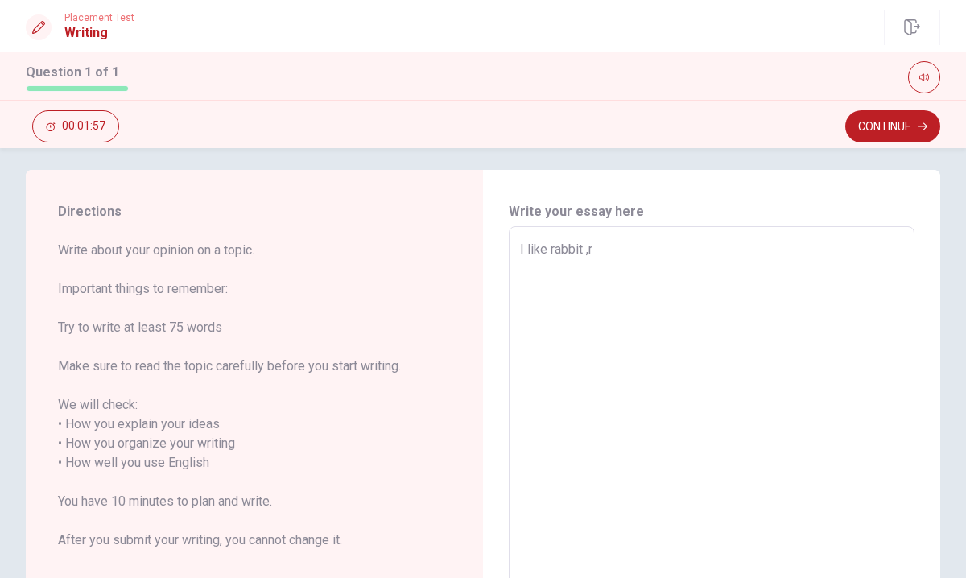
type textarea "x"
type textarea "I like rabbit ,ra"
type textarea "x"
type textarea "I like rabbit ,rab"
type textarea "x"
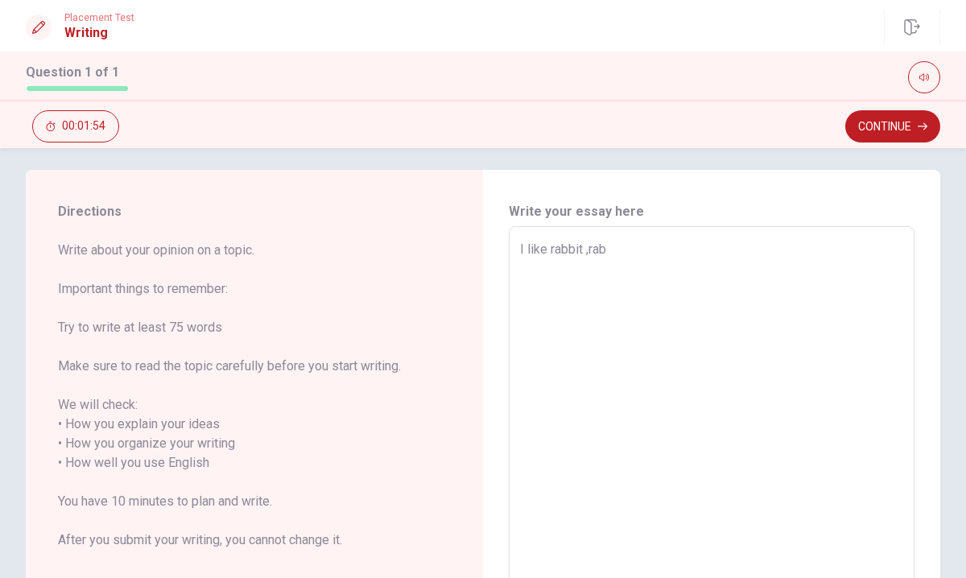
type textarea "I like rabbit ,[PERSON_NAME]"
type textarea "x"
type textarea "I like rabbit ,[DEMOGRAPHIC_DATA]"
type textarea "x"
type textarea "I like rabbit ,rabbit"
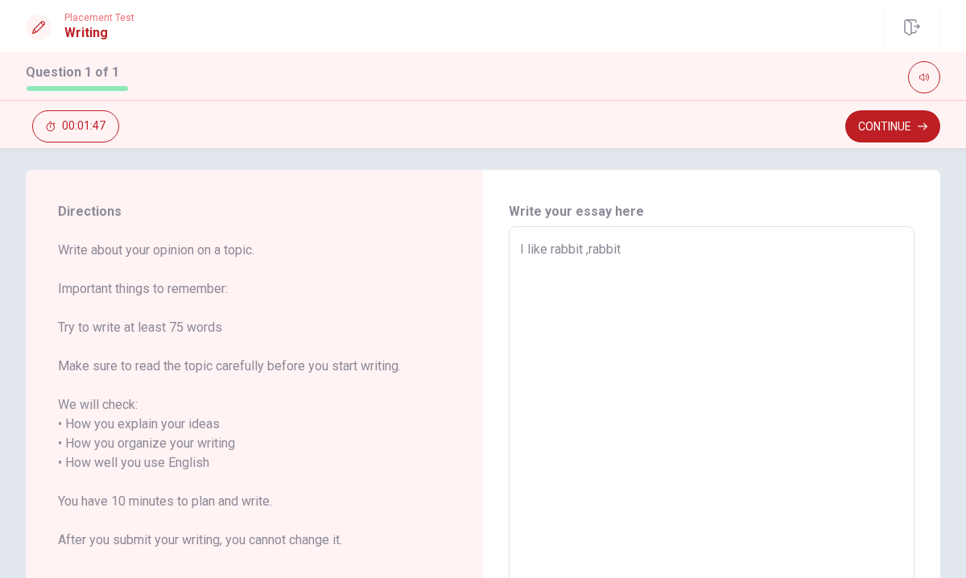
type textarea "x"
type textarea "I like rabbit ,rabbits"
type textarea "x"
type textarea "I like rabbit ,rabbits"
type textarea "x"
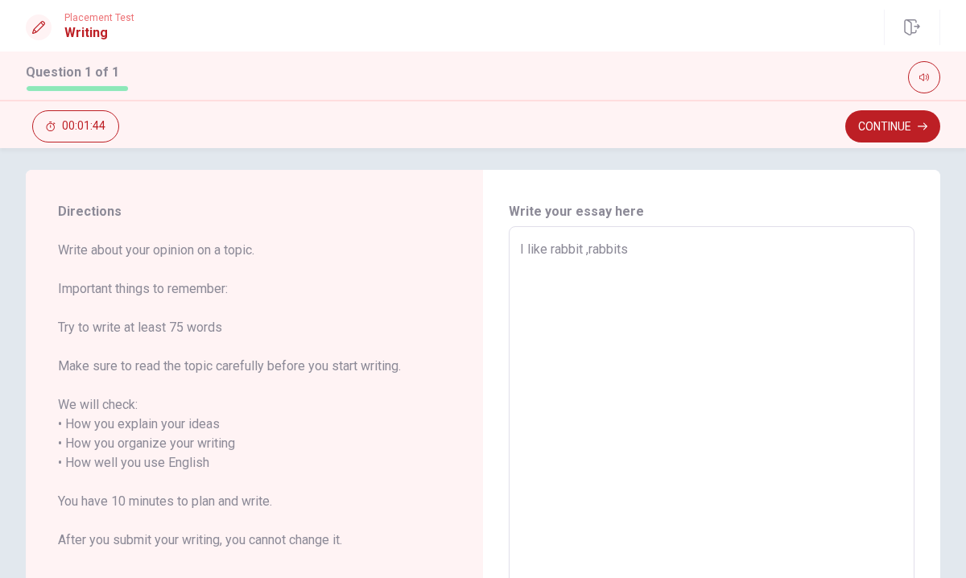
type textarea "I like rabbit ,rabbits h"
type textarea "x"
type textarea "I like rabbit ,rabbits ha"
type textarea "x"
type textarea "I like rabbit ,rabbits hav"
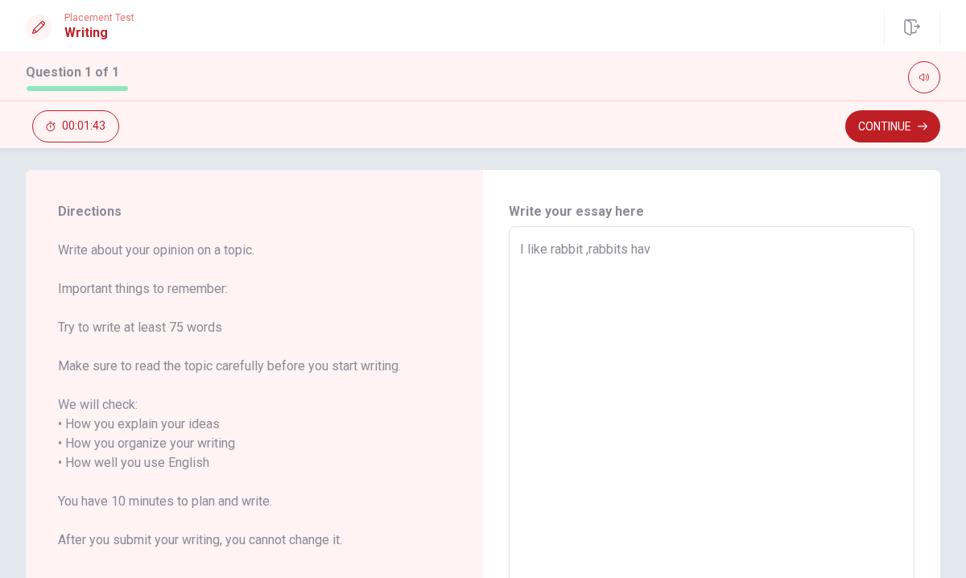
type textarea "x"
type textarea "I like rabbit ,rabbits have"
type textarea "x"
type textarea "I like rabbit ,rabbits have"
type textarea "x"
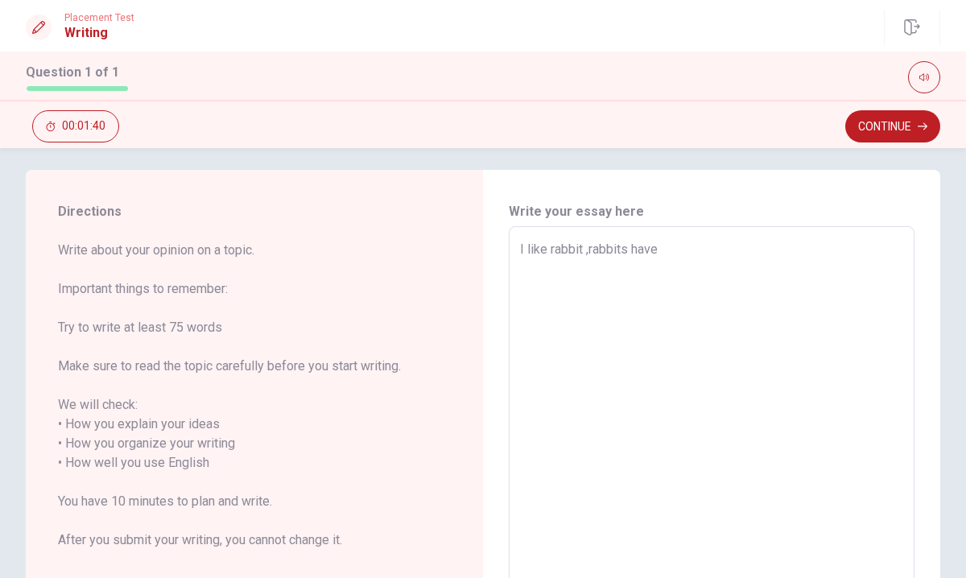
type textarea "I like rabbit ,rabbits have l"
type textarea "x"
type textarea "I like rabbit ,rabbits have lo"
type textarea "x"
type textarea "I like rabbit ,rabbits have lon"
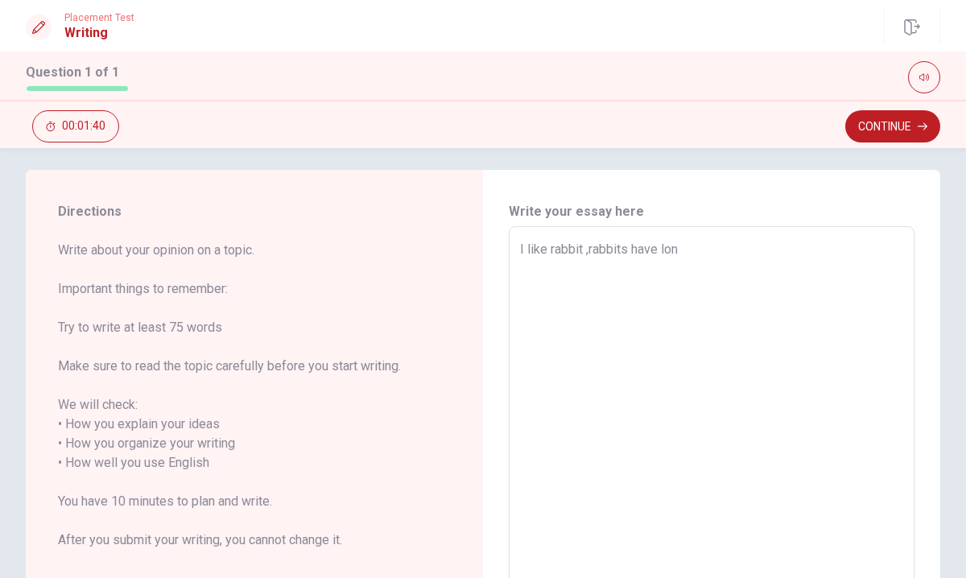
type textarea "x"
type textarea "I like rabbit ,rabbits have long"
type textarea "x"
type textarea "I like rabbit ,rabbits have long"
type textarea "x"
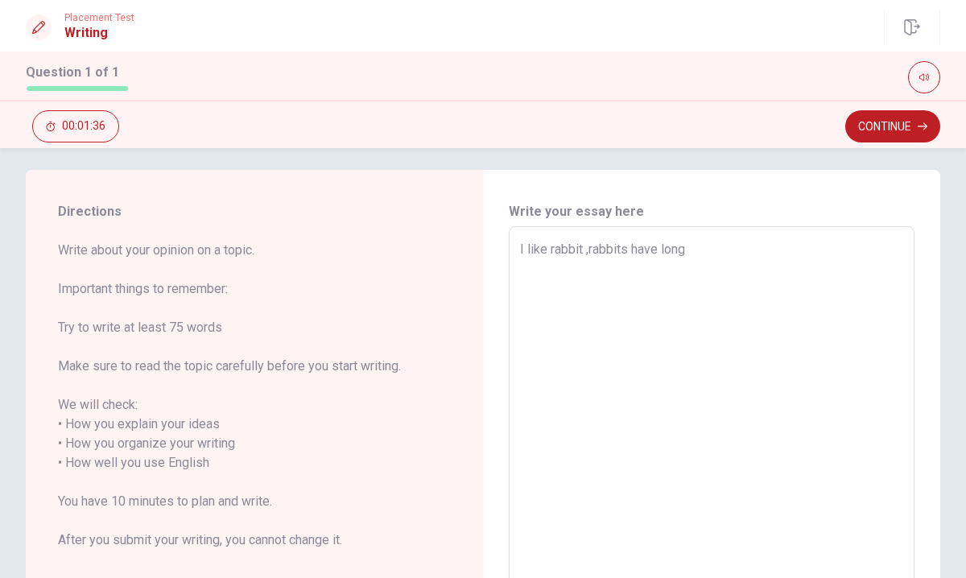
type textarea "I like rabbit ,rabbits have long"
type textarea "x"
type textarea "I like rabbit ,rabbits have long."
type textarea "x"
type textarea "I like rabbit ,rabbits have long.T"
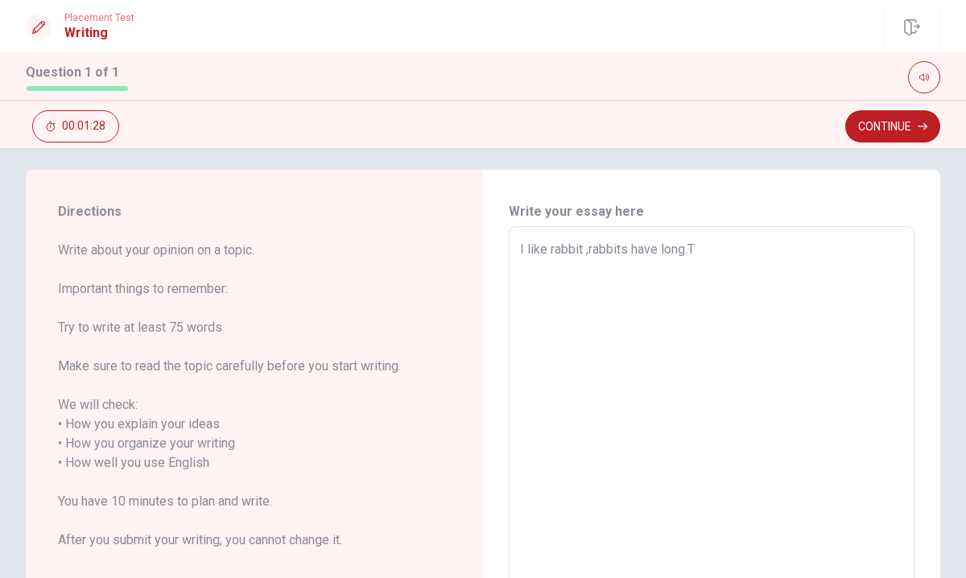
type textarea "x"
type textarea "I like rabbit ,rabbits have [DOMAIN_NAME]"
type textarea "x"
type textarea "I like rabbit ,rabbits have long.The"
type textarea "x"
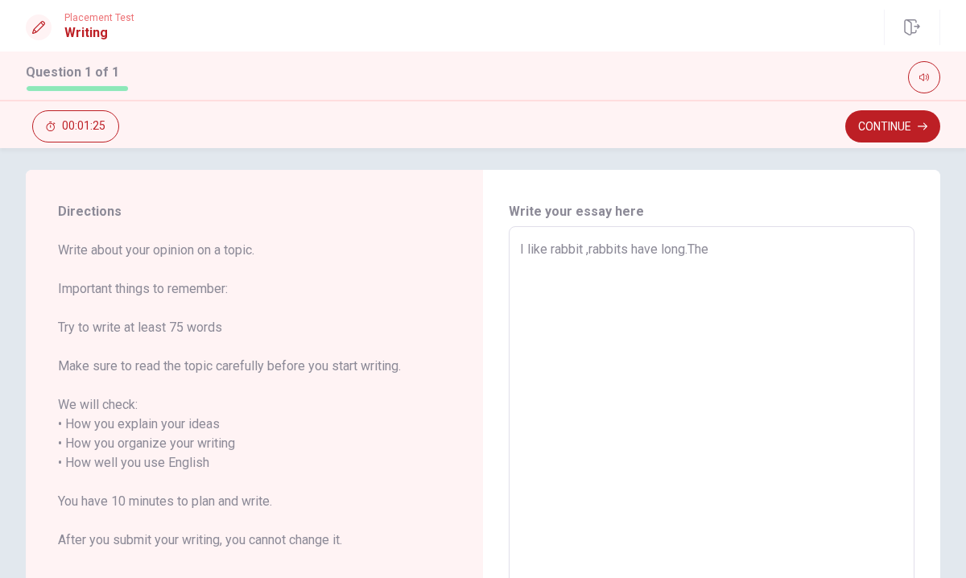
type textarea "I like rabbit ,rabbits have long.The y"
type textarea "x"
type textarea "I like rabbit ,rabbits have long.They"
type textarea "x"
type textarea "I like rabbit ,rabbits have long.They"
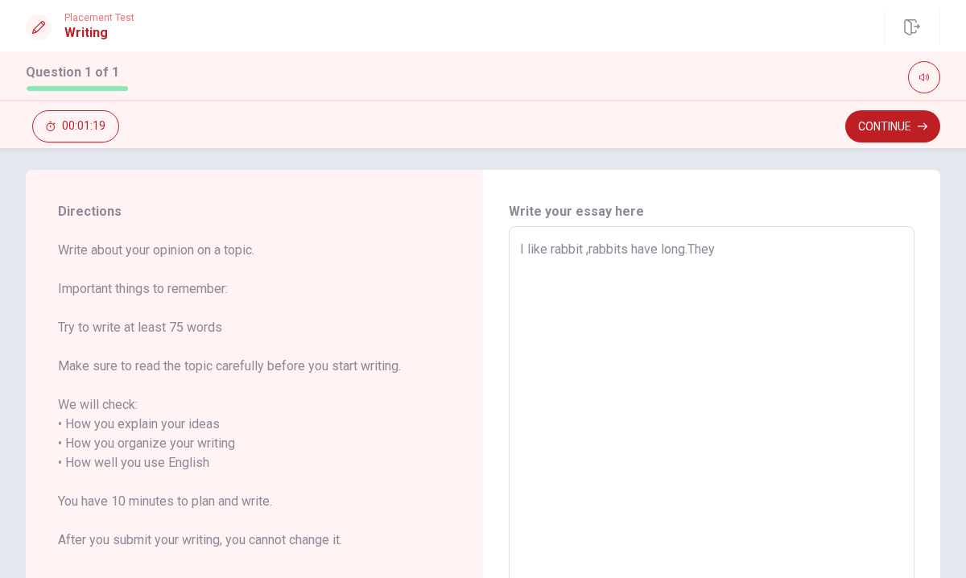
type textarea "x"
type textarea "I like rabbit ,rabbits have long.They a"
type textarea "x"
type textarea "I like rabbit ,rabbits have long.They ai"
type textarea "x"
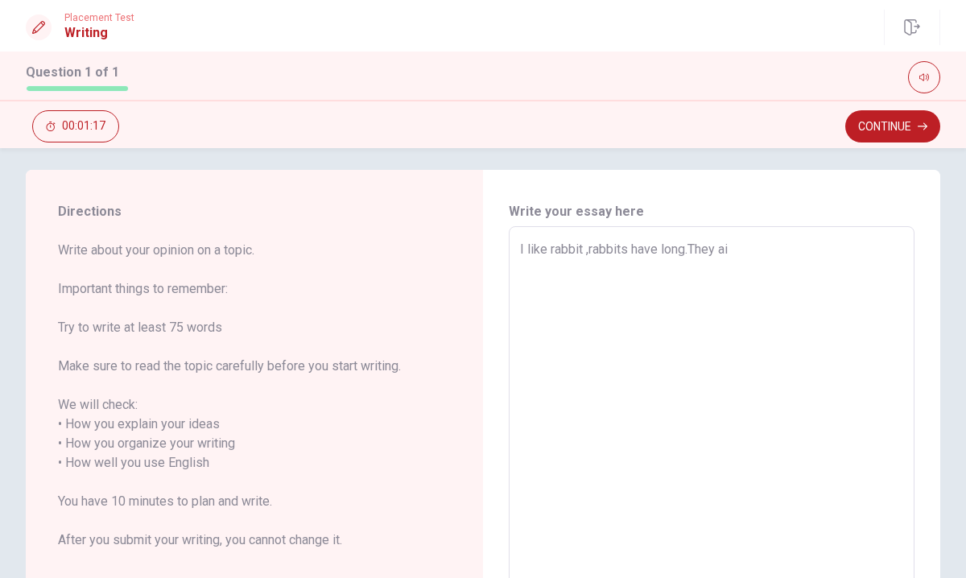
type textarea "I like rabbit ,rabbits have long.They aie"
type textarea "x"
type textarea "I like rabbit ,rabbits have long.They aie"
type textarea "x"
type textarea "I like rabbit ,rabbits have long.They aie v"
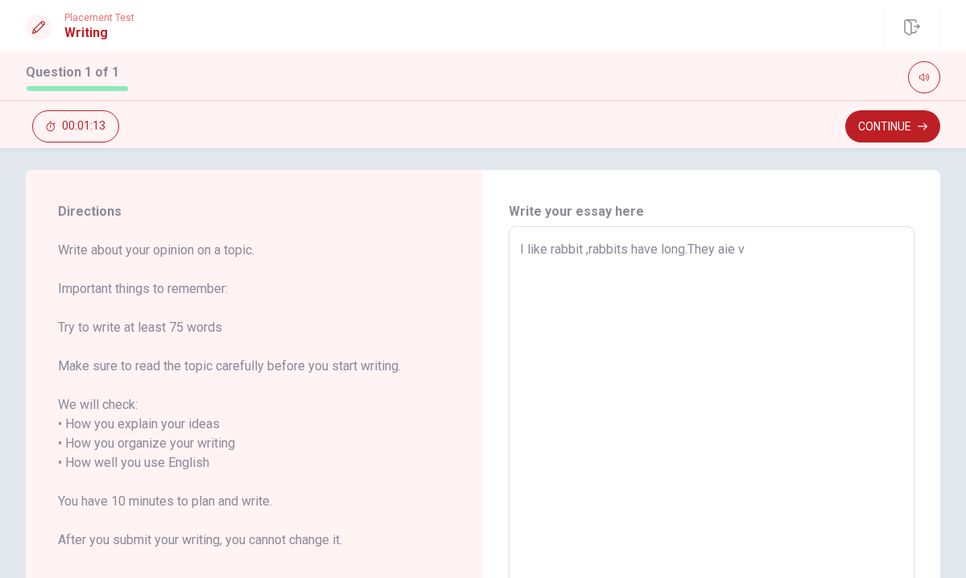
type textarea "x"
type textarea "I like rabbit ,rabbits have long.They aie ve"
type textarea "x"
type textarea "I like rabbit ,rabbits have long.They aie ver"
type textarea "x"
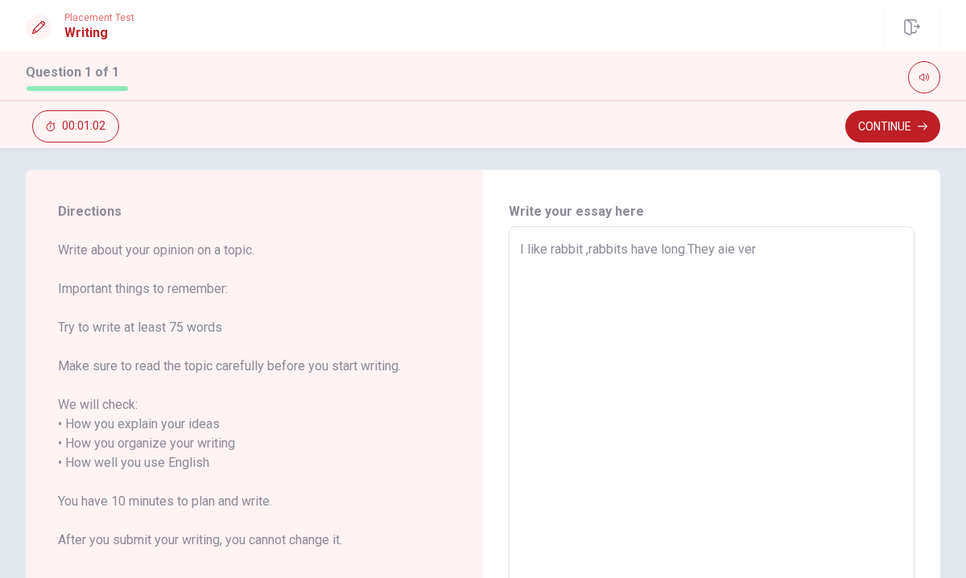
type textarea "I like rabbit ,rabbits have long.They aie very"
type textarea "x"
type textarea "I like rabbit ,rabbits have long.They aie very"
type textarea "x"
type textarea "I like rabbit ,rabbits have long.They aie very c"
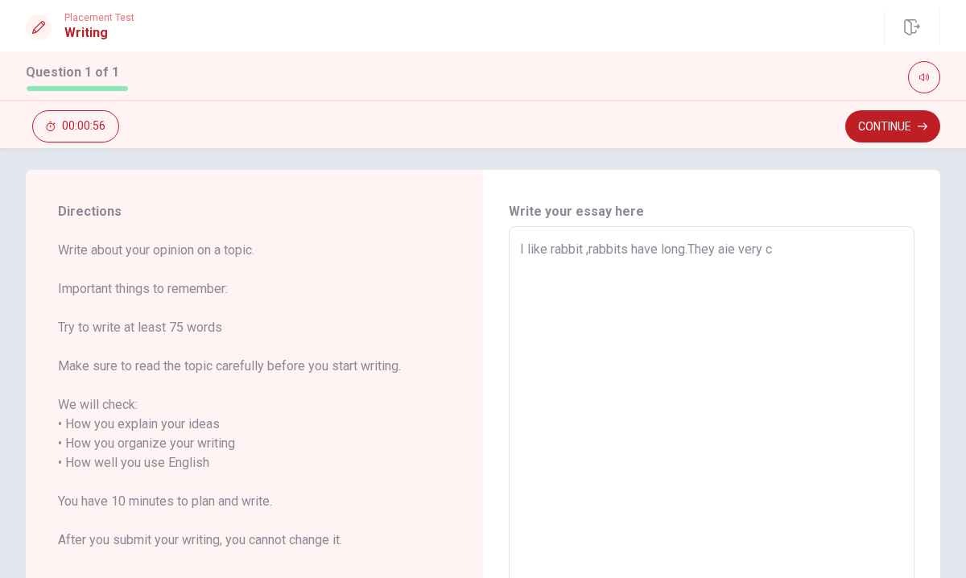
type textarea "x"
type textarea "I like rabbit ,rabbits have long.They aie very cu"
type textarea "x"
type textarea "I like rabbit ,rabbits have long.They aie very cut"
type textarea "x"
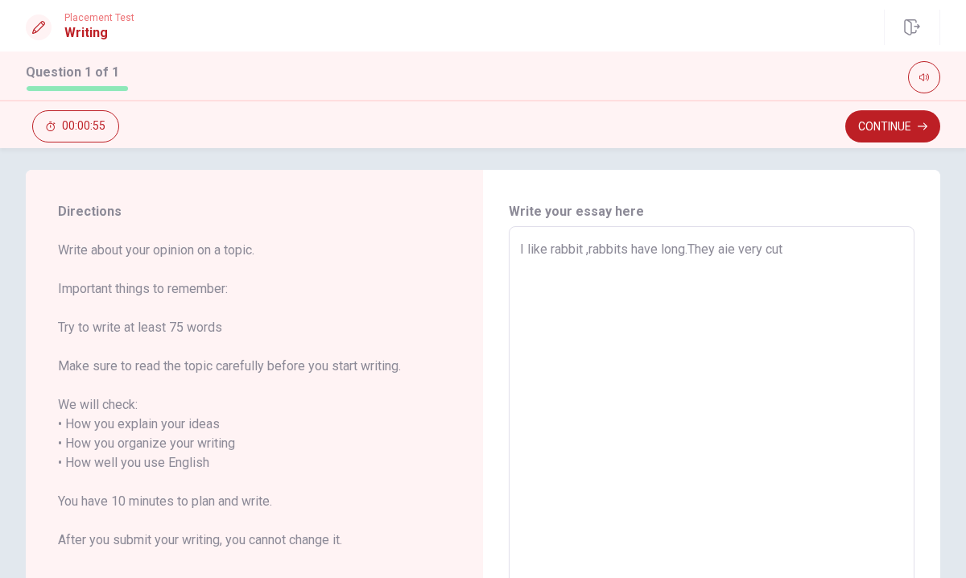
type textarea "I like rabbit ,rabbits have long.They aie very cute"
type textarea "x"
type textarea "I like rabbit ,rabbits have long.They aie very cute."
type textarea "x"
type textarea "I like rabbit ,rabbits have long.They aie very cute.T"
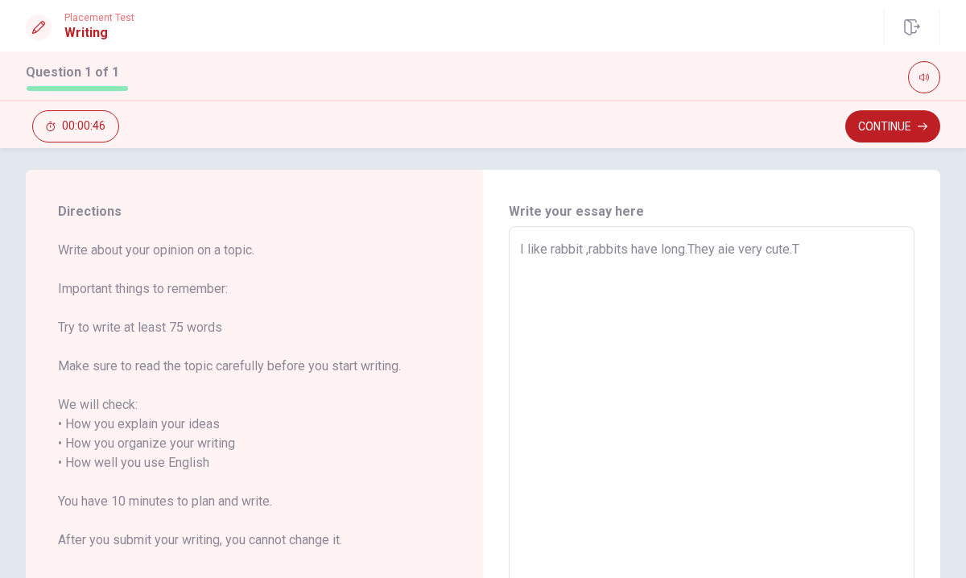
type textarea "x"
type textarea "I like rabbit ,rabbits have long.They aie very [DOMAIN_NAME]"
type textarea "x"
type textarea "I like rabbit ,rabbits have long.They aie very cute.The"
type textarea "x"
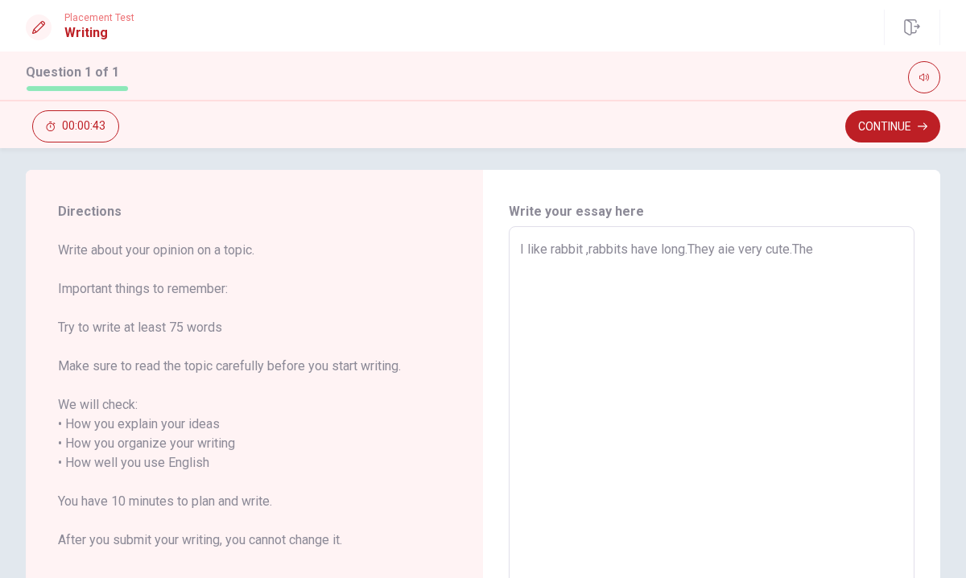
type textarea "I like rabbit ,rabbits have long.They aie very cute.Thei"
type textarea "x"
type textarea "I like rabbit ,rabbits have long.They aie very cute.Their"
type textarea "x"
type textarea "I like rabbit ,rabbits have long.They aie very cute.Their"
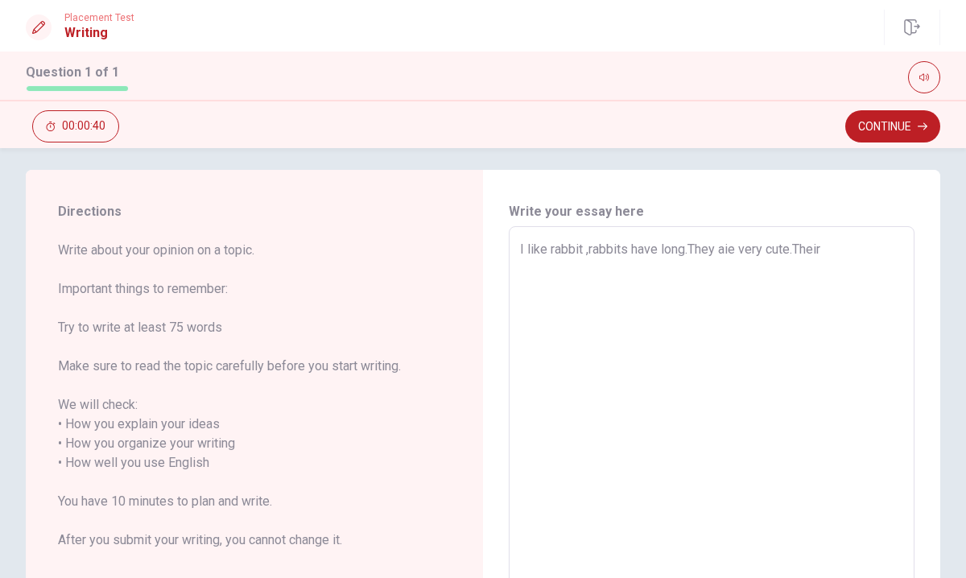
type textarea "x"
type textarea "I like rabbit ,rabbits have long.They aie very cute.Their h"
type textarea "x"
type textarea "I like rabbit ,rabbits have long.They aie very cute.Their he"
type textarea "x"
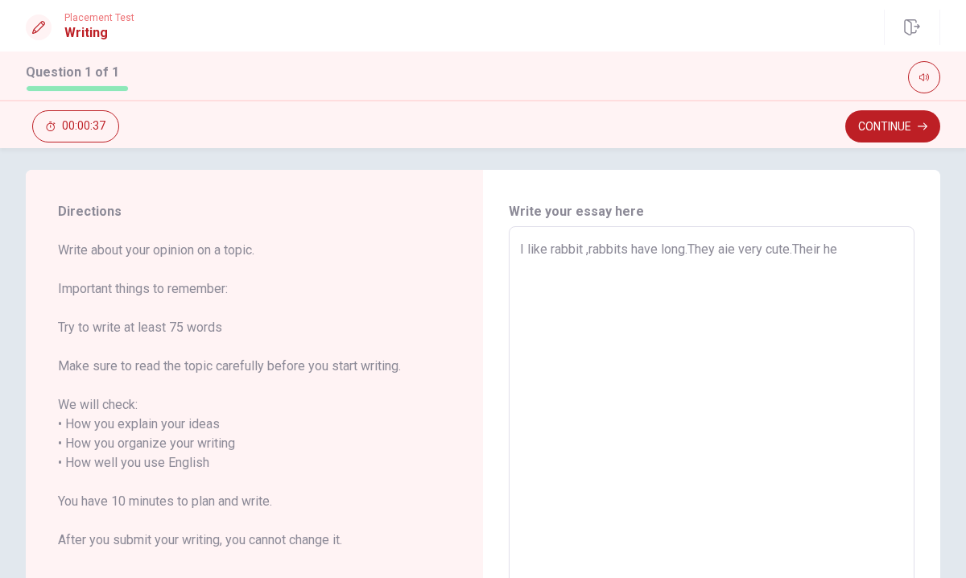
type textarea "I like rabbit ,rabbits have long.They aie very cute.Their hea"
type textarea "x"
type textarea "I like rabbit ,rabbits have long.They aie very cute.Their head"
type textarea "x"
type textarea "I like rabbit ,rabbits have long.They aie very cute.Their heads"
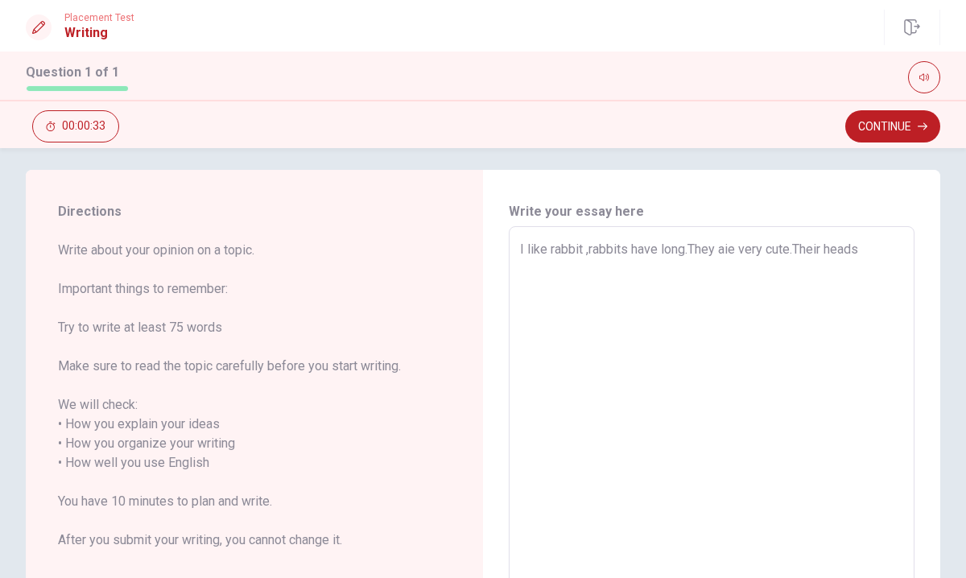
type textarea "x"
type textarea "I like rabbit ,rabbits have long.They aie very cute.Their heads"
type textarea "x"
type textarea "I like rabbit ,rabbits have long.They aie very cute.Their heads a"
type textarea "x"
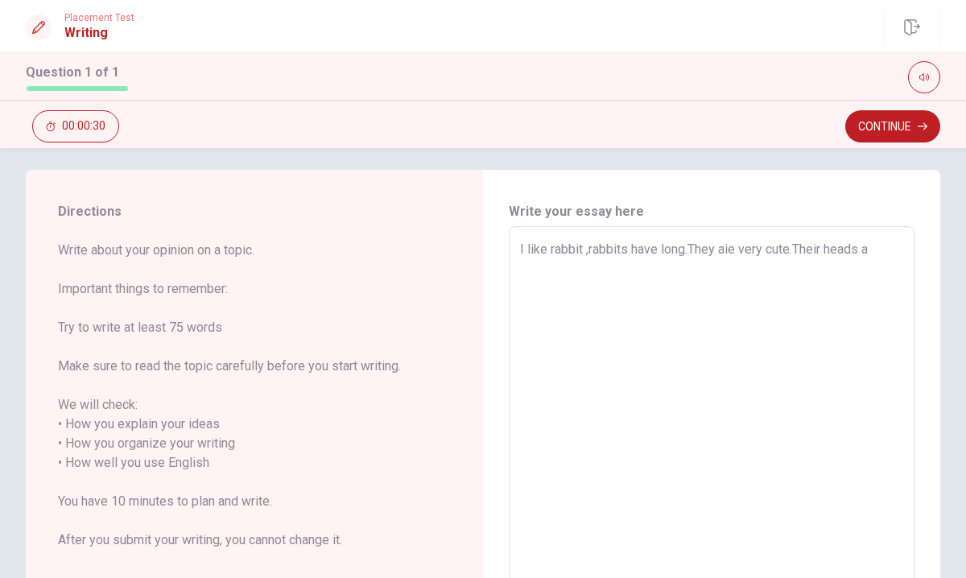
type textarea "I like rabbit ,rabbits have long.They aie very cute.Their heads ar"
type textarea "x"
type textarea "I like rabbit ,rabbits have long.They aie very cute.Their heads are"
type textarea "x"
type textarea "I like rabbit ,rabbits have long.They aie very cute.Their heads are"
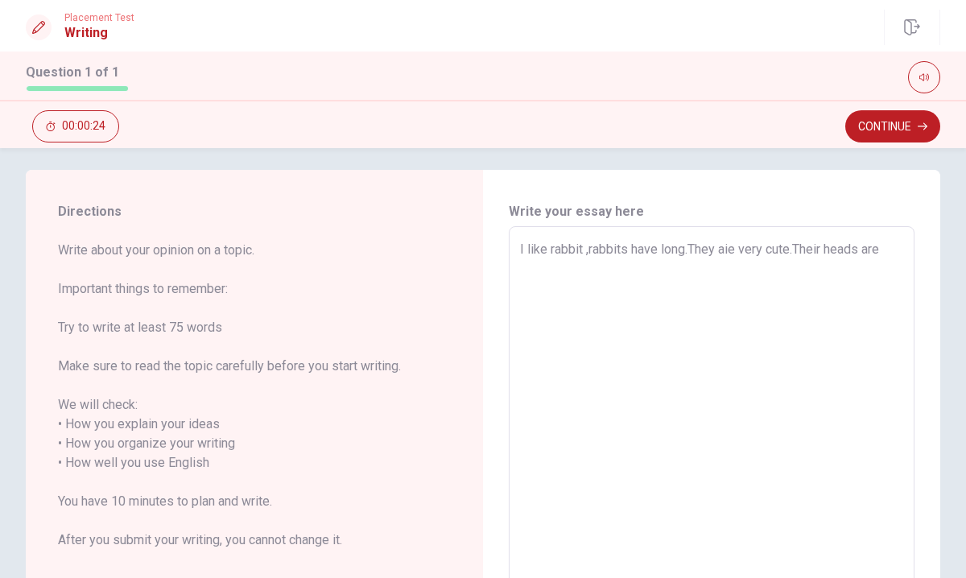
type textarea "x"
type textarea "I like rabbit ,rabbits have long.They aie very cute.Their heads are b"
type textarea "x"
type textarea "I like rabbit ,rabbits have long.They aie very cute.Their heads are bl"
type textarea "x"
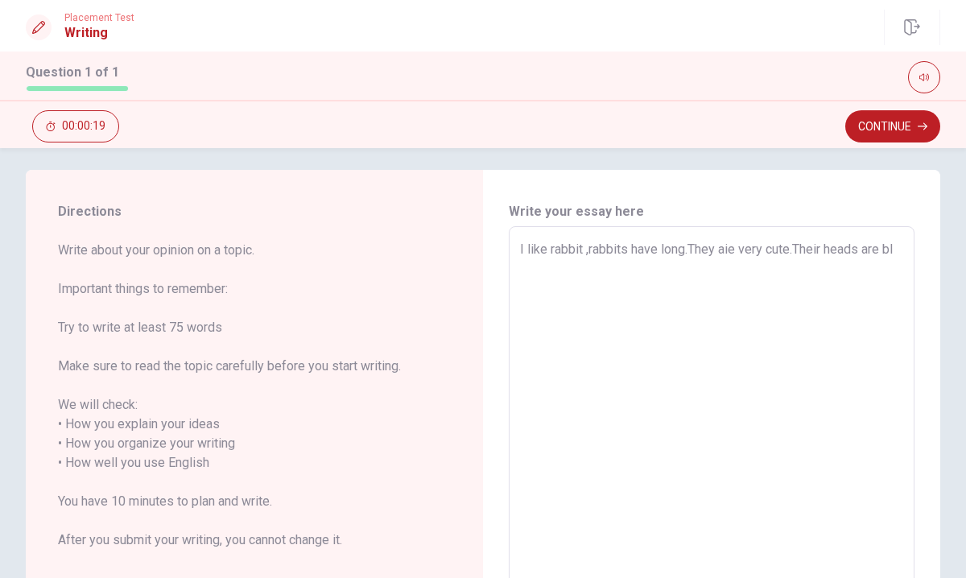
type textarea "I like rabbit ,rabbits have long.They aie very cute.Their heads are bla"
type textarea "x"
type textarea "I like rabbit ,rabbits have long.They aie very cute.Their heads are blac"
type textarea "x"
type textarea "I like rabbit ,rabbits have long.They aie very cute.Their heads are black"
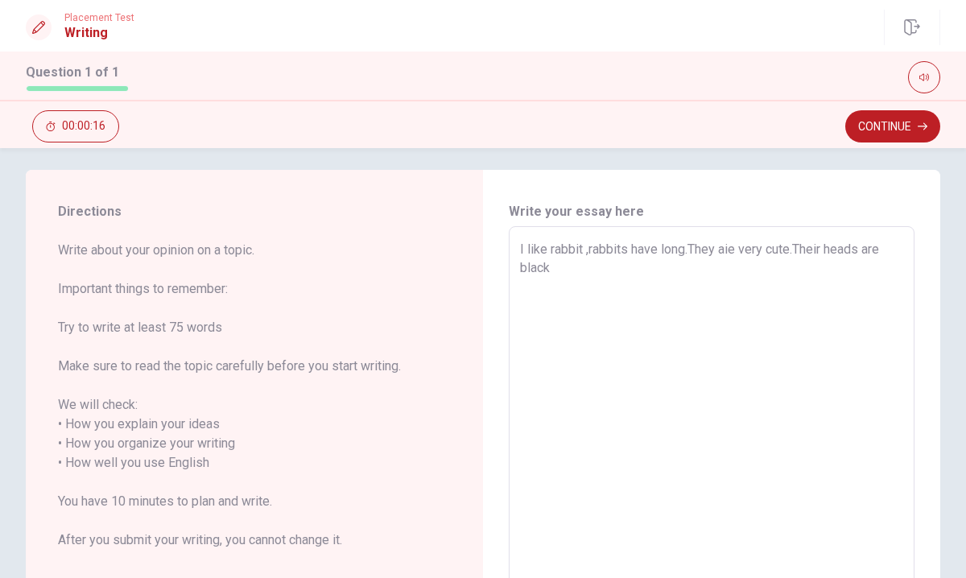
type textarea "x"
type textarea "I like rabbit ,rabbits have long.They aie very cute.Their heads are black,"
type textarea "x"
type textarea "I like rabbit ,rabbits have long.They aie very cute.Their heads are black,w"
type textarea "x"
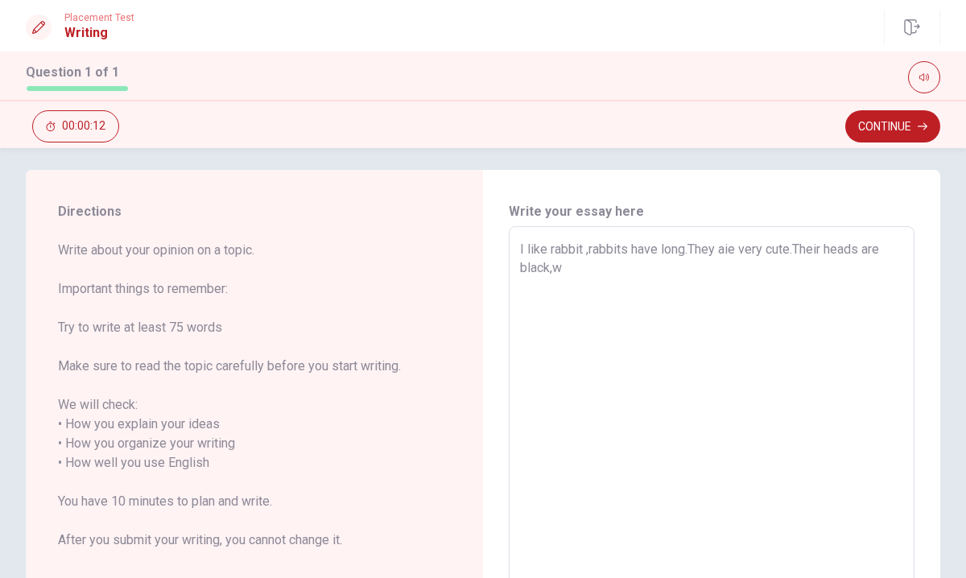
type textarea "I like rabbit ,rabbits have long.They aie very cute.Their heads are black,wh"
type textarea "x"
type textarea "I like rabbit ,rabbits have long.They aie very cute.Their heads are black,whi"
type textarea "x"
type textarea "I like rabbit ,rabbits have long.They aie very cute.Their heads are black,whit"
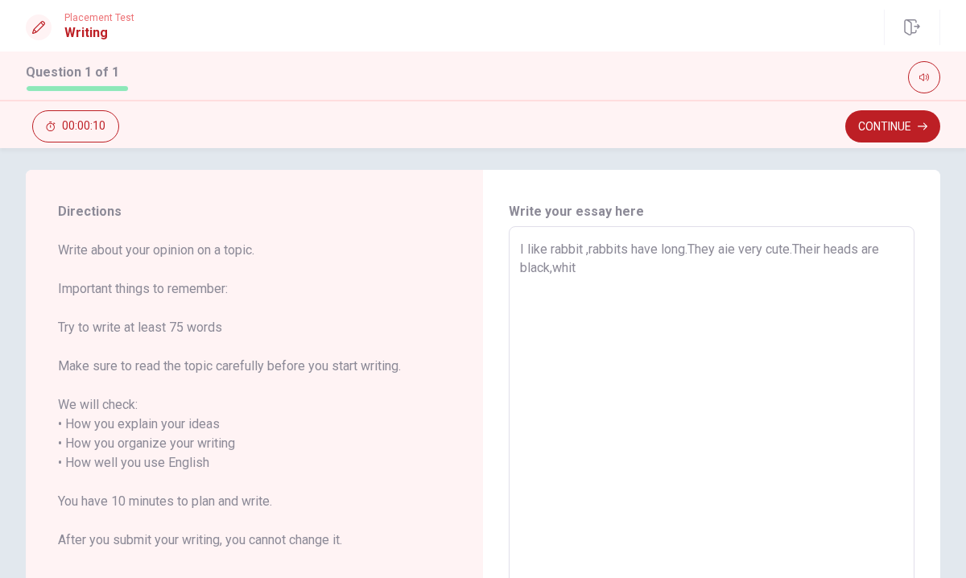
type textarea "x"
type textarea "I like rabbit ,rabbits have long.They aie very cute.Their heads are black,white"
type textarea "x"
type textarea "I like rabbit ,rabbits have long.They aie very cute.Their heads are black,white"
type textarea "x"
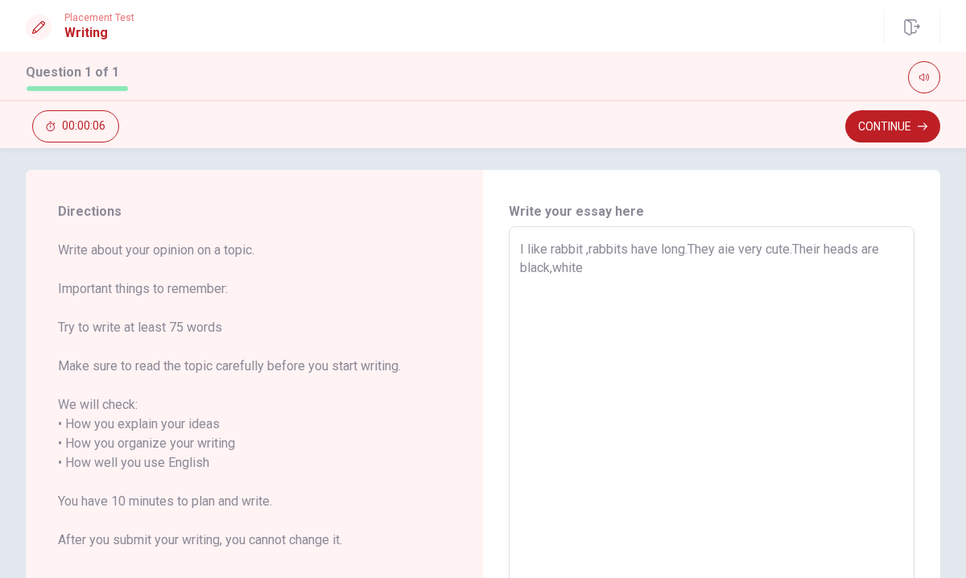
type textarea "I like rabbit ,rabbits have long.They aie very cute.Their heads are black,white…"
type textarea "x"
type textarea "I like rabbit ,rabbits have long.They aie very cute.Their heads are black,white…"
type textarea "x"
type textarea "I like rabbit ,rabbits have long.They aie very cute.Their heads are black,white…"
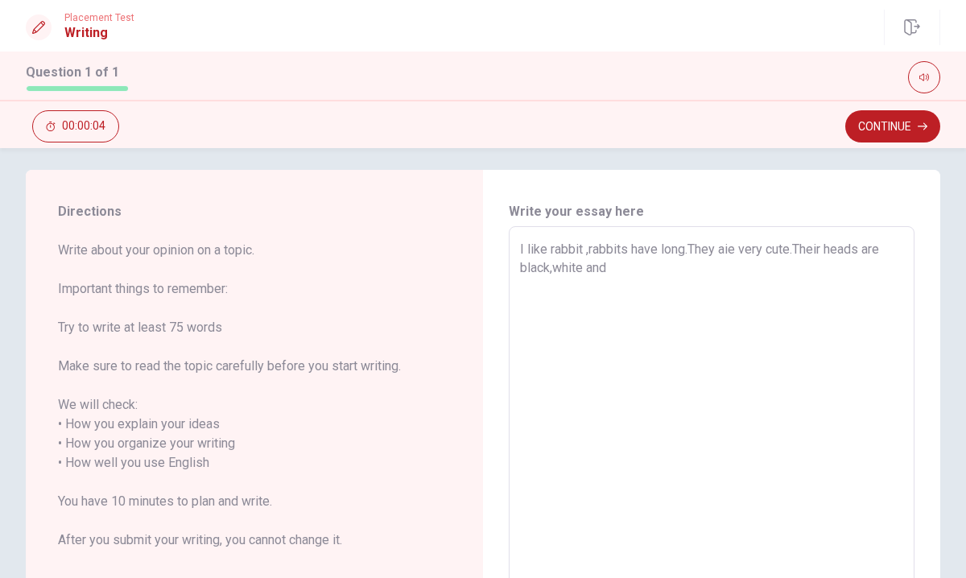
type textarea "x"
type textarea "I like rabbit ,rabbits have long.They aie very cute.Their heads are black,white…"
type textarea "x"
type textarea "I like rabbit ,rabbits have long.They aie very cute.Their heads are black,white…"
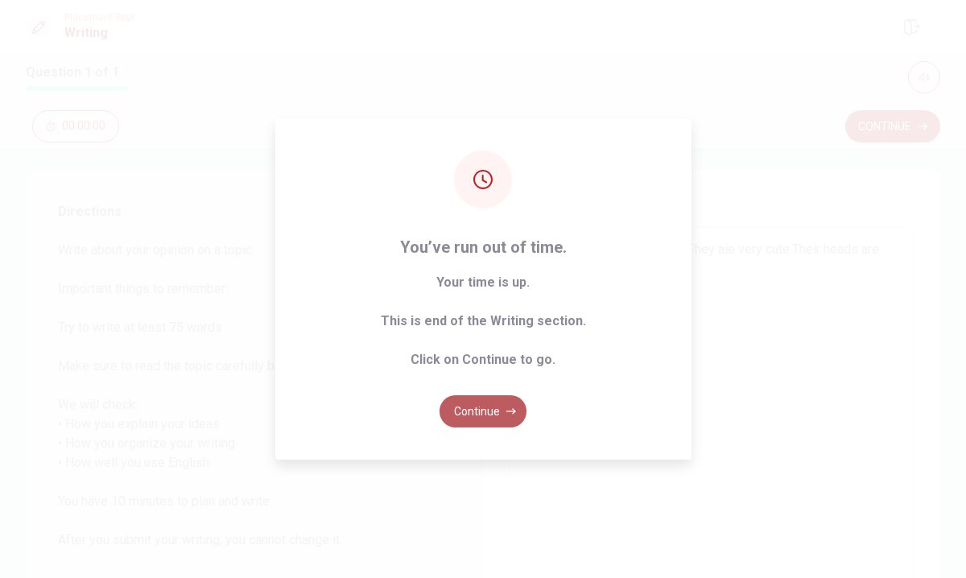
click at [497, 410] on button "Continue" at bounding box center [482, 411] width 87 height 32
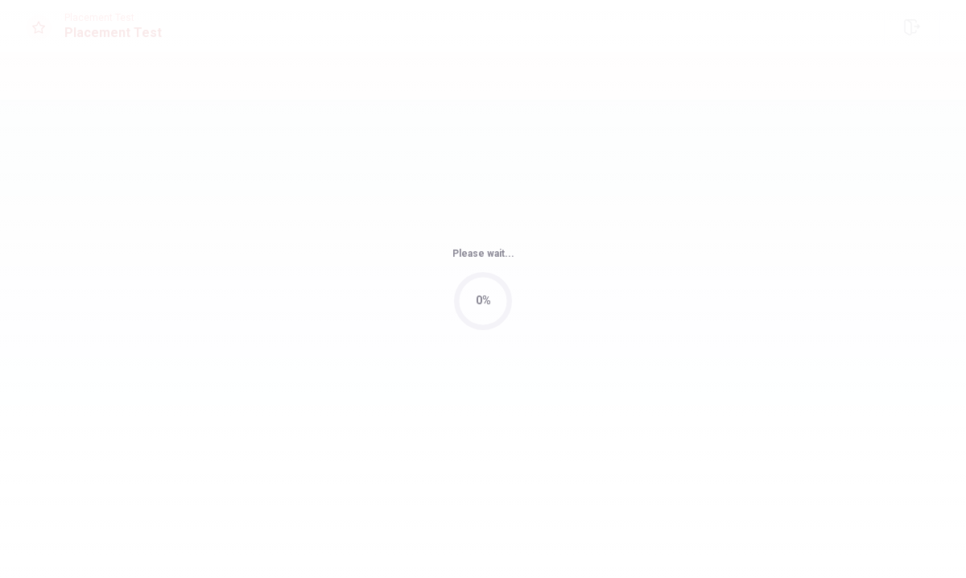
scroll to position [0, 0]
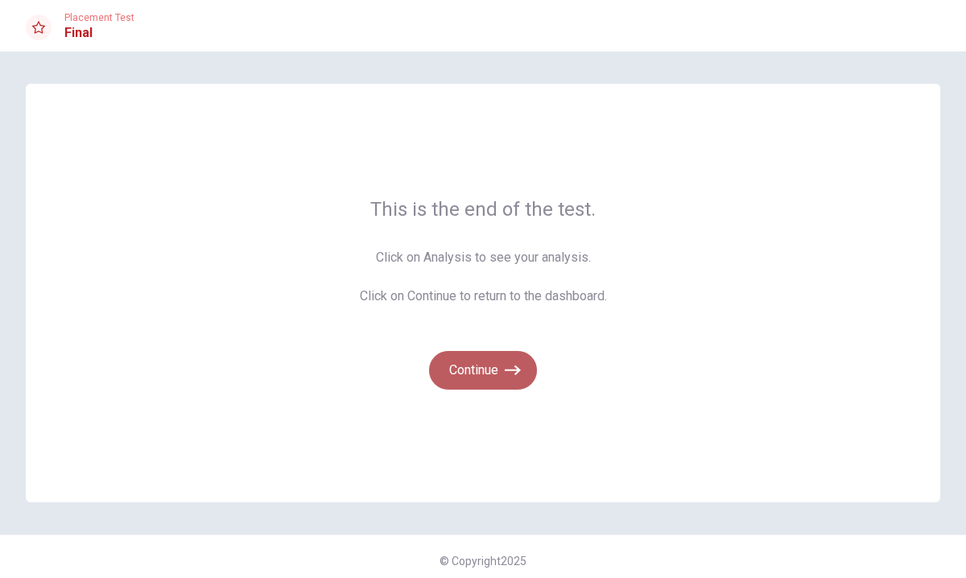
click at [505, 376] on icon "button" at bounding box center [513, 370] width 16 height 16
